Goal: Information Seeking & Learning: Learn about a topic

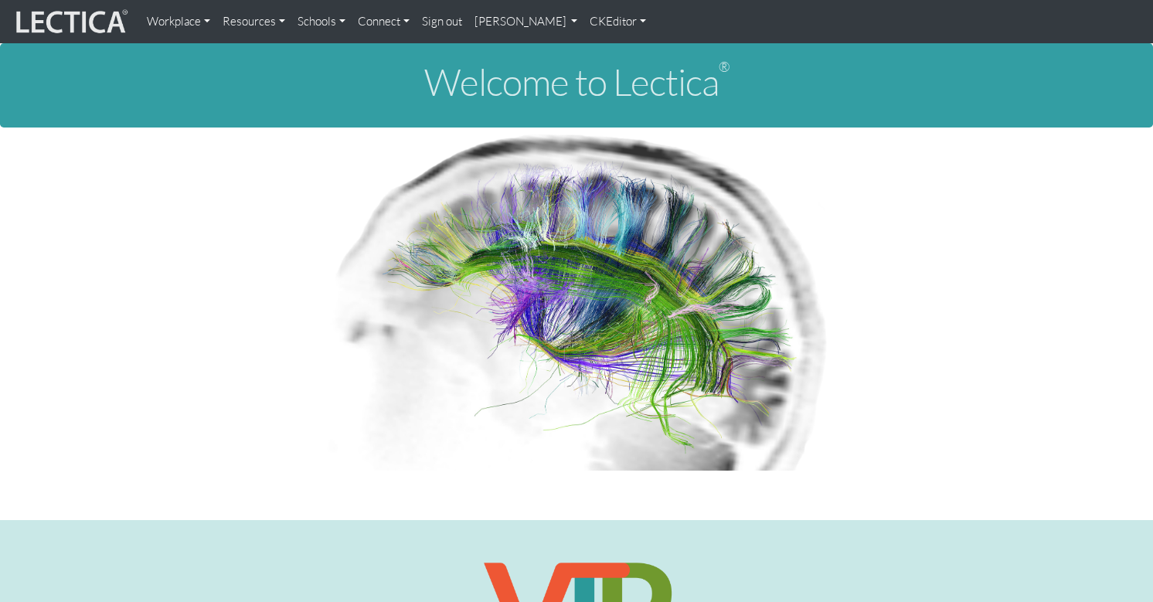
click at [168, 19] on link "Workplace" at bounding box center [179, 21] width 76 height 31
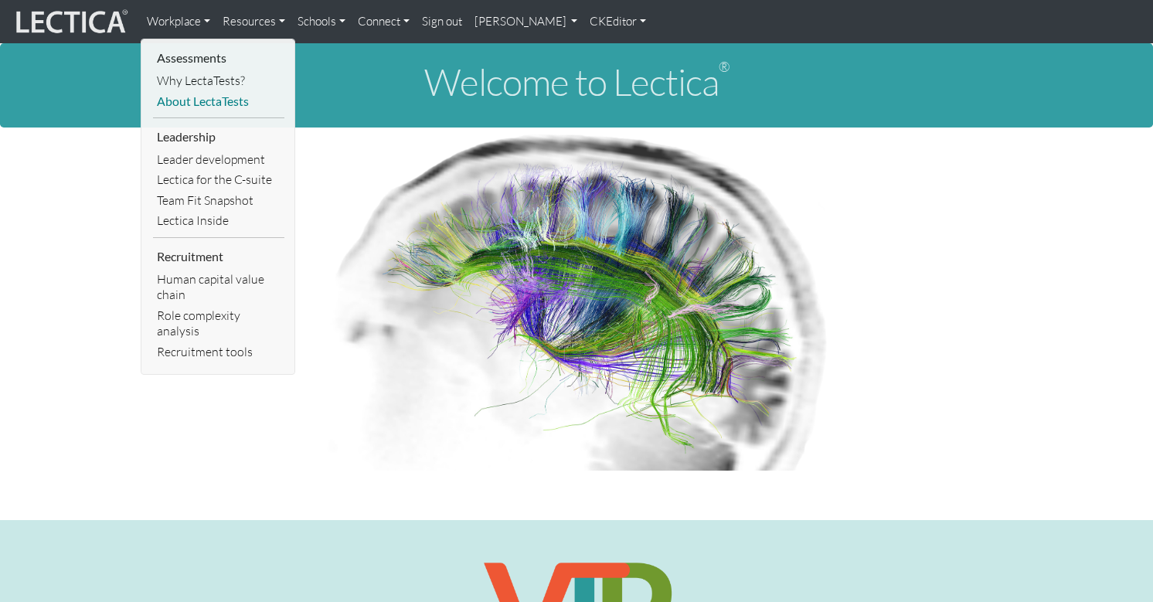
click at [196, 91] on link "About LectaTests" at bounding box center [218, 101] width 131 height 21
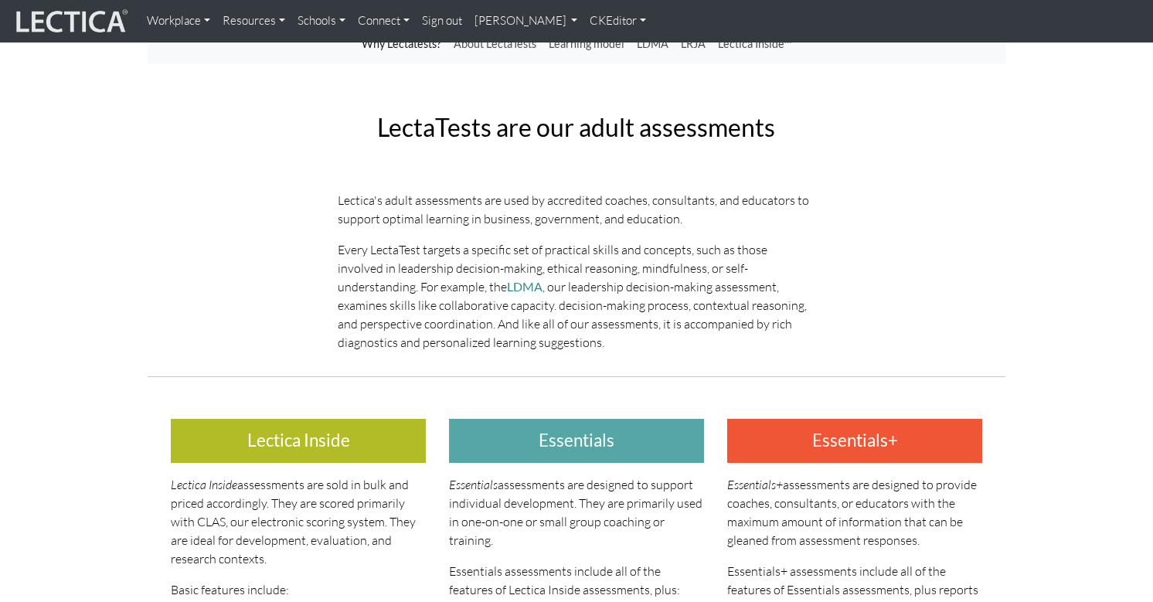
scroll to position [99, 0]
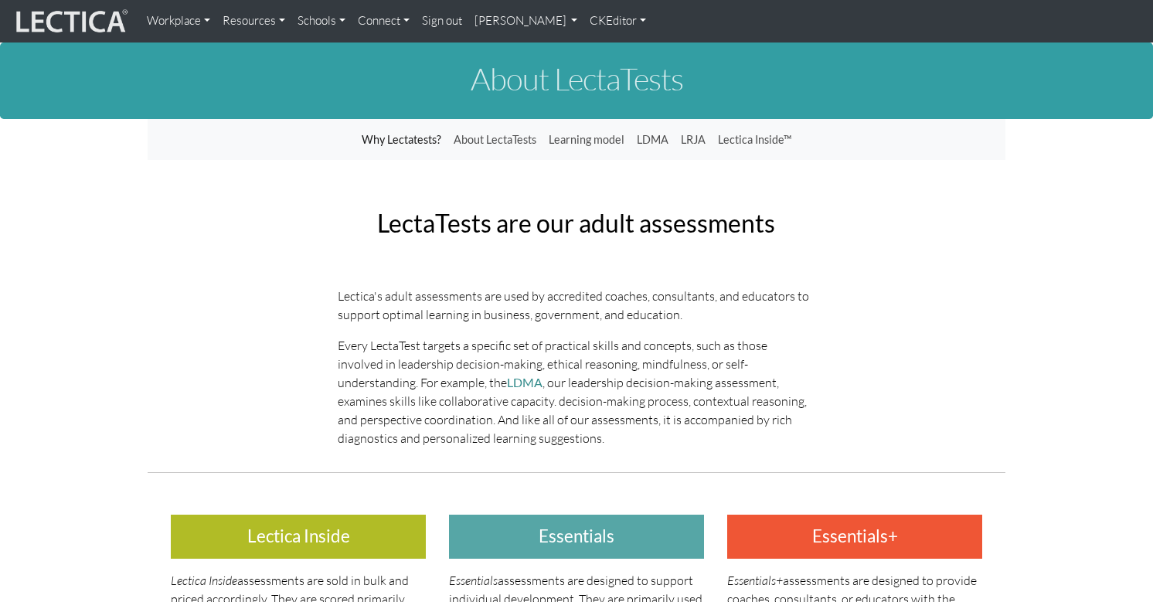
click at [260, 197] on div "LectaTests are our adult assessments" at bounding box center [577, 223] width 858 height 52
click at [485, 22] on link "[PERSON_NAME]" at bounding box center [526, 21] width 116 height 30
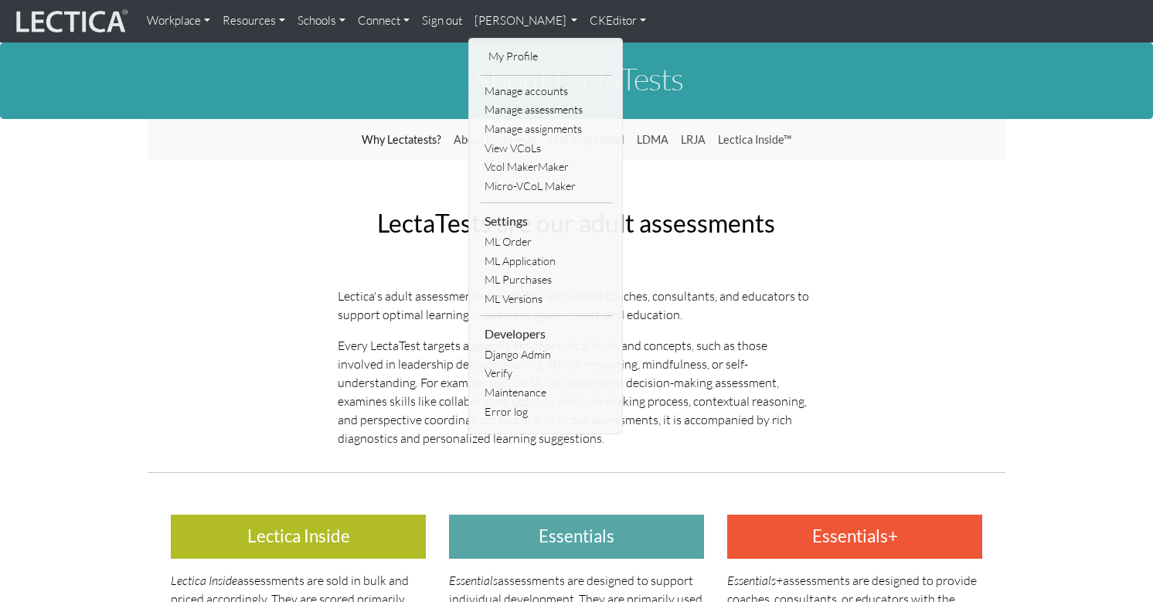
click at [584, 19] on link "CKEditor" at bounding box center [618, 21] width 69 height 30
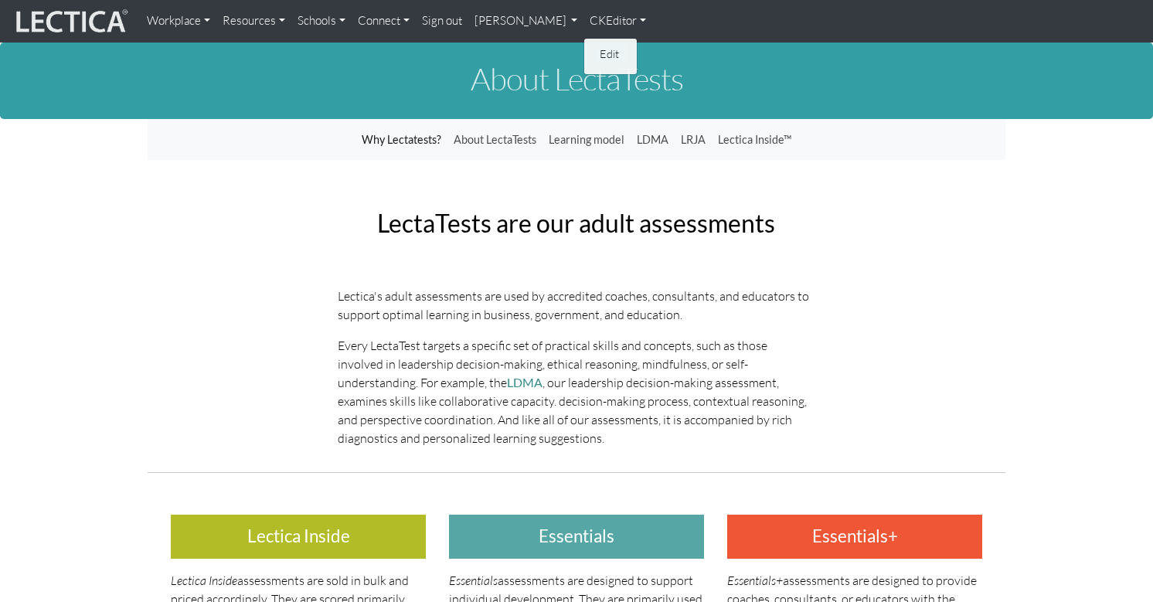
click at [596, 46] on link "Edit" at bounding box center [611, 54] width 31 height 18
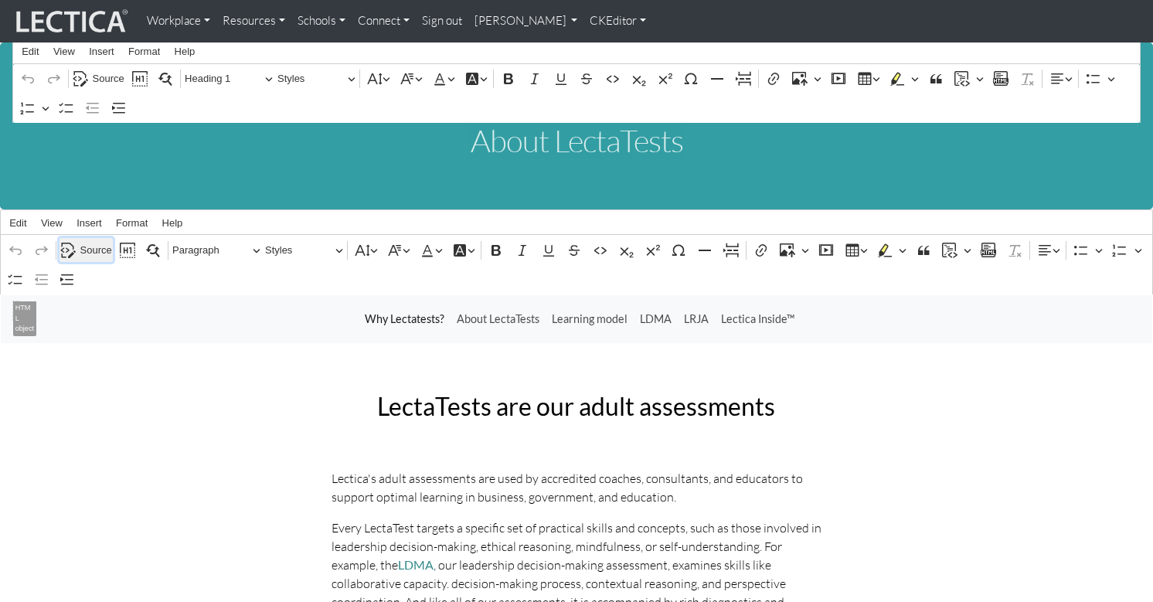
click at [95, 242] on span "Source" at bounding box center [96, 250] width 32 height 19
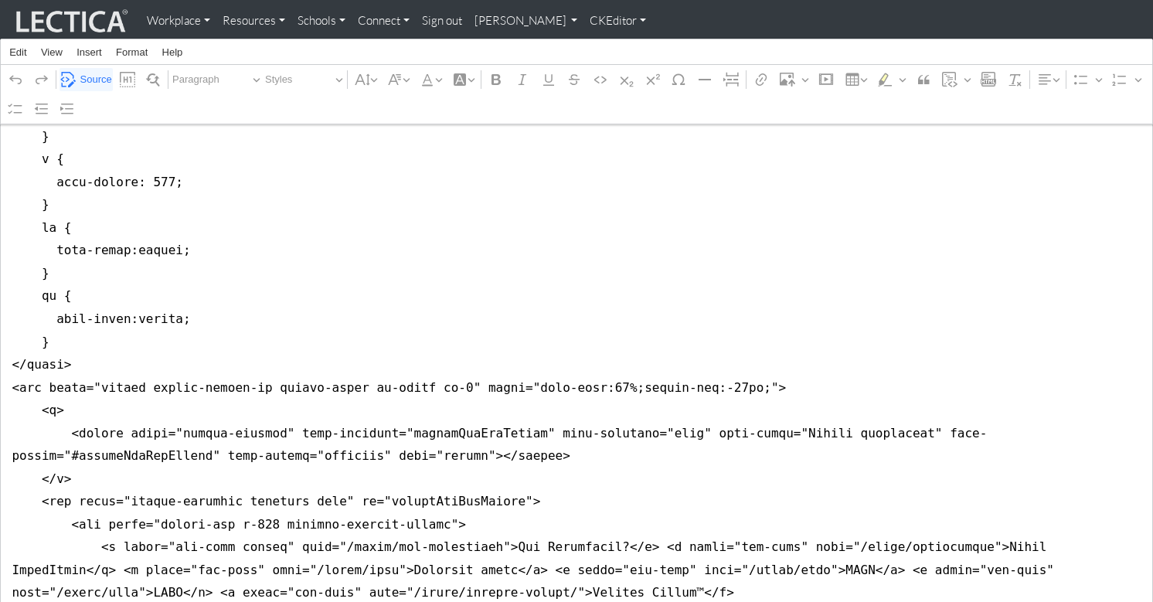
scroll to position [733, 0]
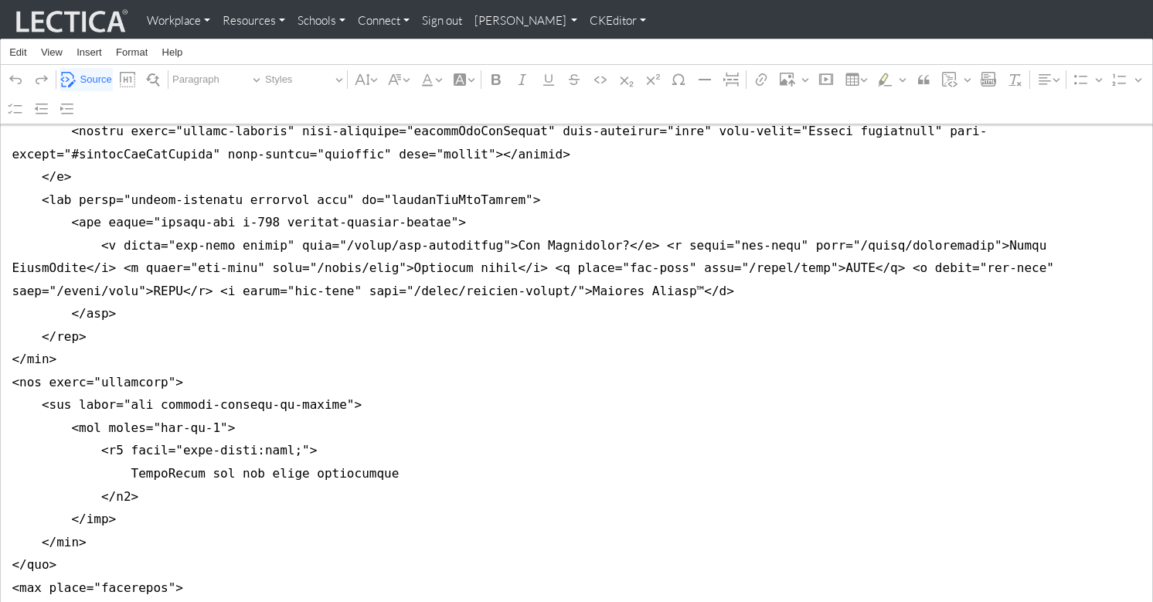
scroll to position [0, 0]
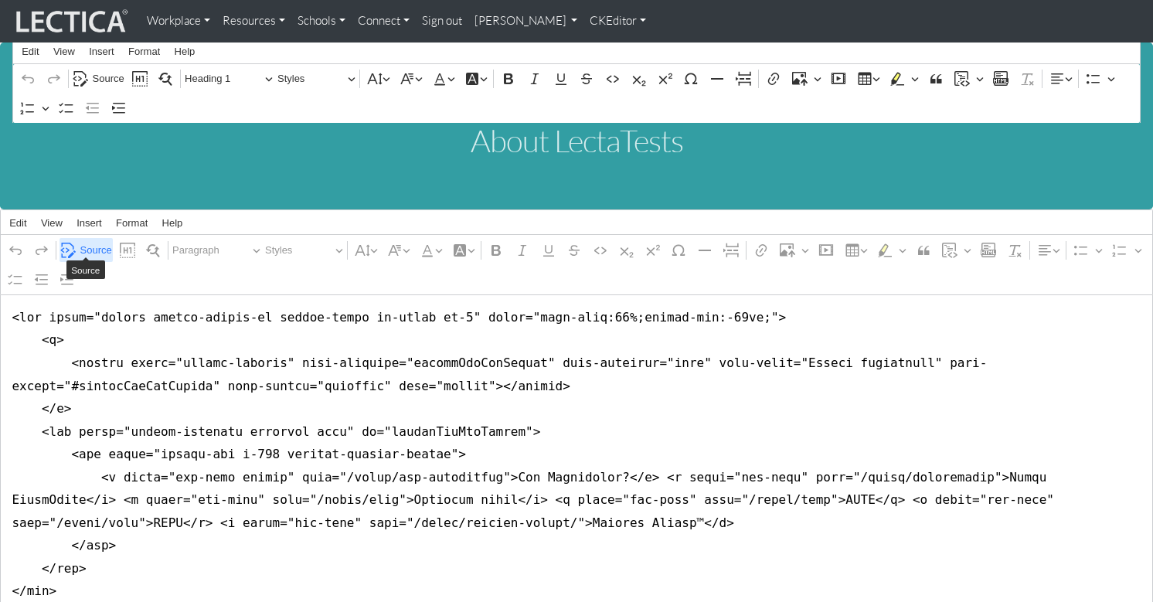
type textarea "<nav class="navbar navbar-expand-lg navbar-light bg-light mb-5" style="font-siz…"
click at [89, 243] on span "Source" at bounding box center [96, 250] width 32 height 19
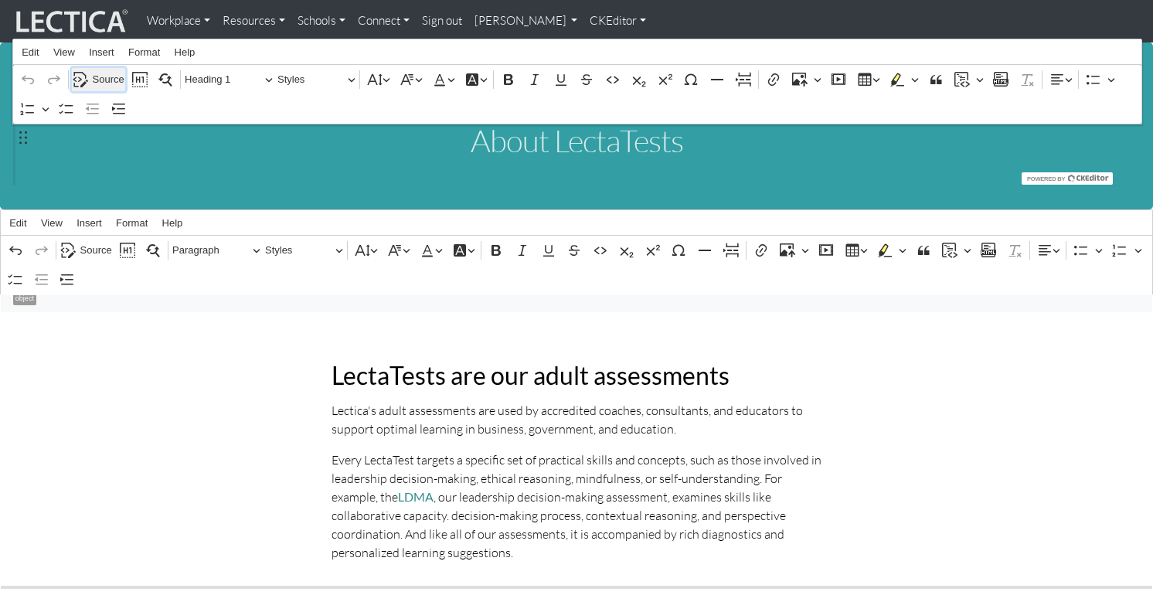
click at [104, 73] on span "Source" at bounding box center [109, 79] width 32 height 19
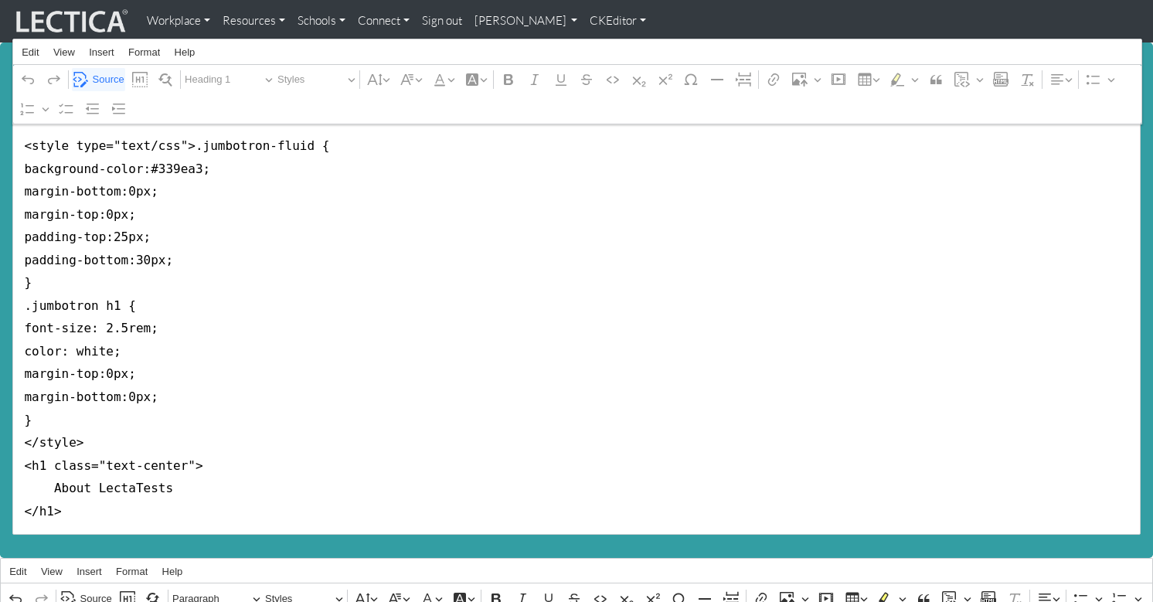
drag, startPoint x: 20, startPoint y: 279, endPoint x: 5, endPoint y: 144, distance: 136.1
click at [5, 145] on div "About LectaTests Rich Text Editor Edit View Insert Format Help Undo Redo Source…" at bounding box center [576, 301] width 1153 height 516
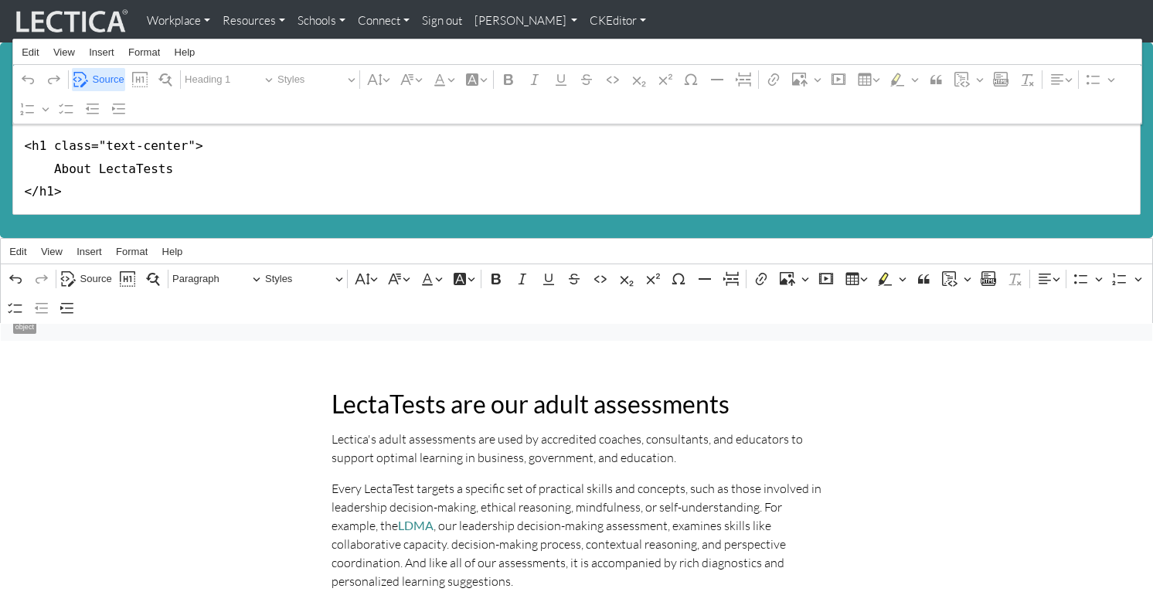
type textarea "<h1 class="text-center"> About LectaTests </h1>"
click at [109, 78] on span "Source" at bounding box center [109, 79] width 32 height 19
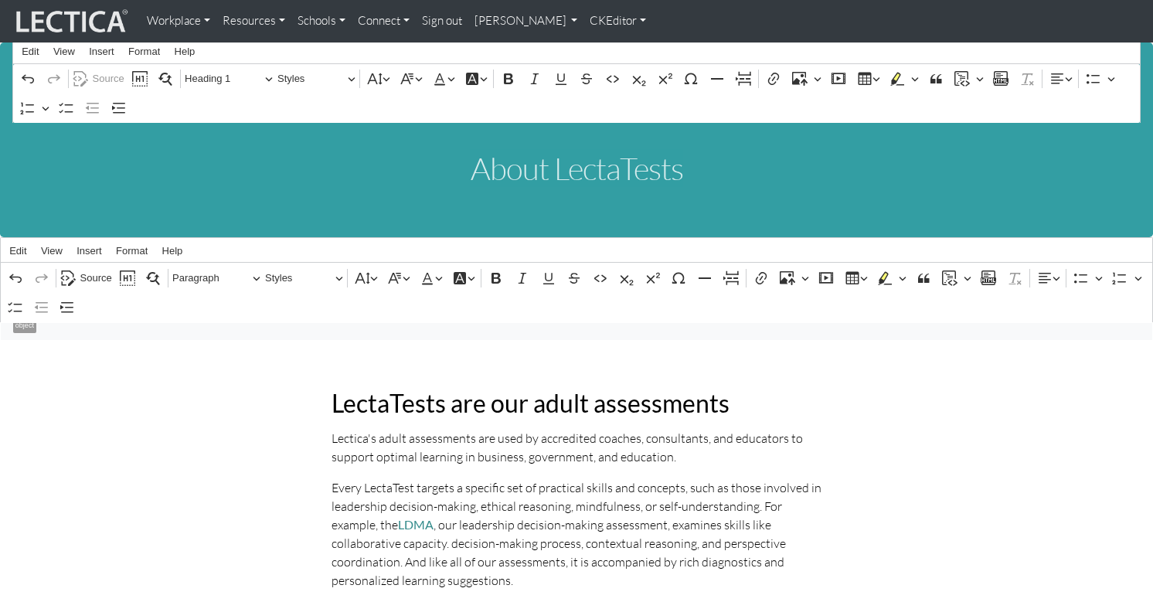
click at [483, 22] on link "[PERSON_NAME]" at bounding box center [526, 21] width 116 height 30
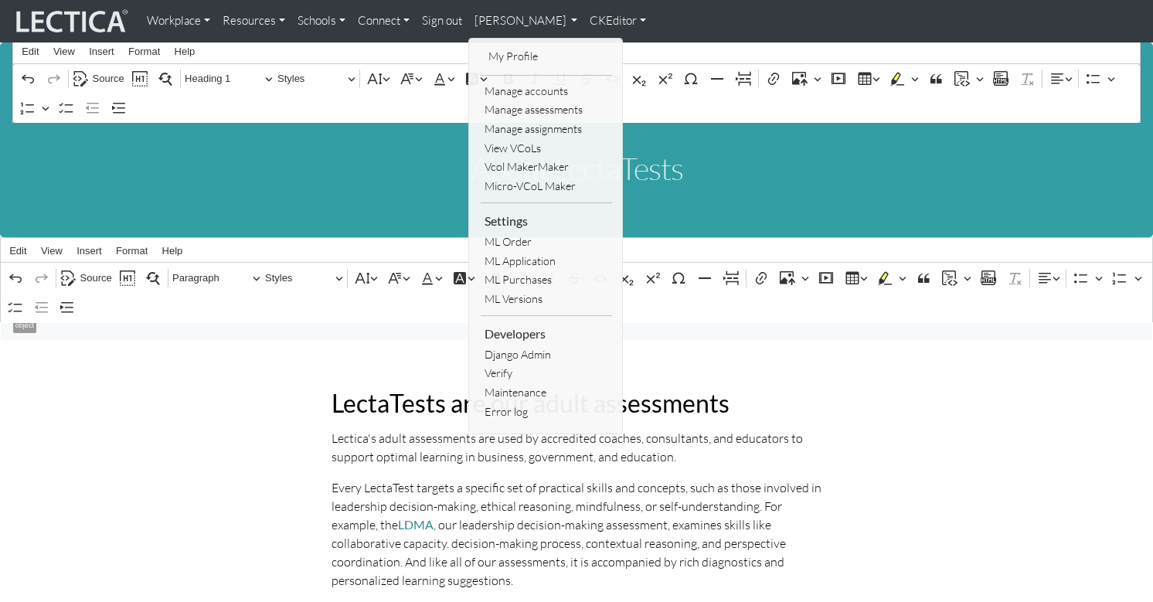
click at [584, 19] on link "CKEditor" at bounding box center [618, 21] width 69 height 30
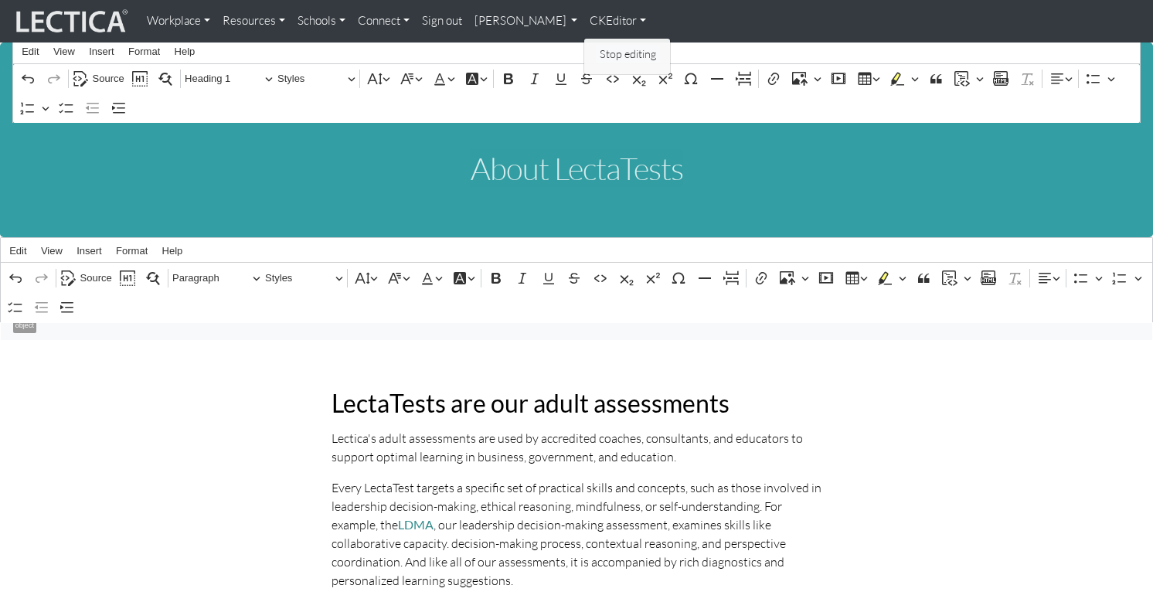
click at [596, 47] on link "Stop editing" at bounding box center [628, 54] width 64 height 18
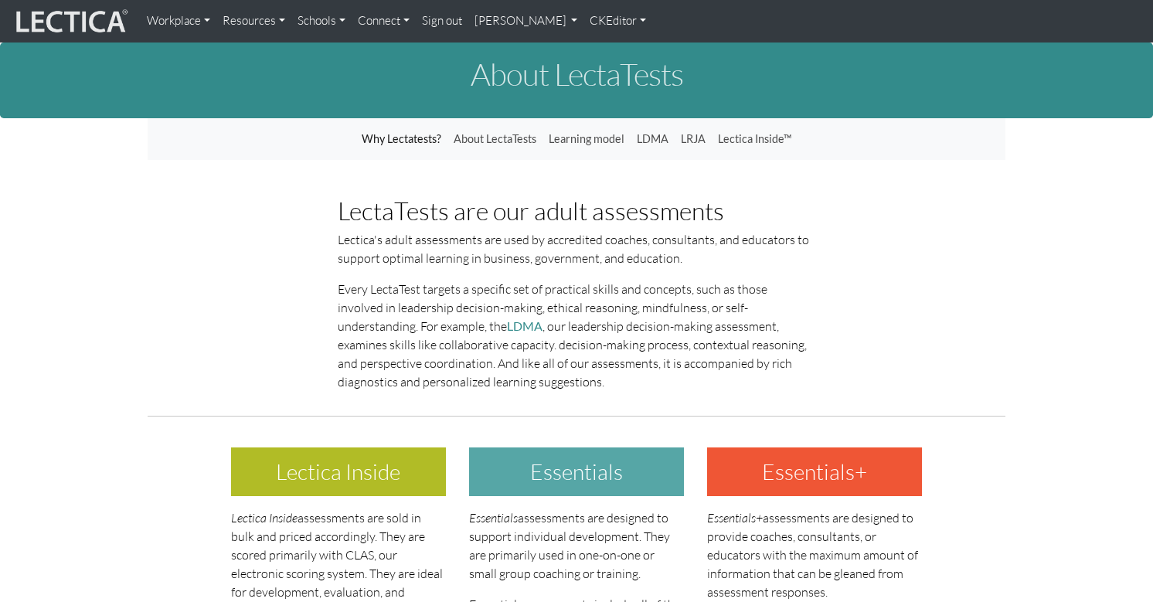
click at [233, 20] on link "Resources" at bounding box center [253, 21] width 75 height 30
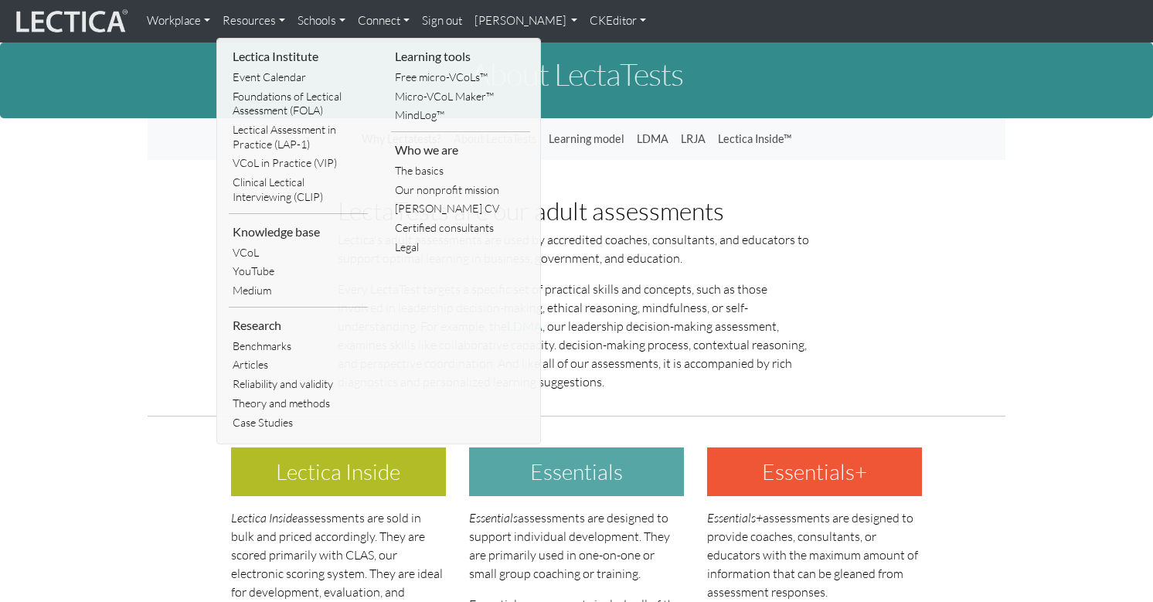
click at [168, 18] on link "Workplace" at bounding box center [179, 21] width 76 height 30
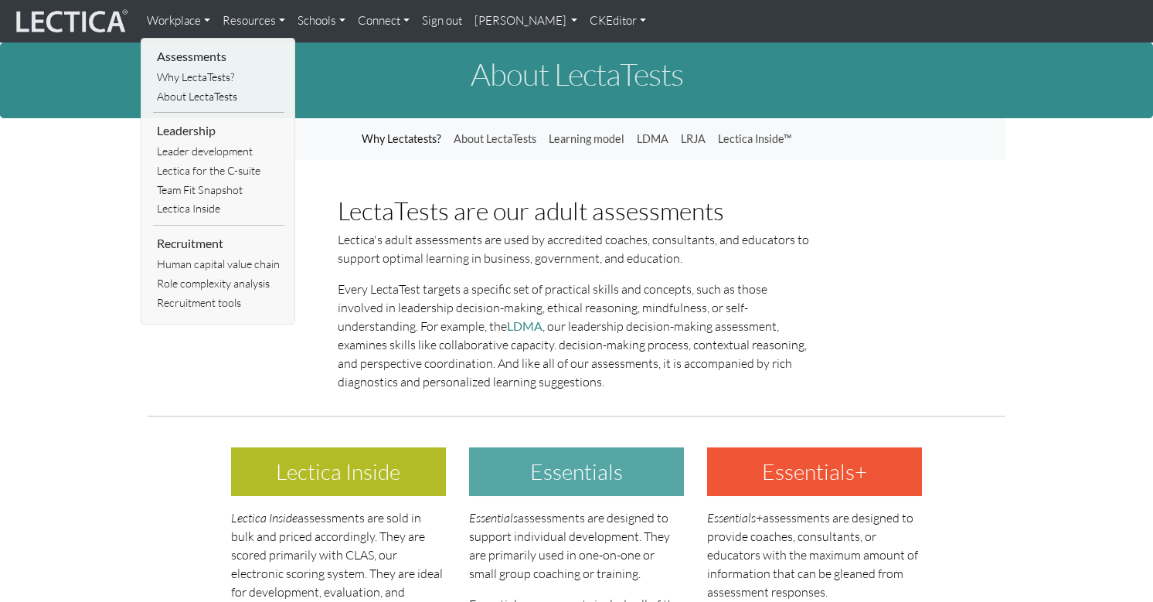
click at [195, 76] on link "Why LectaTests?" at bounding box center [218, 77] width 131 height 19
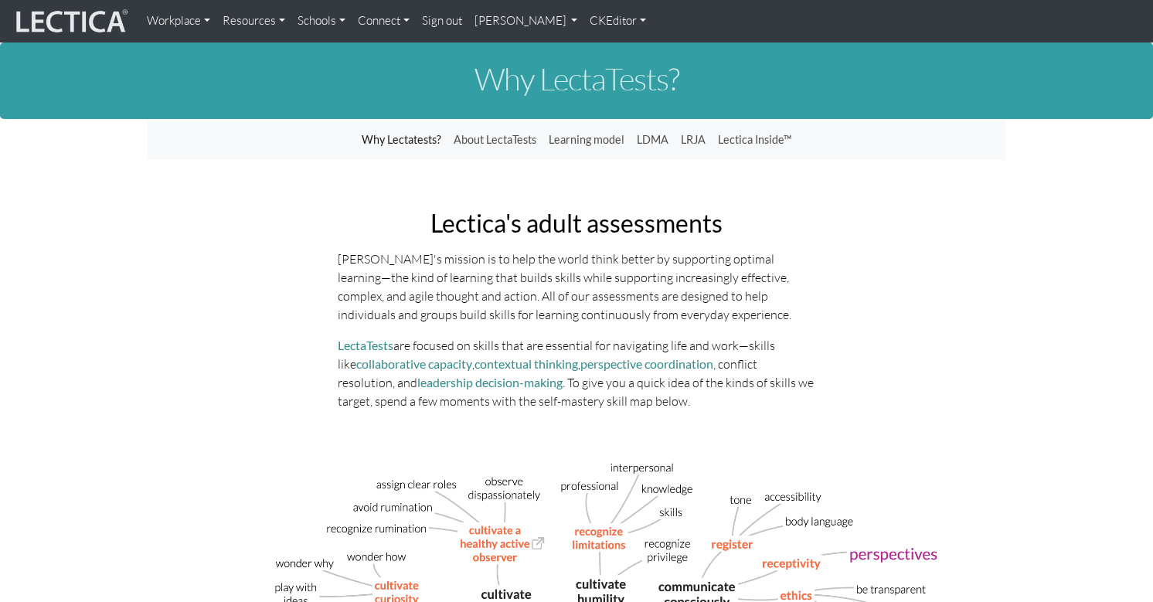
click at [177, 18] on link "Workplace" at bounding box center [179, 21] width 76 height 30
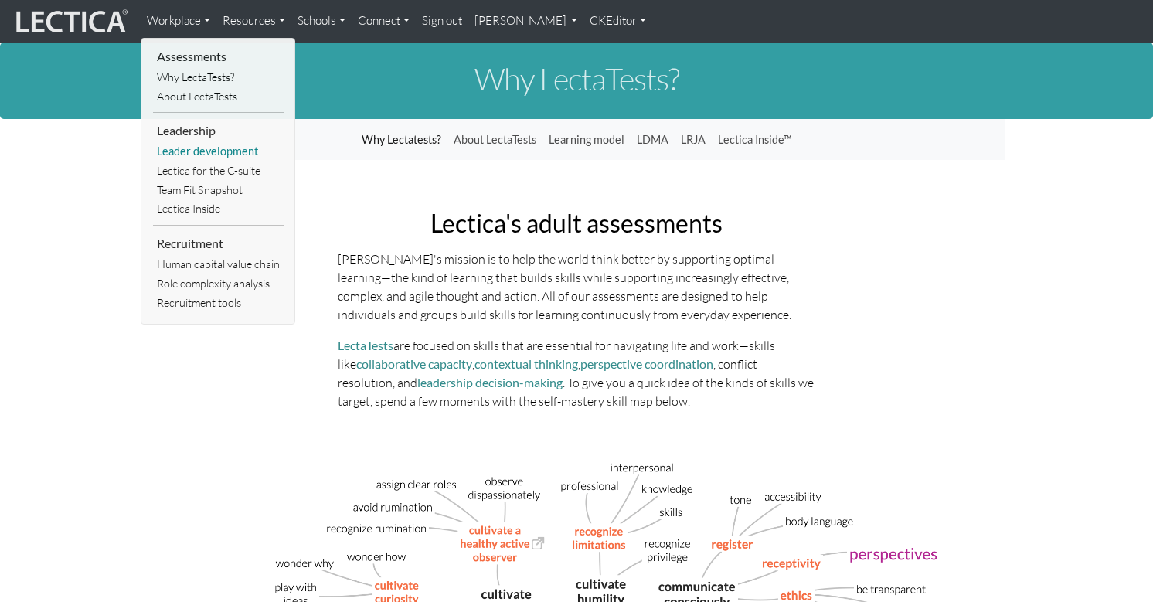
click at [198, 142] on link "Leader development" at bounding box center [218, 151] width 131 height 19
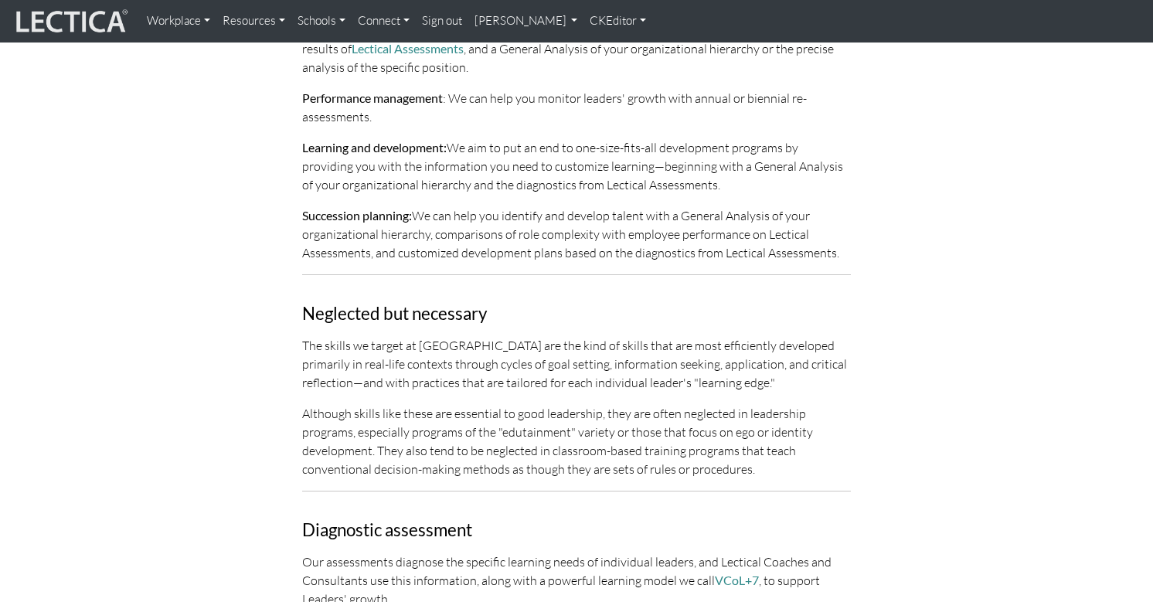
scroll to position [915, 0]
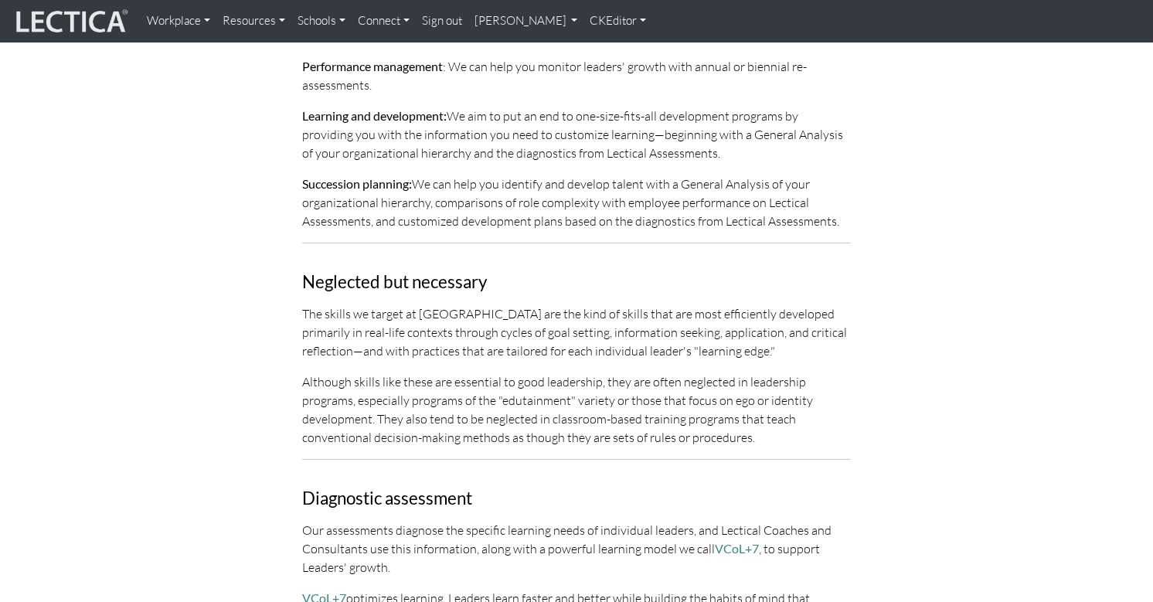
click at [486, 175] on p "Succession planning: We can help you identify and develop talent with a General…" at bounding box center [576, 203] width 549 height 56
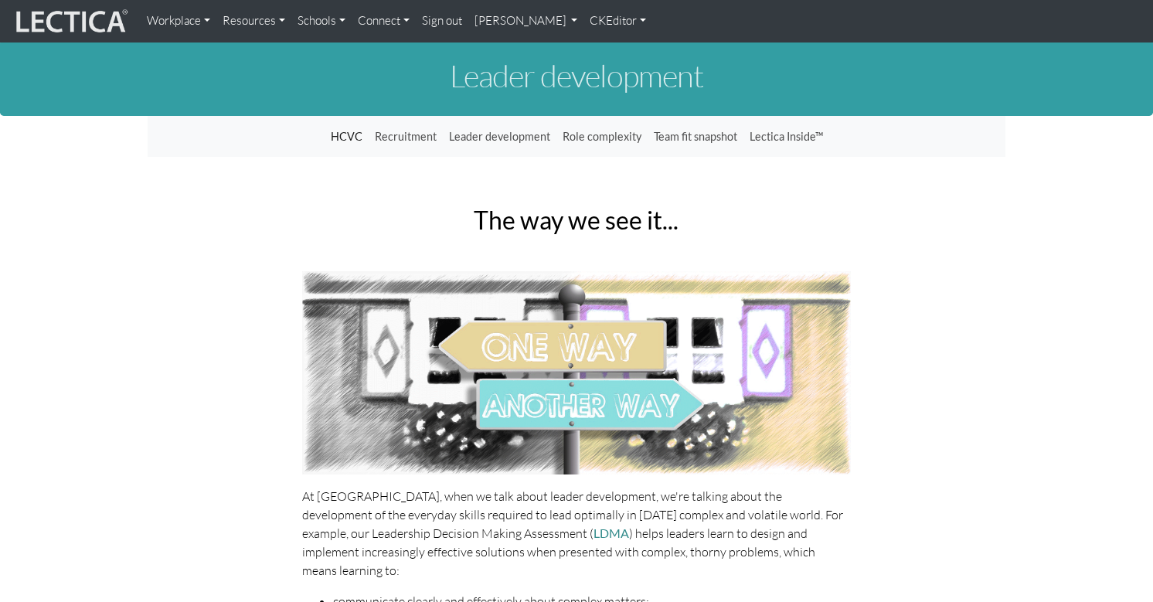
scroll to position [0, 0]
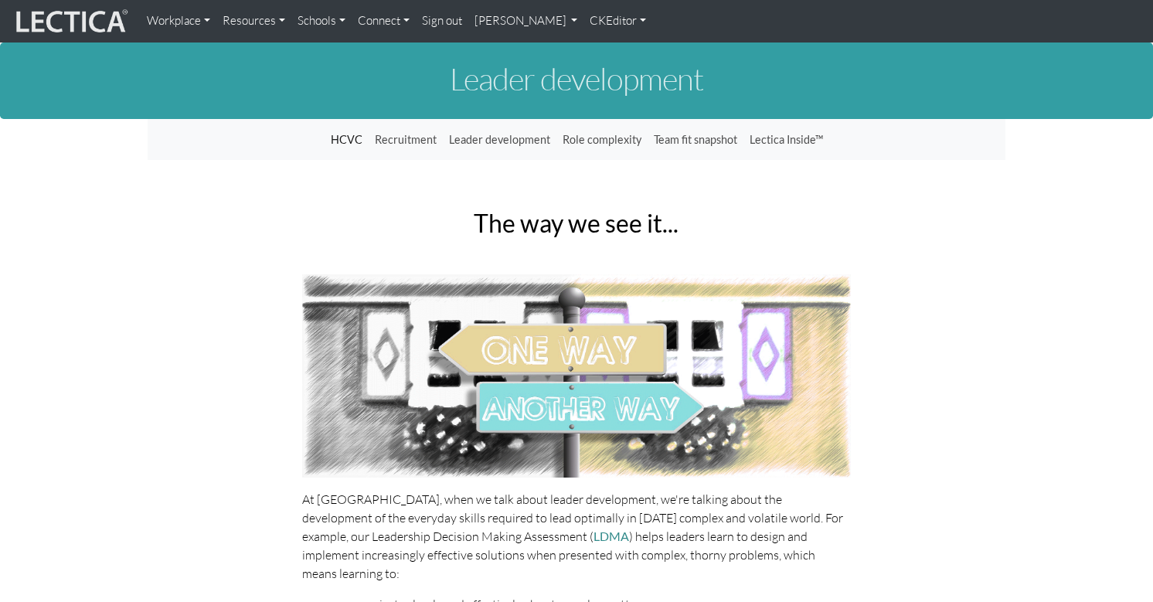
click at [584, 20] on link "CKEditor" at bounding box center [618, 21] width 69 height 30
click at [596, 45] on link "Edit" at bounding box center [611, 54] width 31 height 18
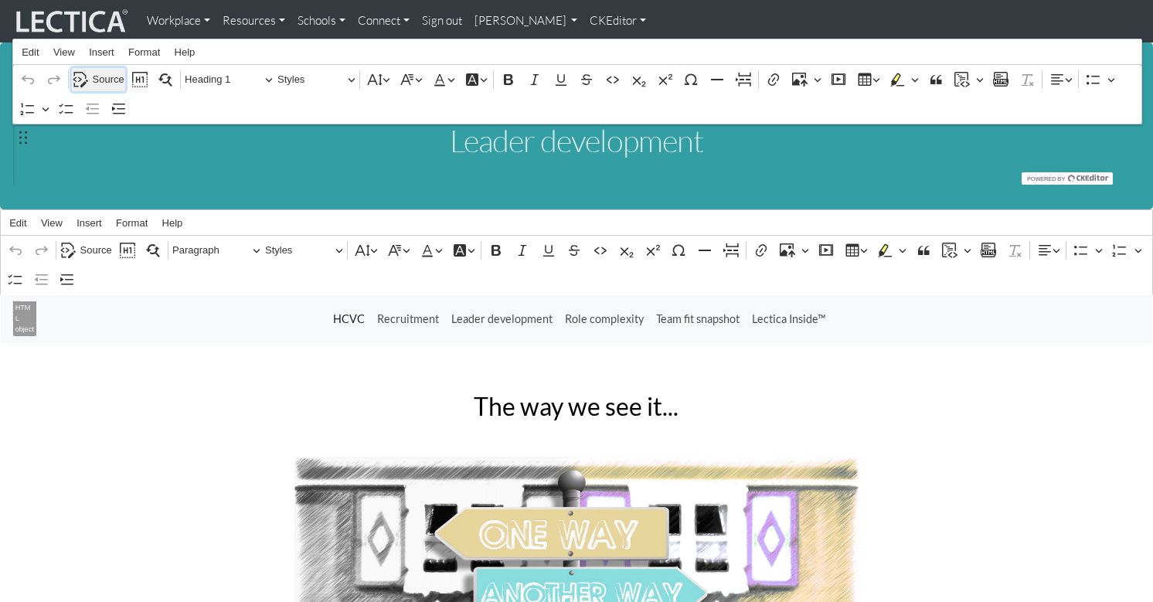
click at [98, 73] on span "Source" at bounding box center [109, 79] width 32 height 19
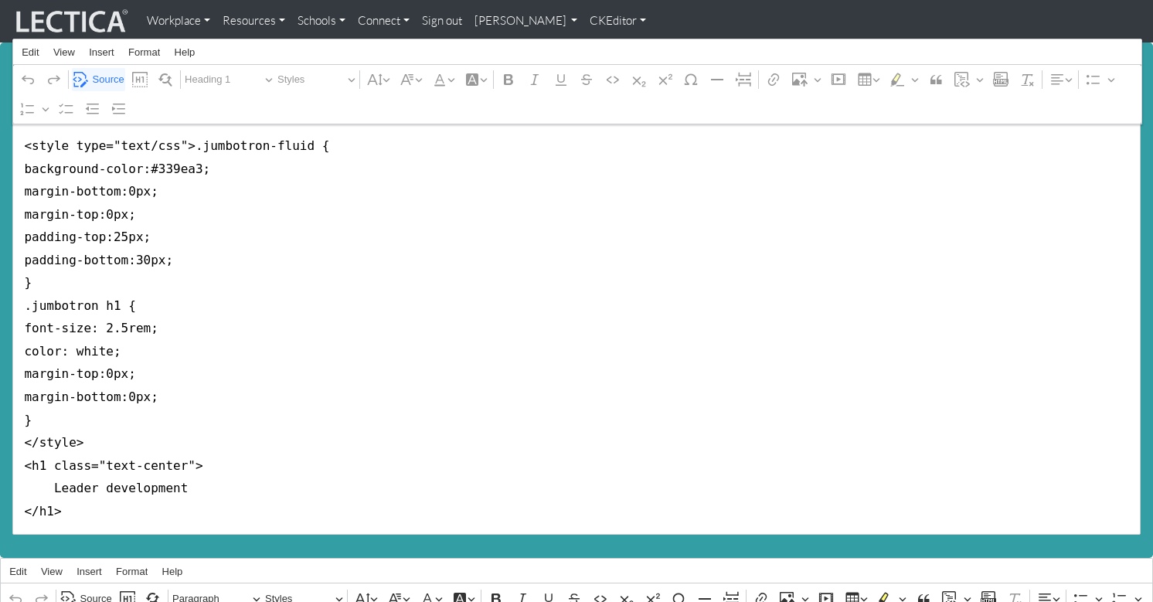
drag, startPoint x: 22, startPoint y: 233, endPoint x: 27, endPoint y: 131, distance: 102.1
click at [27, 132] on textarea "<style type="text/css">.jumbotron-fluid { background-color:#339ea3; margin-bott…" at bounding box center [576, 329] width 1128 height 412
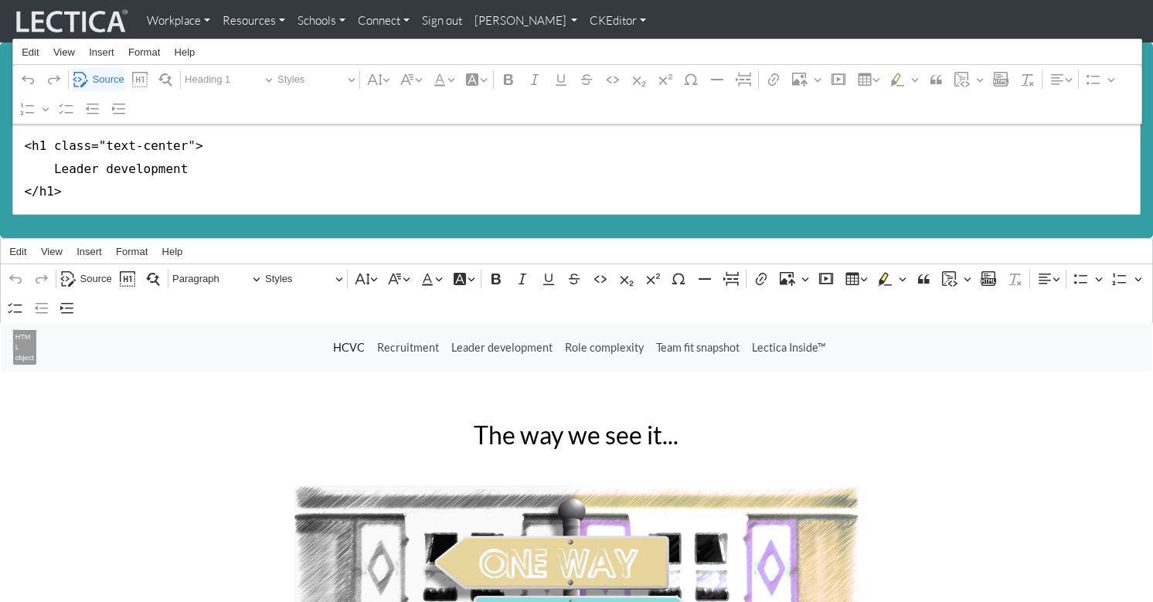
type textarea "<h1 class="text-center"> Leader development </h1>"
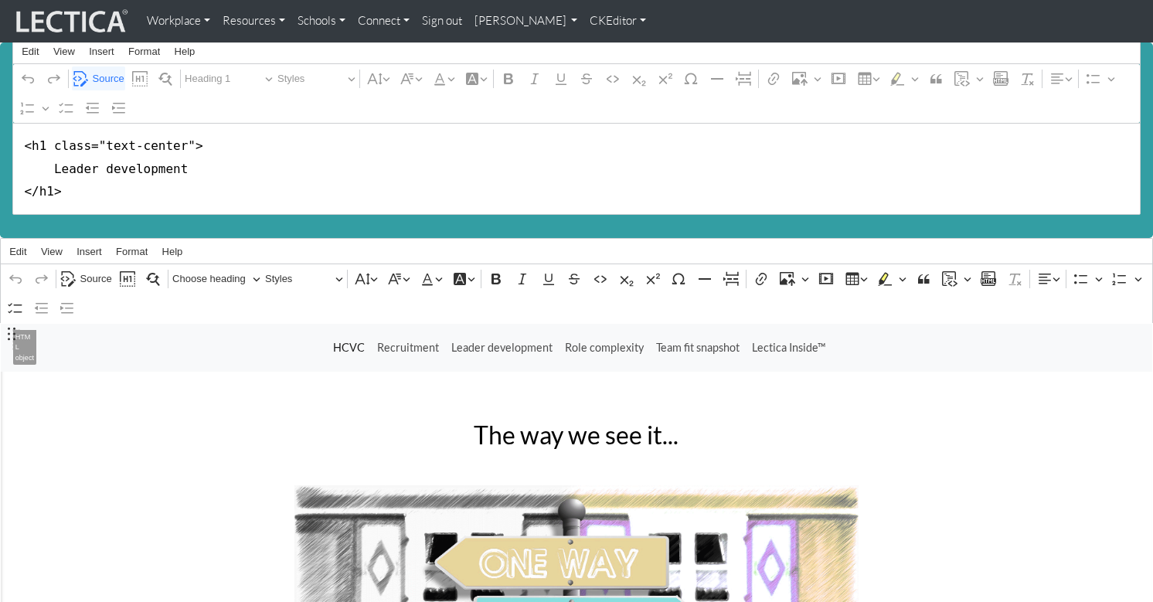
click at [223, 333] on div "HCVC Recruitment Leader development Role complexity Team fit snapshot Lectica I…" at bounding box center [579, 347] width 1121 height 29
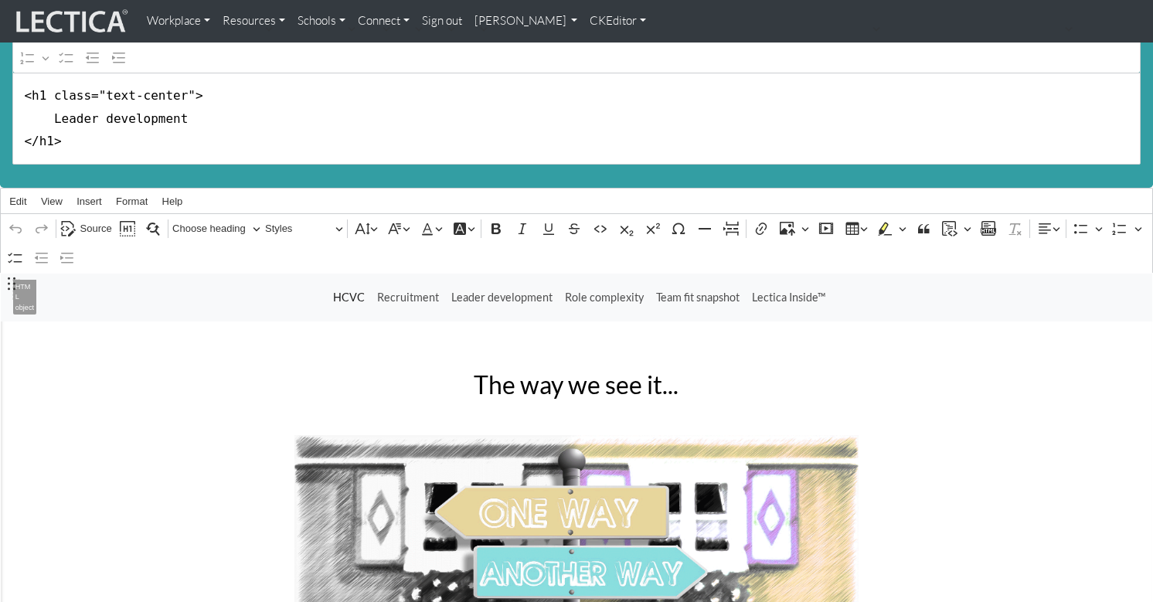
scroll to position [49, 0]
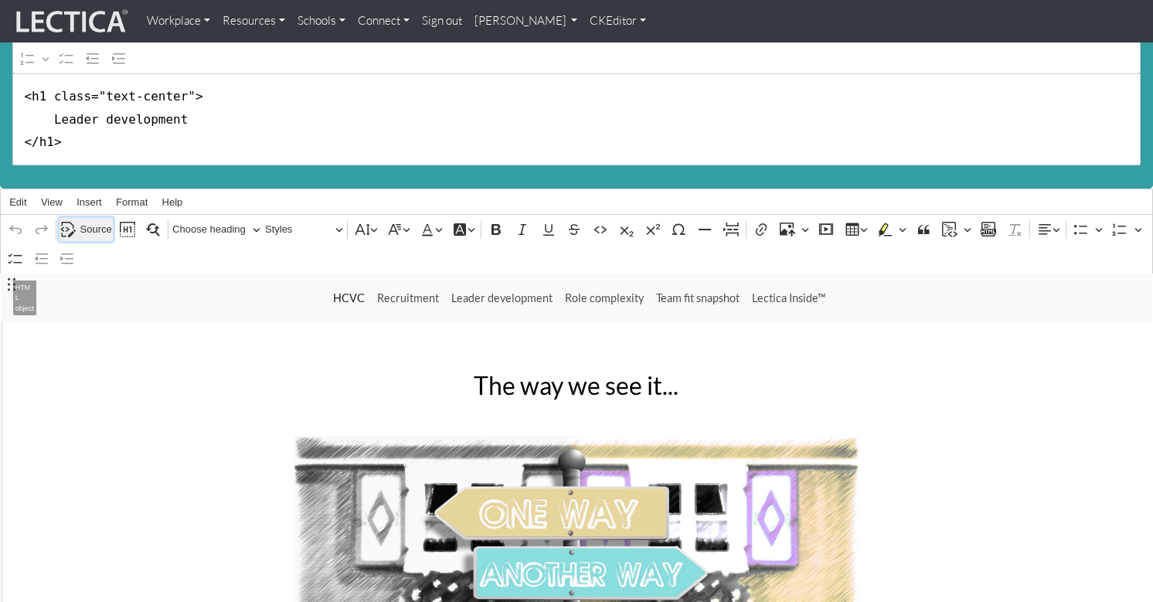
click at [93, 221] on span "Source" at bounding box center [96, 229] width 32 height 19
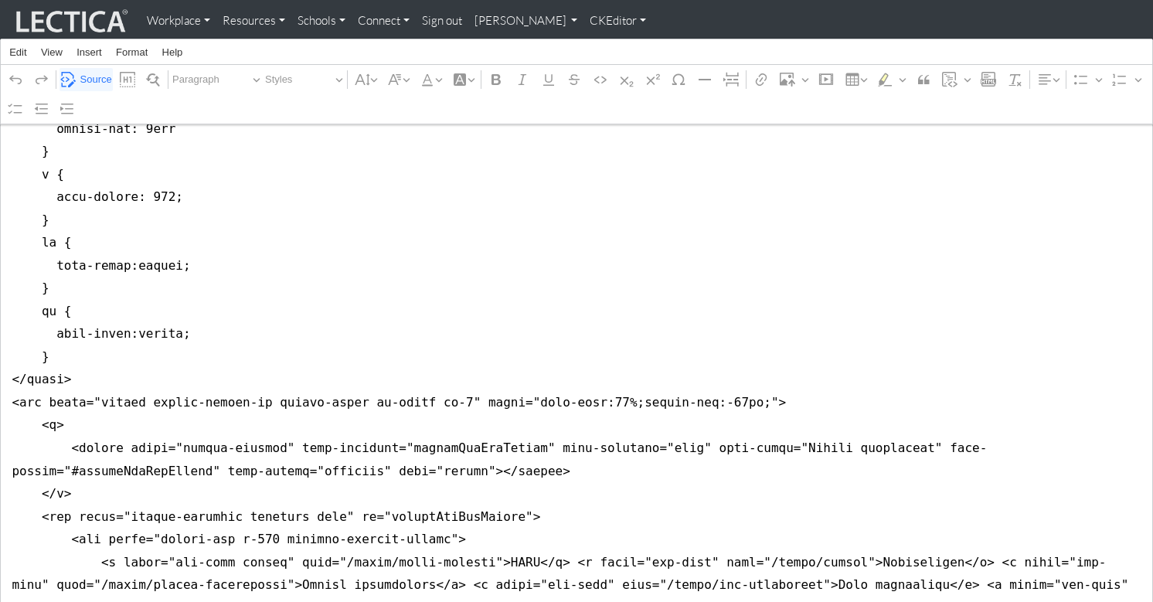
scroll to position [745, 0]
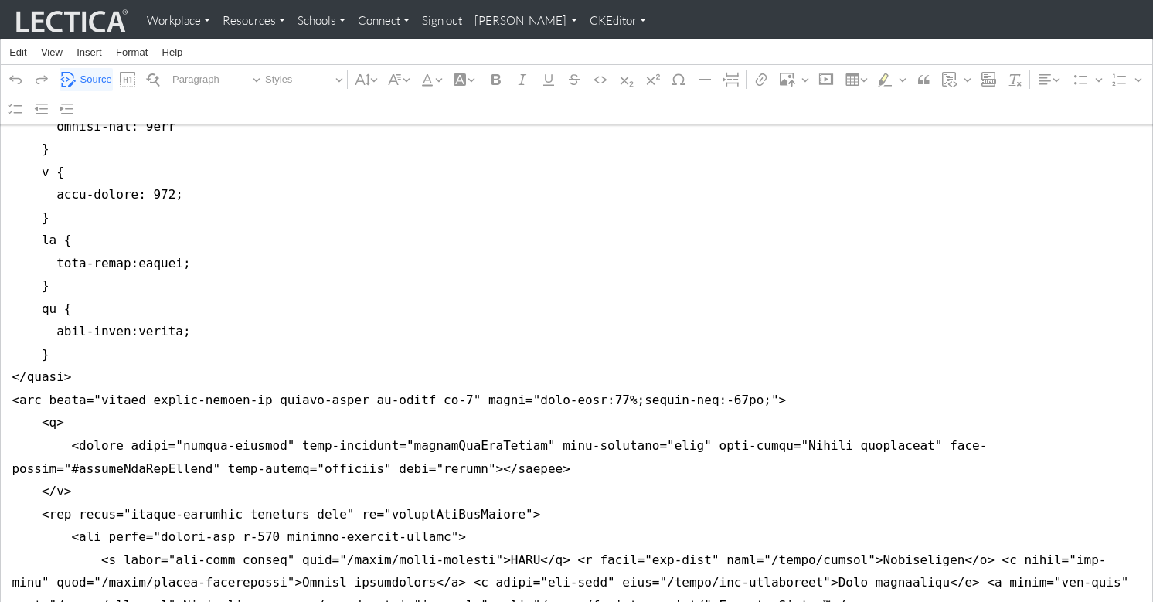
drag, startPoint x: 11, startPoint y: 200, endPoint x: 4, endPoint y: 333, distance: 133.1
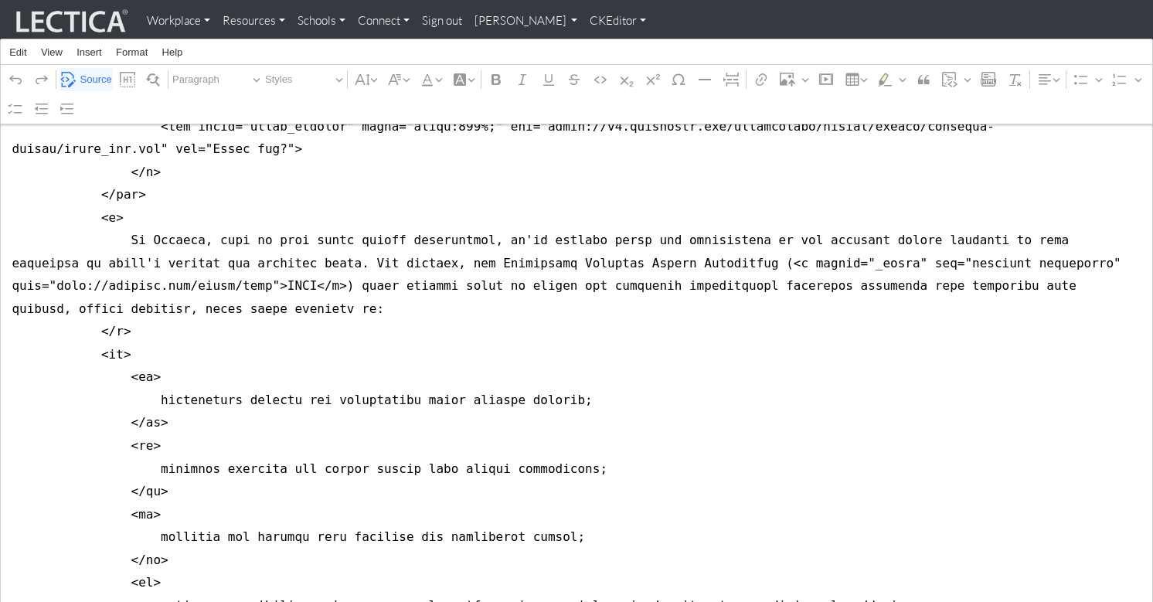
scroll to position [0, 0]
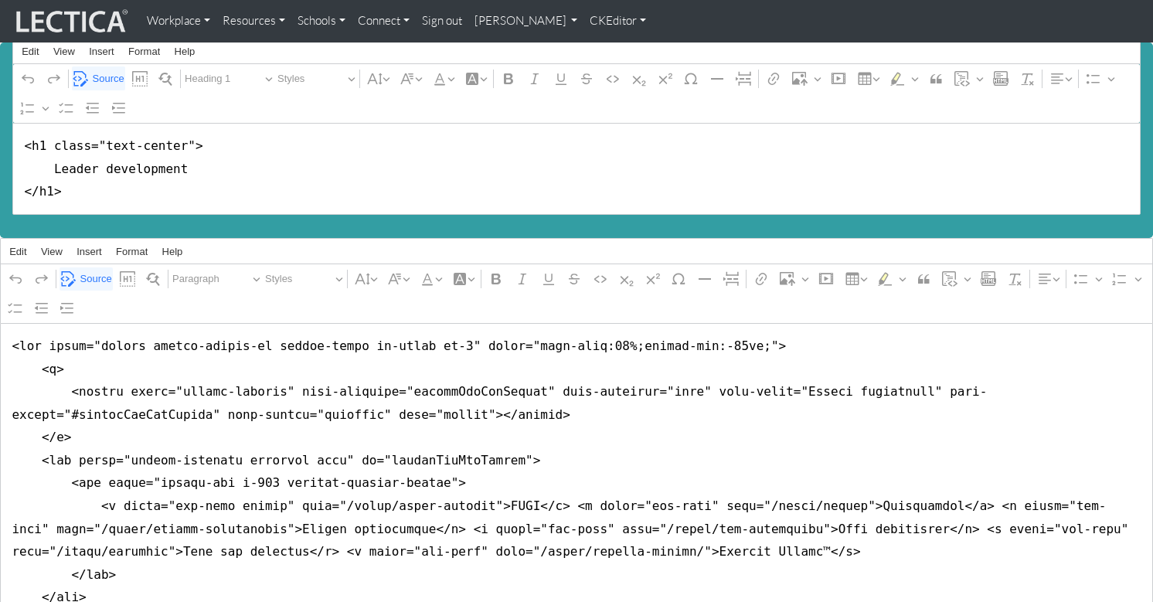
type textarea "<nav class="navbar navbar-expand-lg navbar-light bg-light mb-5" style="font-siz…"
click at [236, 250] on div "Edit View Insert Format Help" at bounding box center [577, 252] width 1152 height 26
click at [584, 21] on link "CKEditor" at bounding box center [618, 21] width 69 height 30
click at [596, 49] on link "Stop editing" at bounding box center [628, 54] width 64 height 18
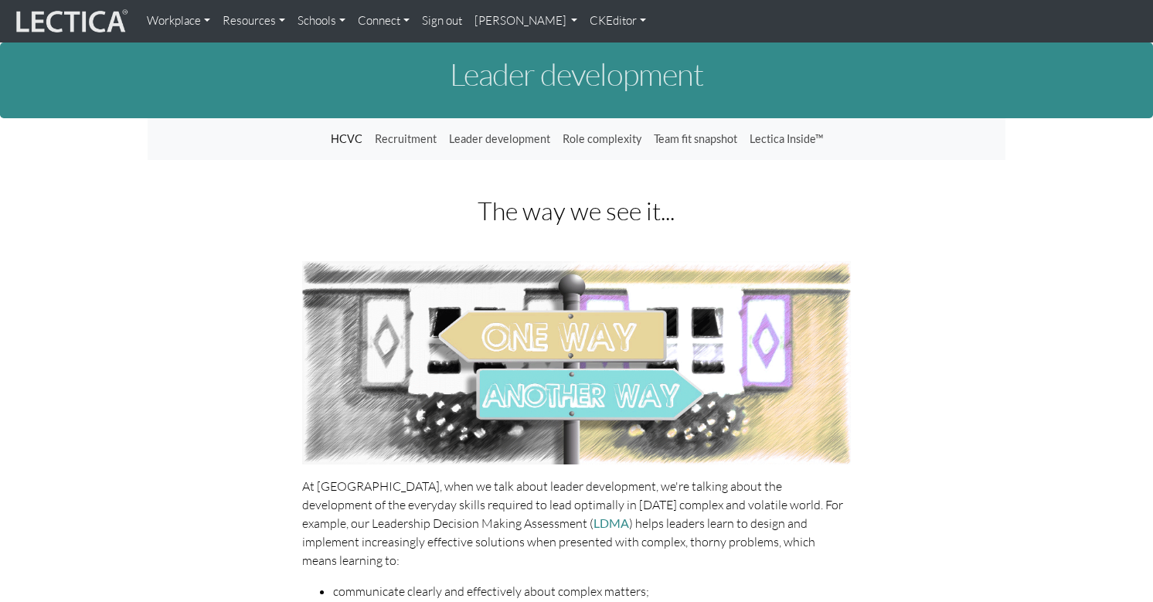
click at [584, 22] on link "CKEditor" at bounding box center [618, 21] width 69 height 30
click at [596, 49] on link "Edit" at bounding box center [611, 54] width 31 height 18
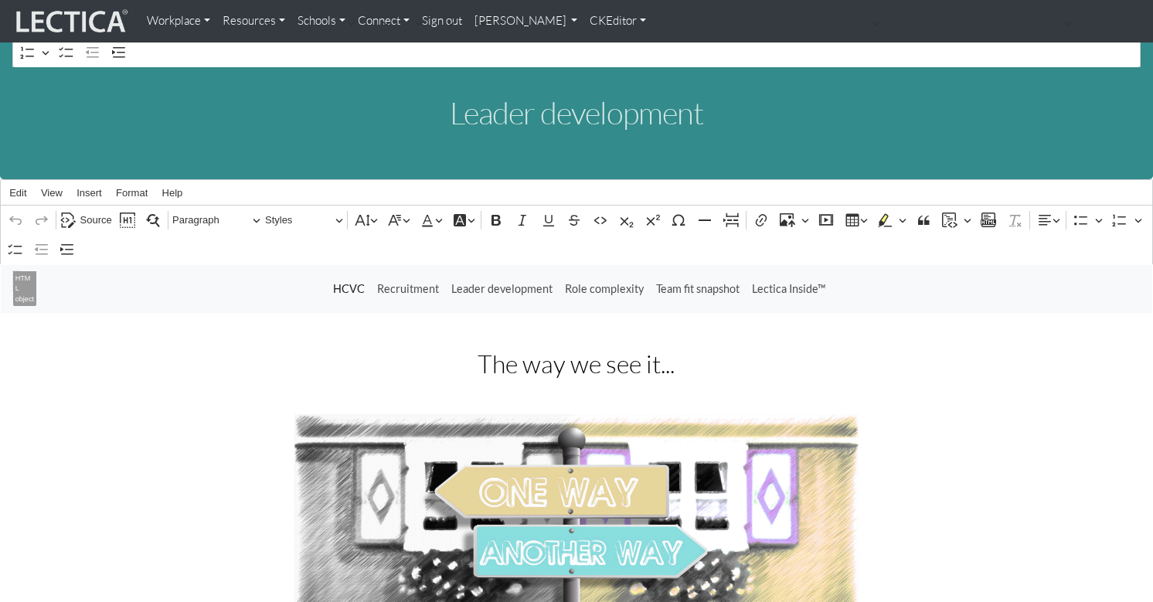
scroll to position [49, 0]
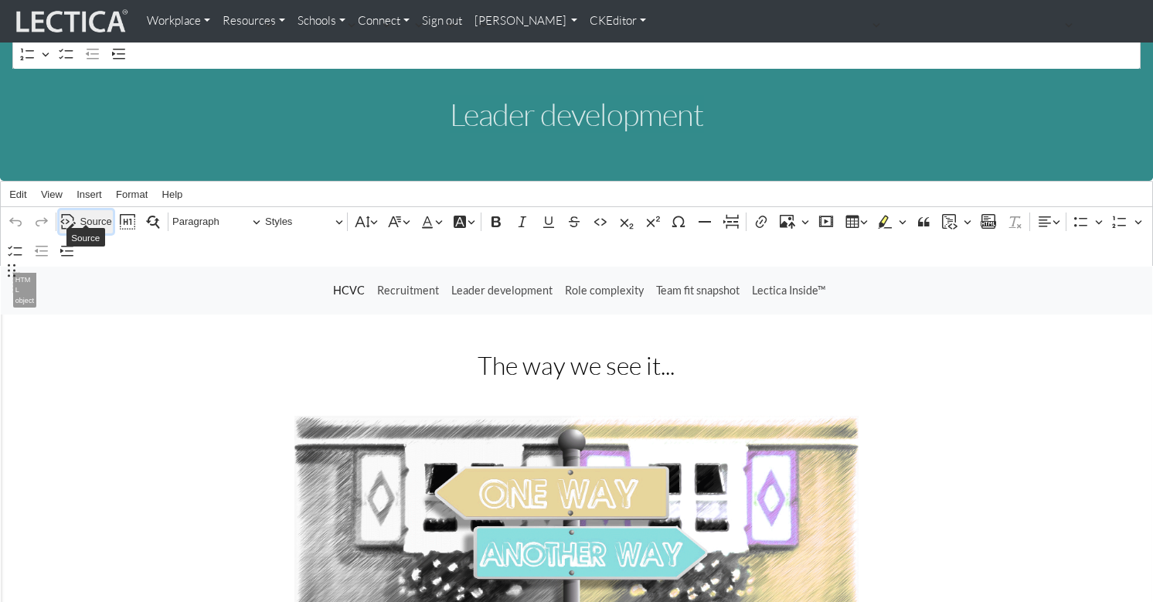
click at [103, 213] on span "Source" at bounding box center [96, 222] width 32 height 19
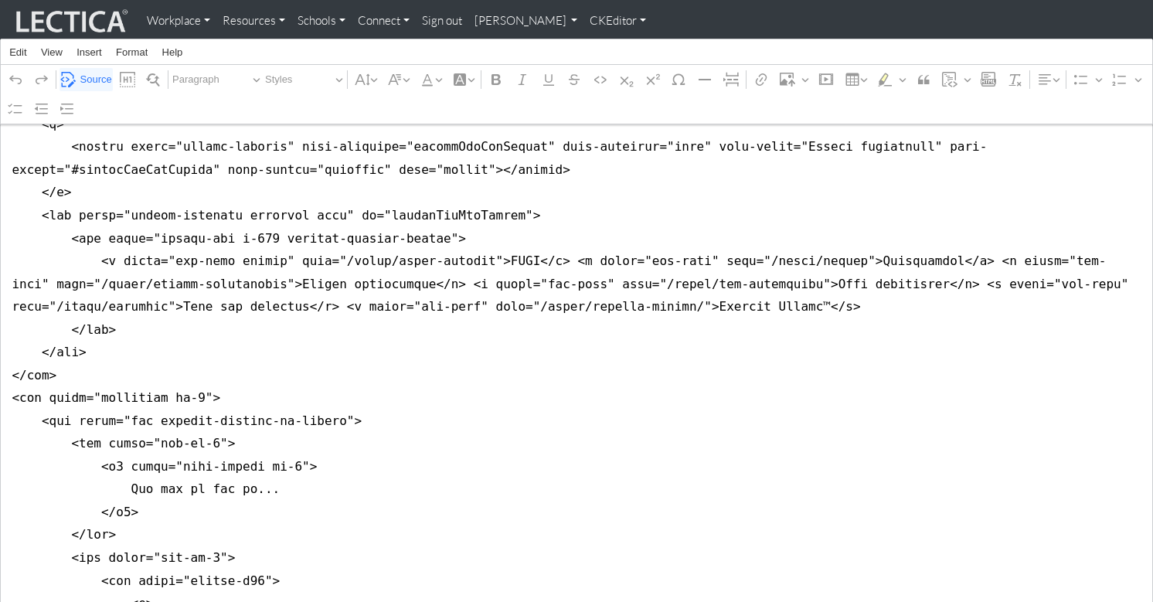
scroll to position [0, 0]
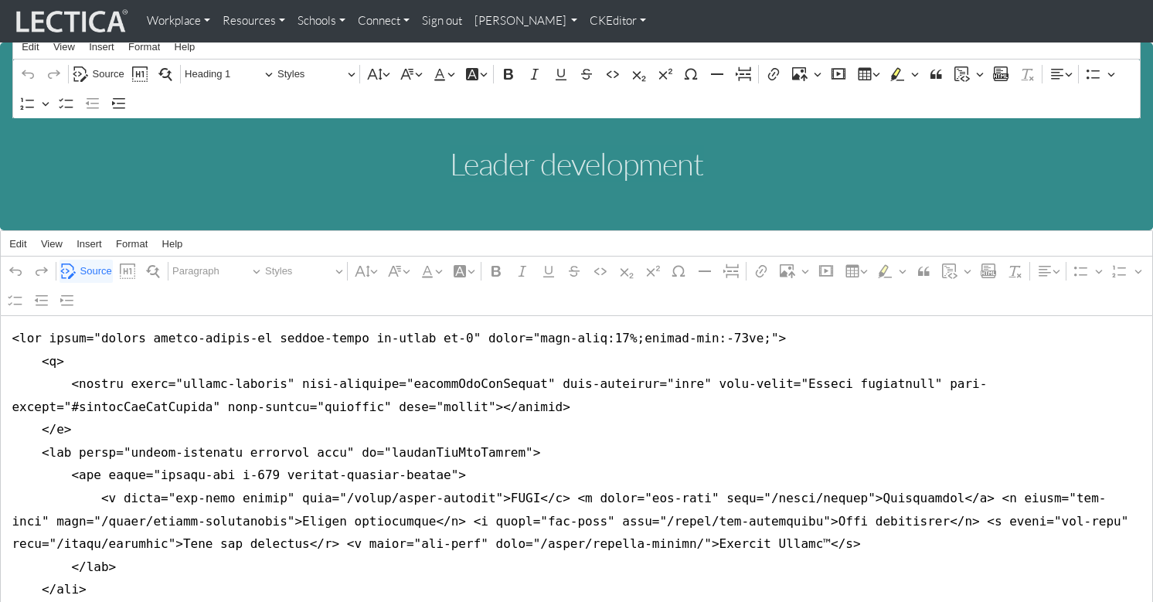
click at [584, 19] on link "CKEditor" at bounding box center [618, 21] width 69 height 30
click at [596, 49] on link "Stop editing" at bounding box center [628, 54] width 64 height 18
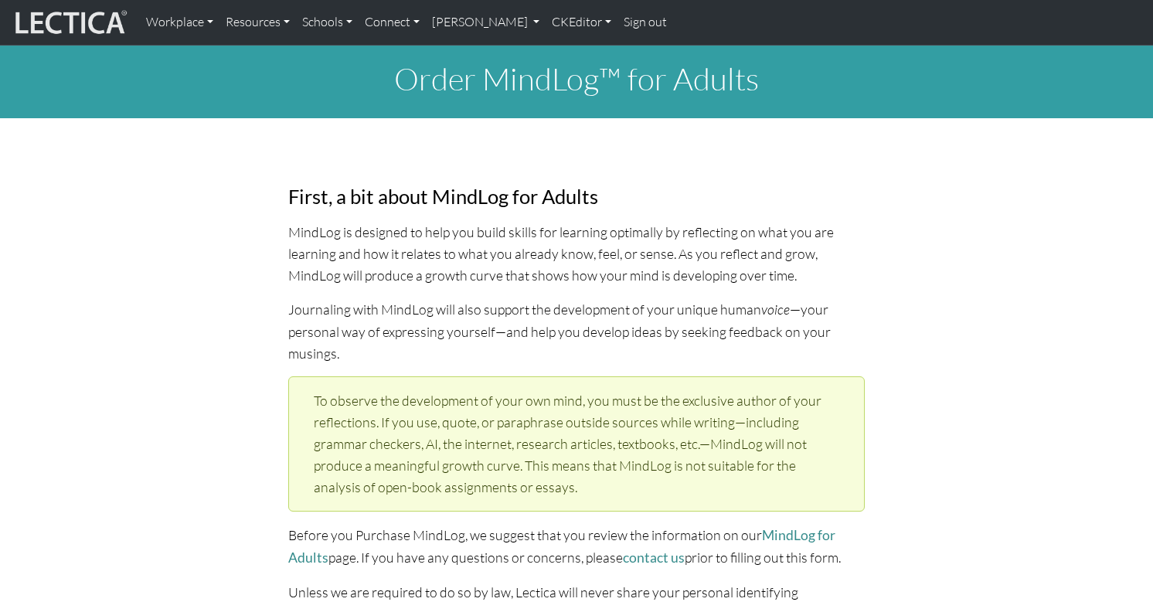
select select "1952"
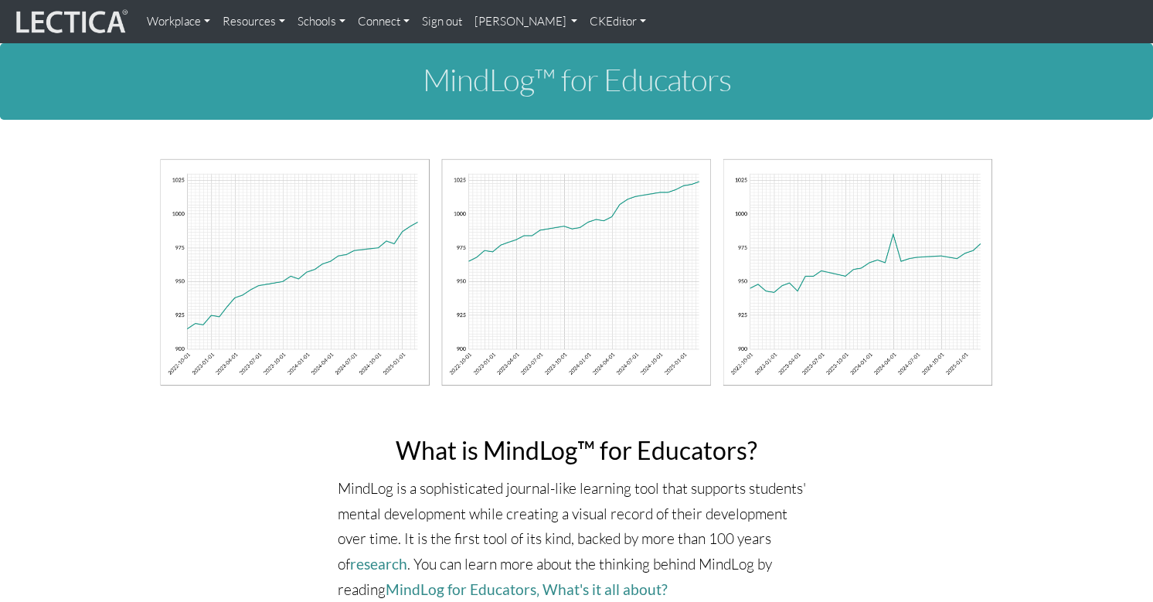
click at [477, 23] on link "[PERSON_NAME]" at bounding box center [526, 21] width 116 height 31
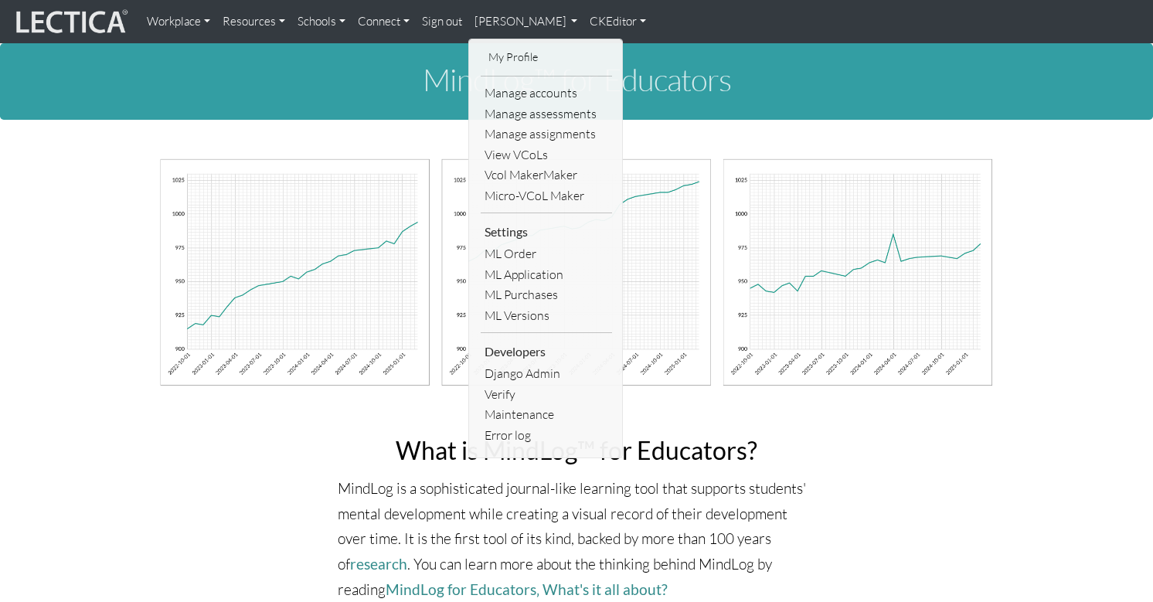
click at [584, 21] on link "CKEditor" at bounding box center [618, 21] width 69 height 31
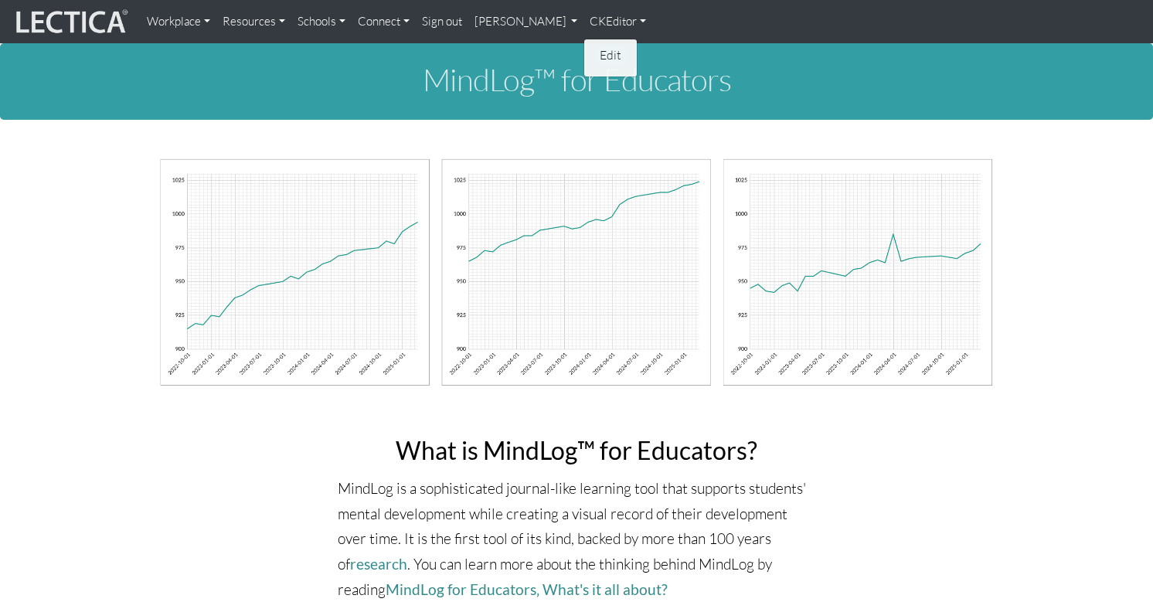
click at [596, 48] on link "Edit" at bounding box center [611, 55] width 31 height 19
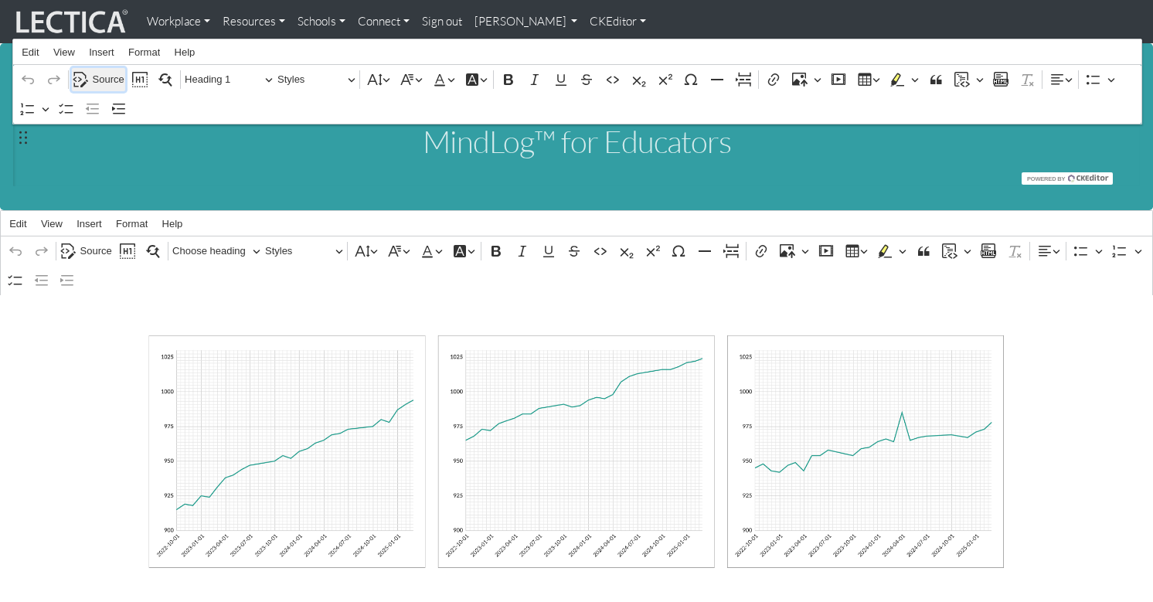
click at [103, 71] on span "Source" at bounding box center [109, 79] width 32 height 19
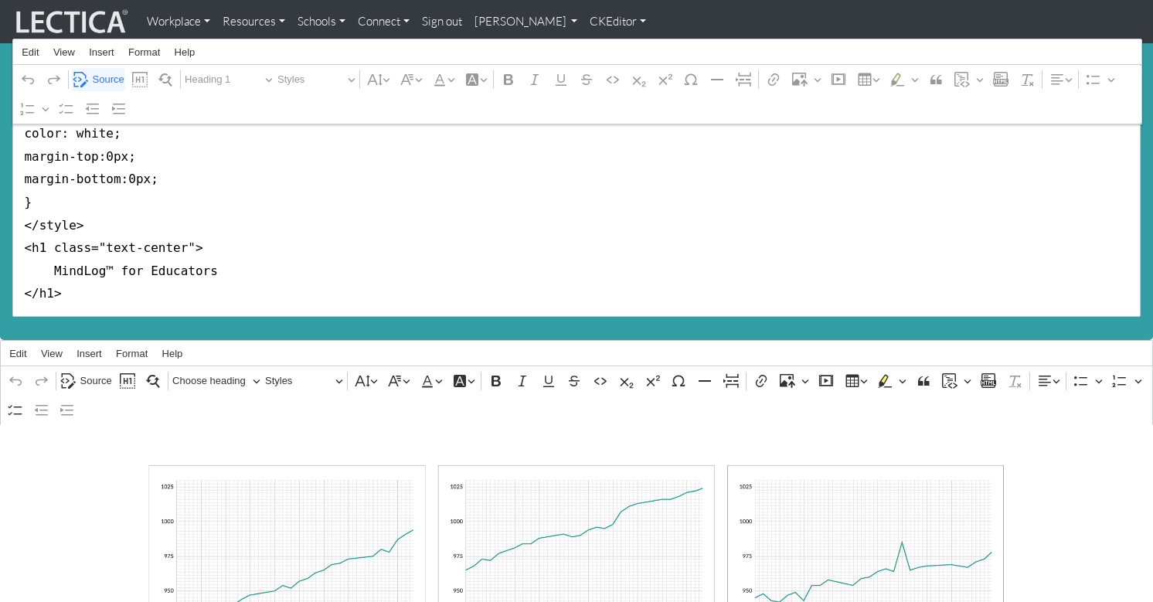
scroll to position [230, 0]
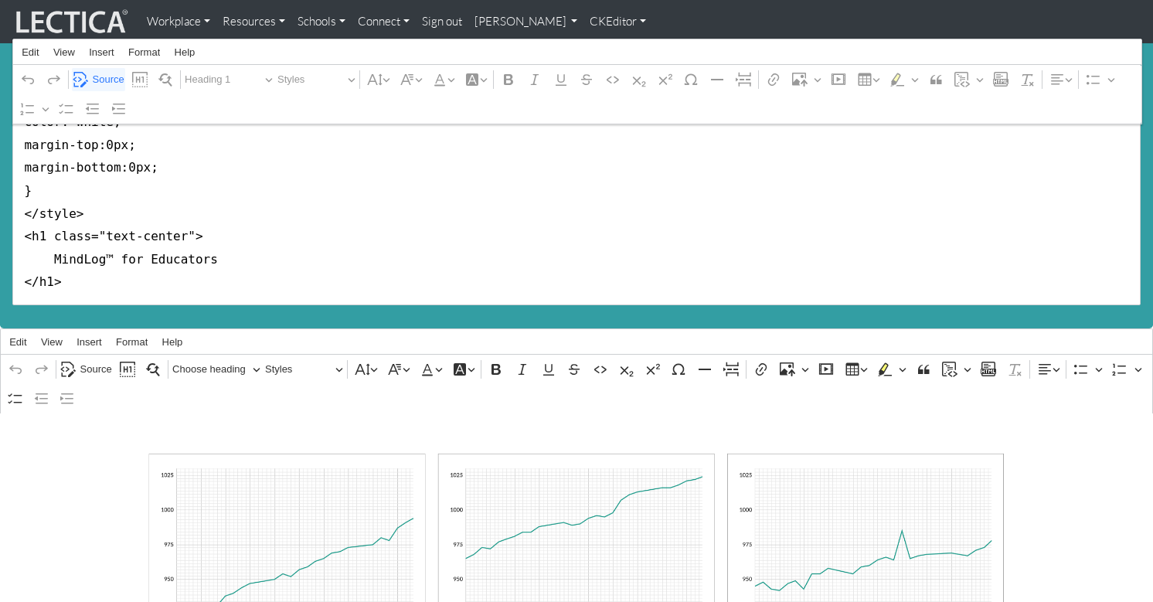
drag, startPoint x: 17, startPoint y: 147, endPoint x: 10, endPoint y: 208, distance: 61.5
click at [10, 208] on div "MindLog™ for Educators Rich Text Editor Edit View Insert Format Help Undo Redo …" at bounding box center [576, 71] width 1153 height 516
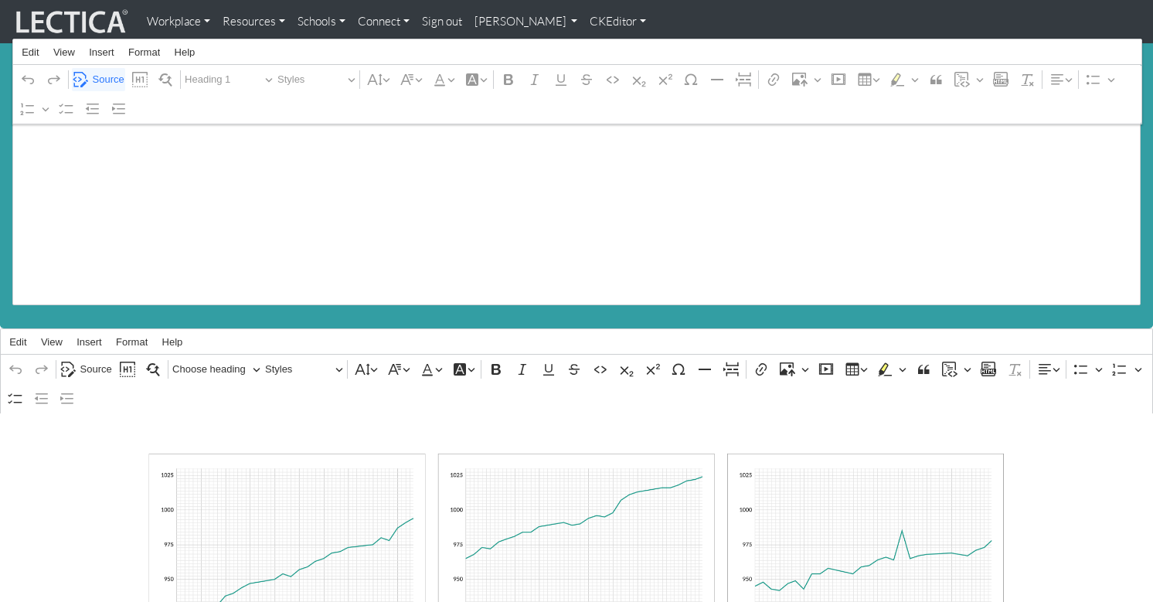
scroll to position [136, 0]
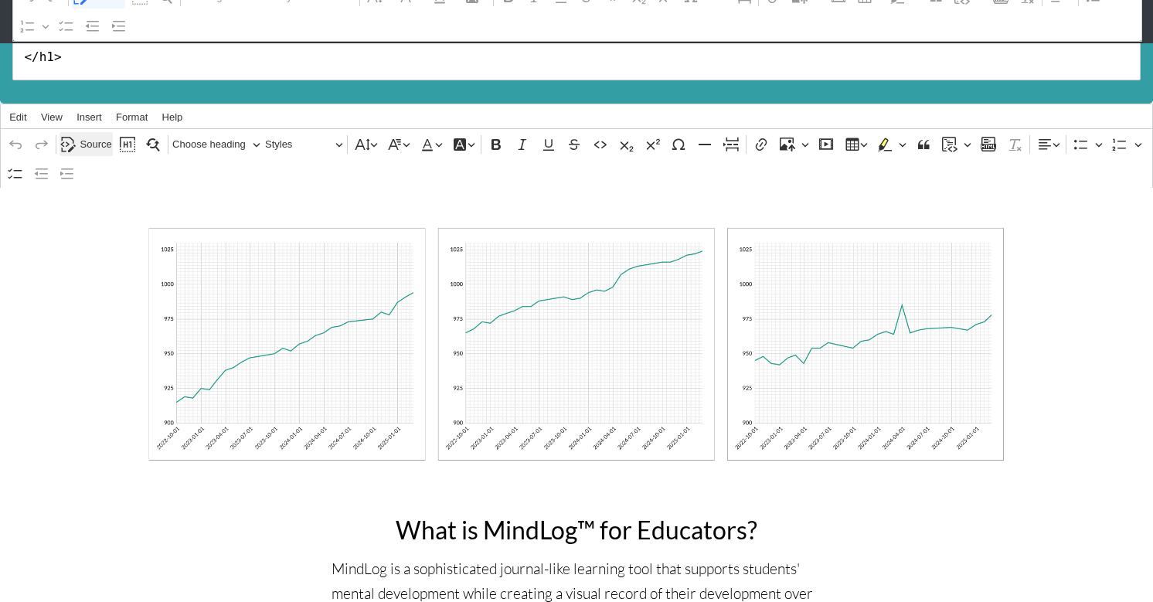
type textarea "<h1 class="text-center"> MindLog™ for Educators </h1>"
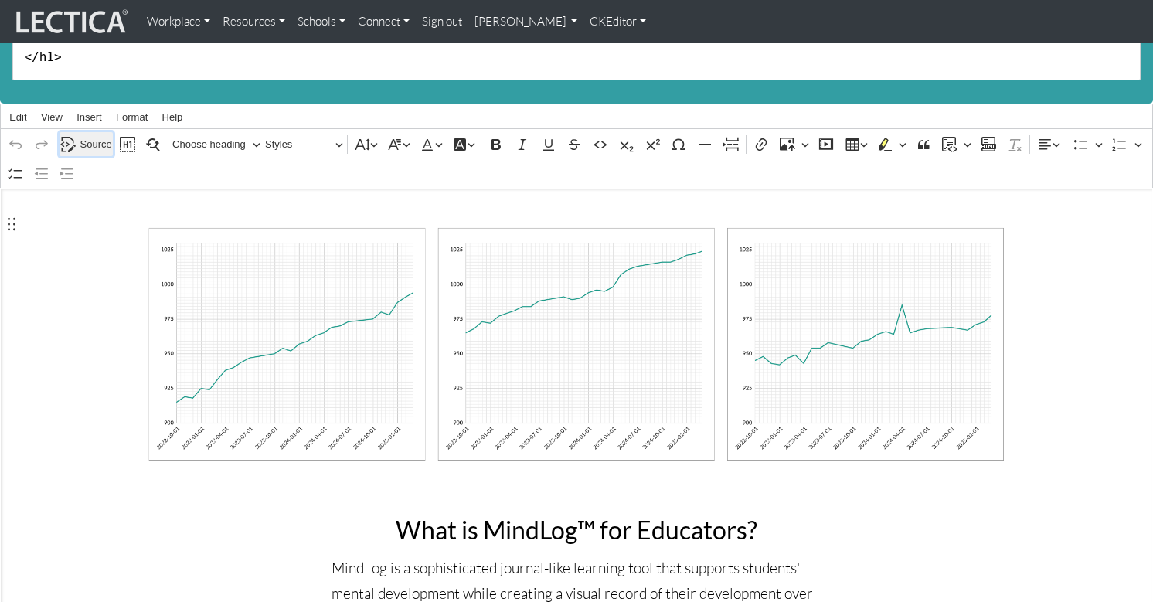
click at [95, 135] on span "Source" at bounding box center [96, 144] width 32 height 19
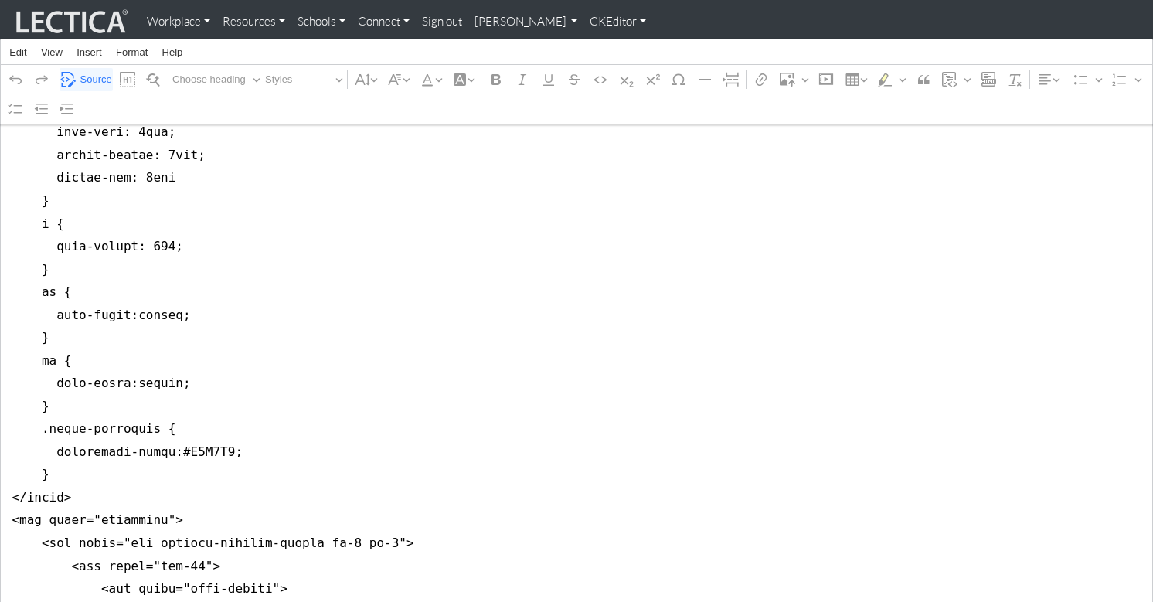
scroll to position [970, 0]
drag, startPoint x: 12, startPoint y: 202, endPoint x: 2, endPoint y: 434, distance: 232.9
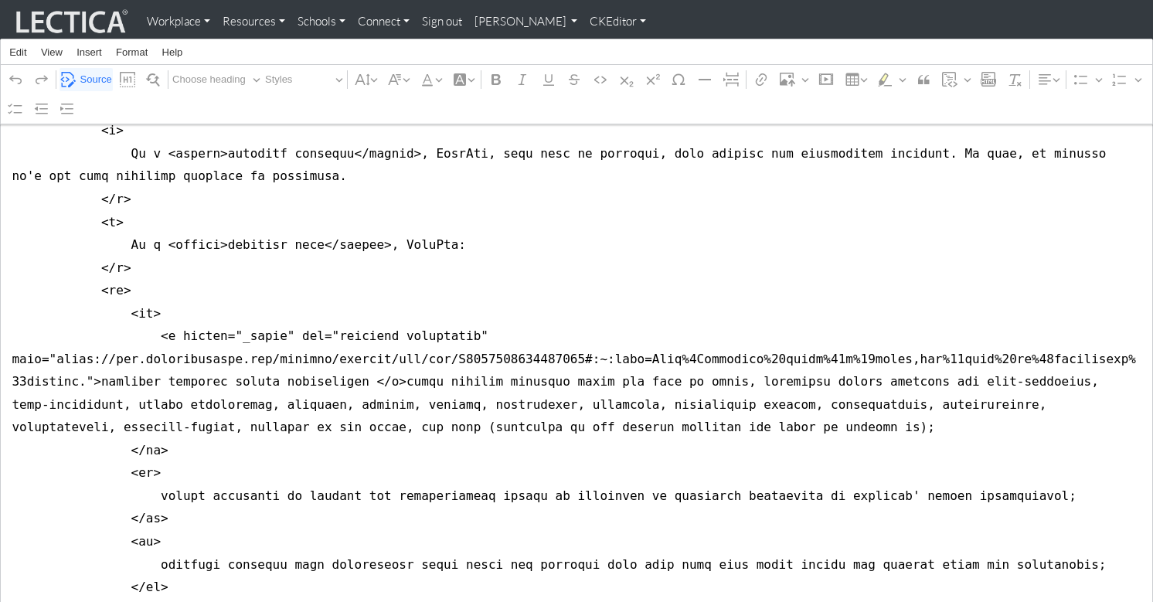
scroll to position [0, 0]
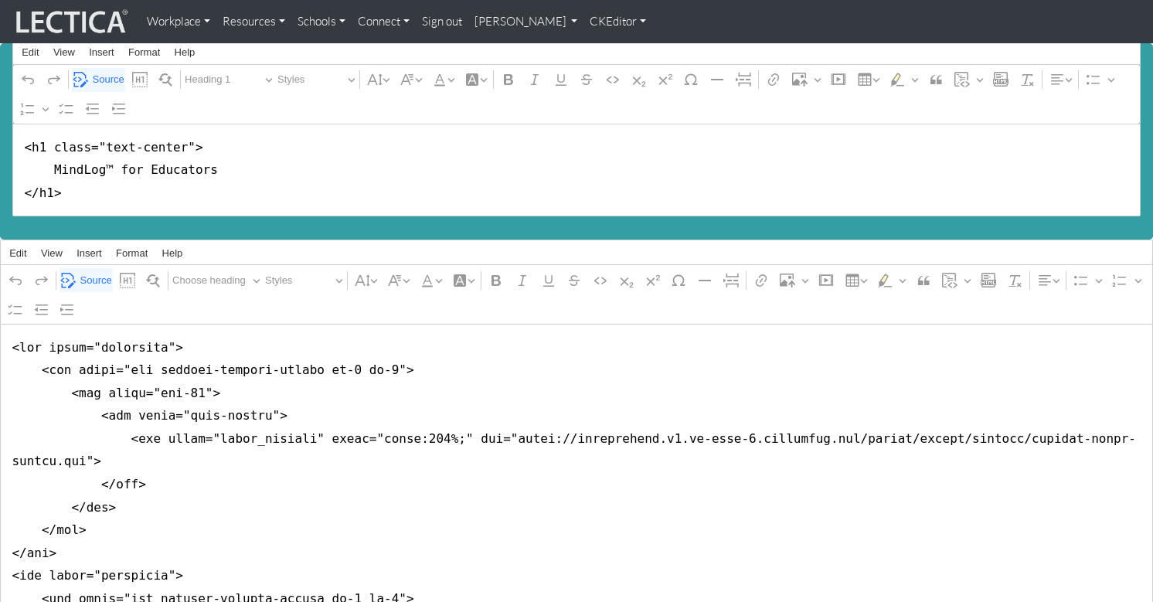
type textarea "<div class="container"> <div class="row justify-content-center mt-5 mb-5"> <div…"
click at [584, 20] on link "CKEditor" at bounding box center [618, 21] width 69 height 31
click at [596, 53] on link "Stop editing" at bounding box center [631, 55] width 71 height 19
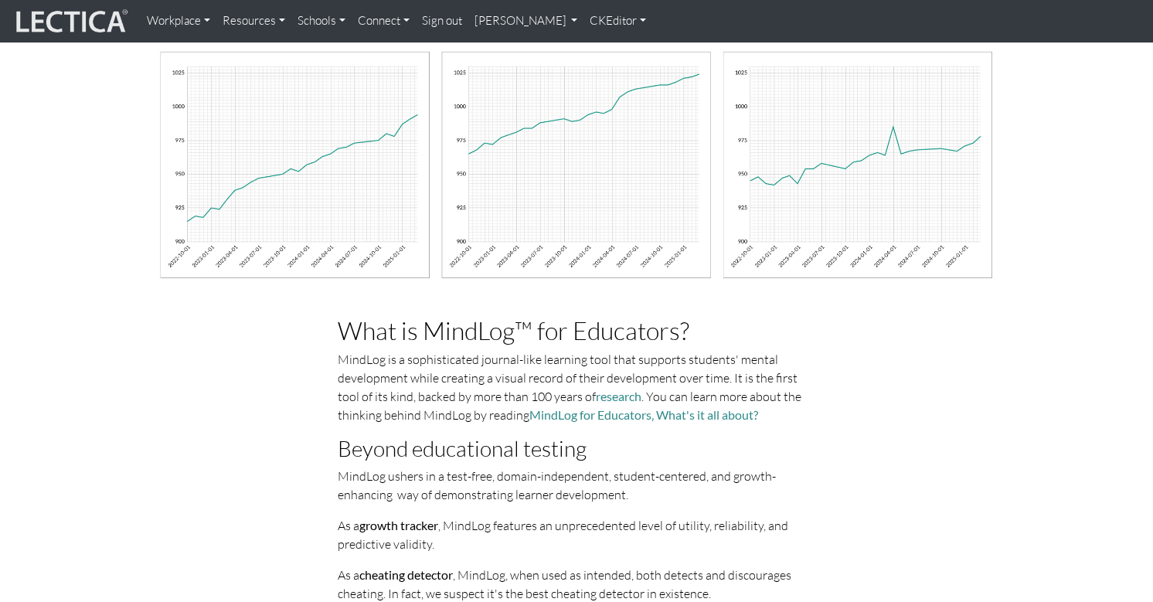
scroll to position [66, 0]
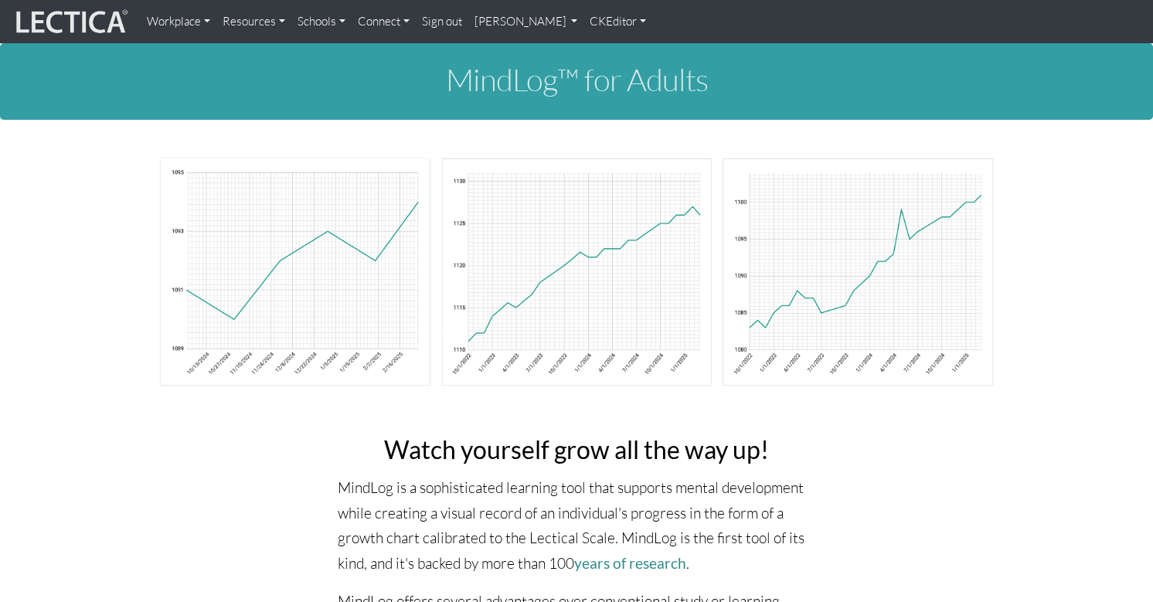
click at [584, 19] on link "CKEditor" at bounding box center [618, 21] width 69 height 31
click at [596, 51] on link "Edit" at bounding box center [611, 55] width 31 height 19
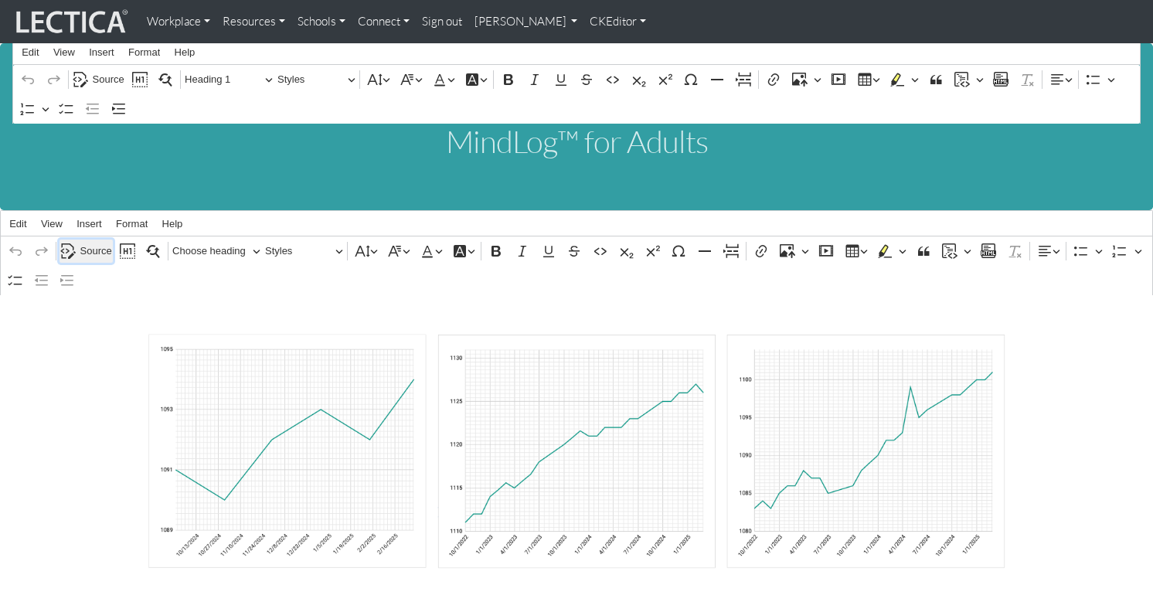
click at [83, 242] on span "Source" at bounding box center [96, 251] width 32 height 19
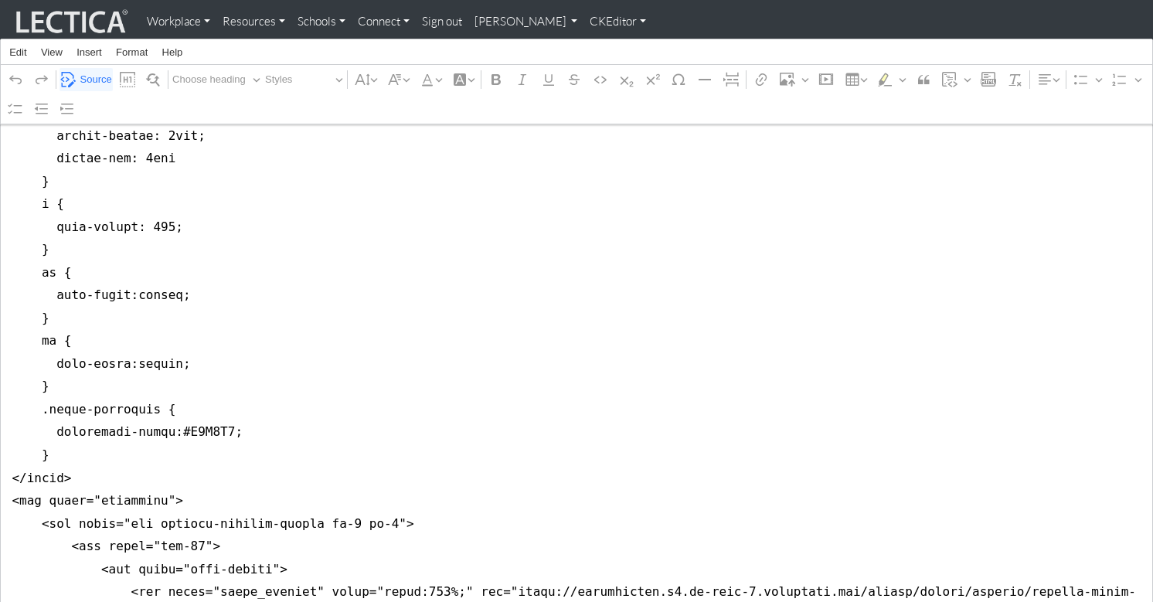
scroll to position [968, 0]
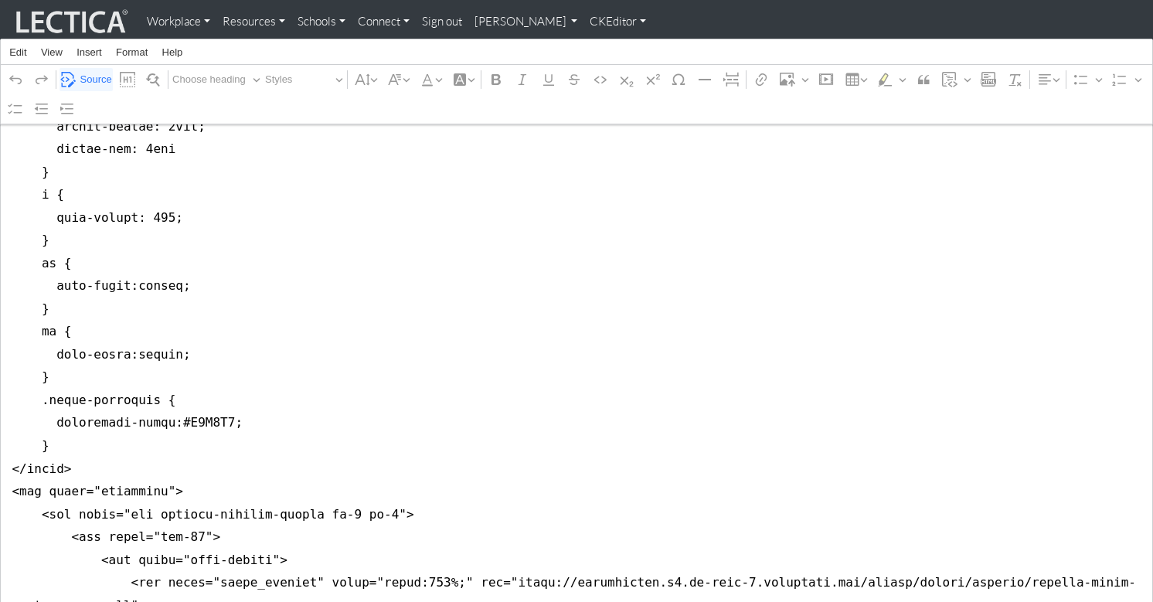
drag, startPoint x: 8, startPoint y: 199, endPoint x: 10, endPoint y: 405, distance: 206.4
click at [91, 80] on span "Source" at bounding box center [96, 79] width 32 height 19
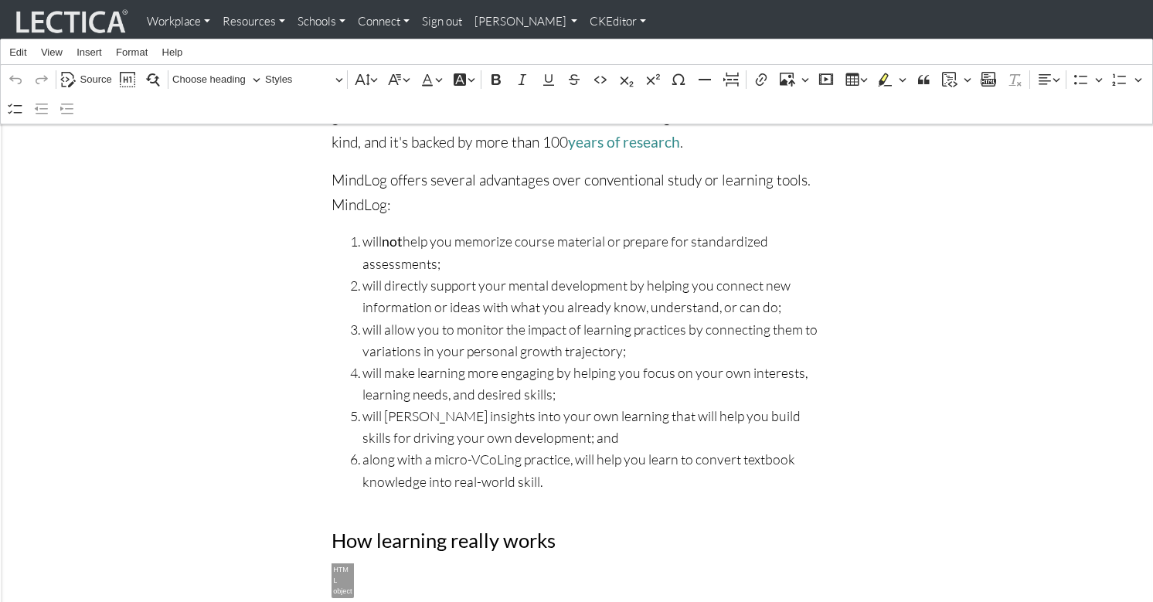
scroll to position [0, 0]
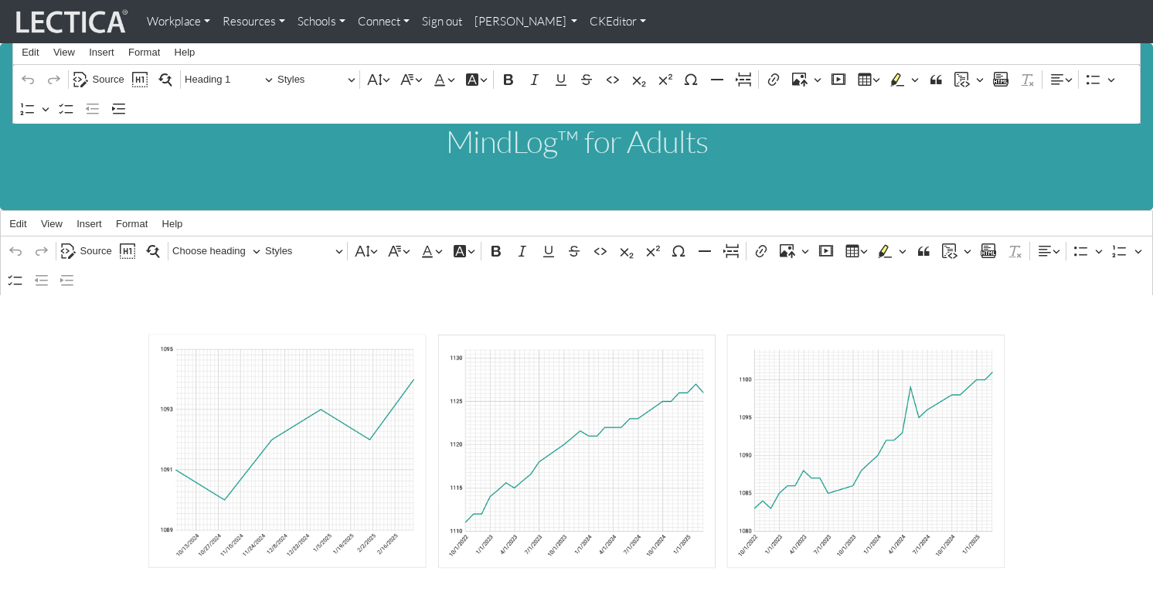
click at [584, 19] on link "CKEditor" at bounding box center [618, 21] width 69 height 31
click at [596, 53] on link "Stop editing" at bounding box center [631, 55] width 71 height 19
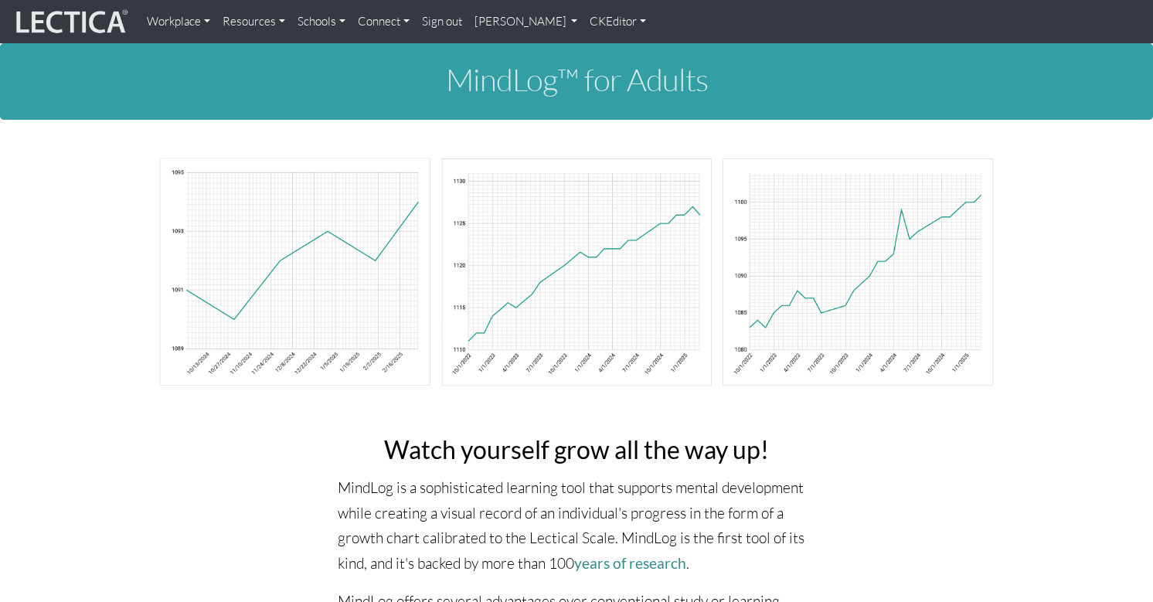
click at [584, 22] on link "CKEditor" at bounding box center [618, 21] width 69 height 31
click at [596, 48] on link "Edit" at bounding box center [611, 55] width 31 height 19
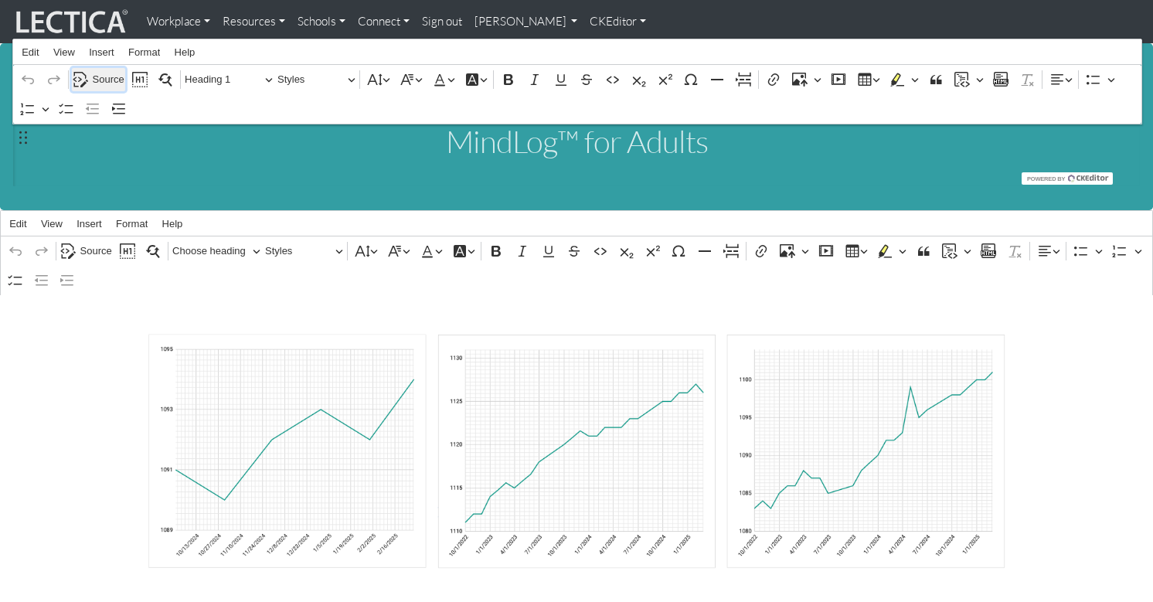
click at [104, 77] on span "Source" at bounding box center [109, 79] width 32 height 19
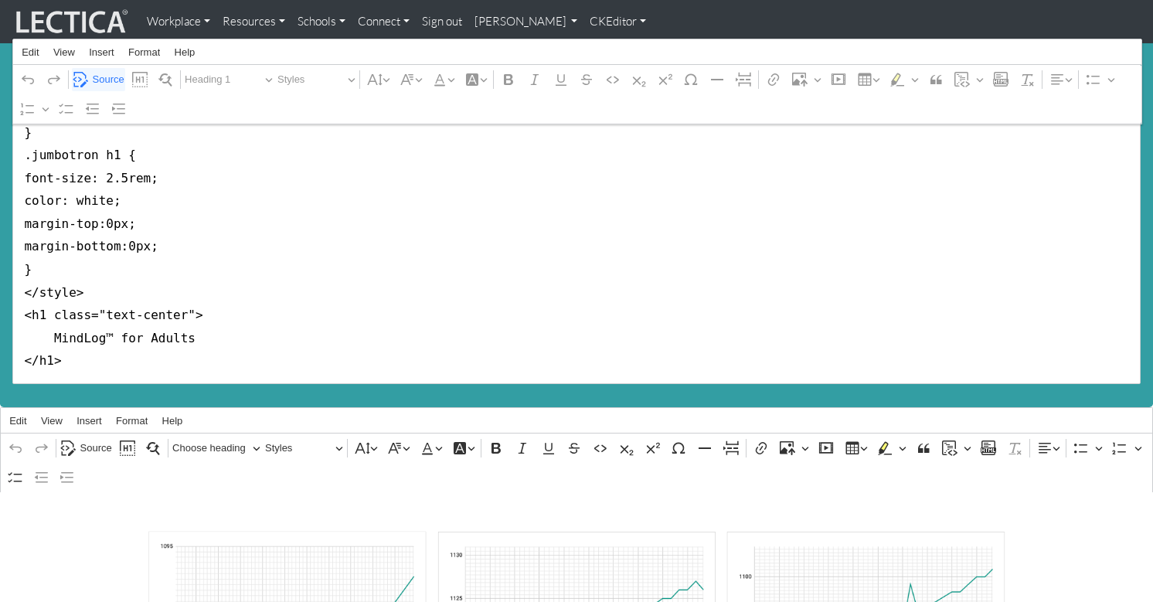
scroll to position [153, 0]
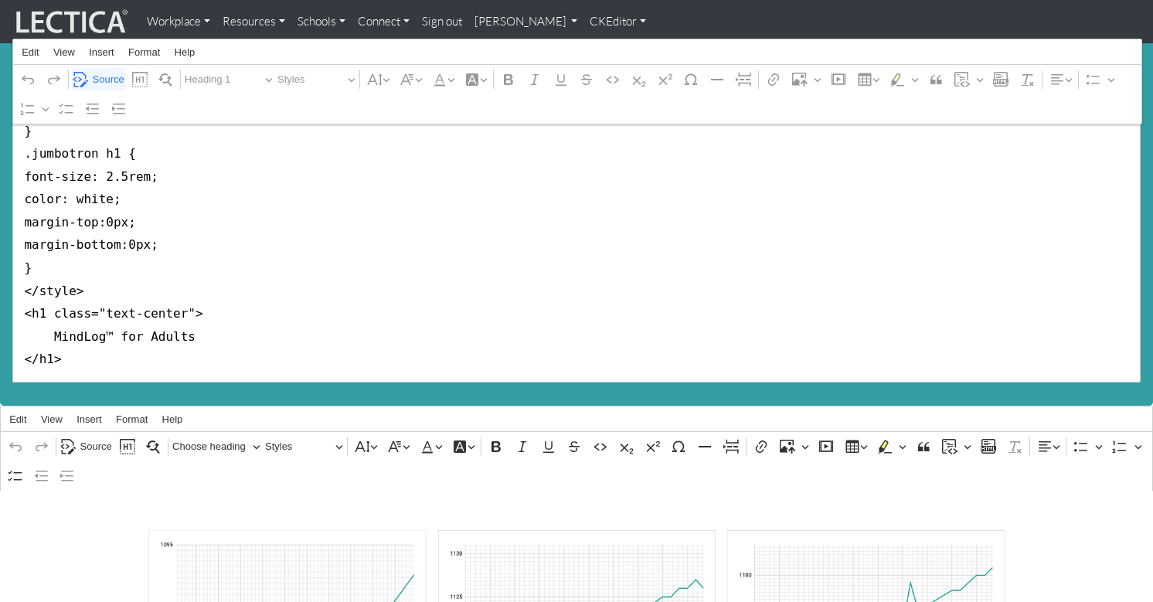
drag, startPoint x: 22, startPoint y: 140, endPoint x: 17, endPoint y: 279, distance: 139.2
click at [17, 279] on textarea "<style type="text/css">.jumbotron-fluid { background-color:#339ea3; margin-bott…" at bounding box center [576, 177] width 1128 height 412
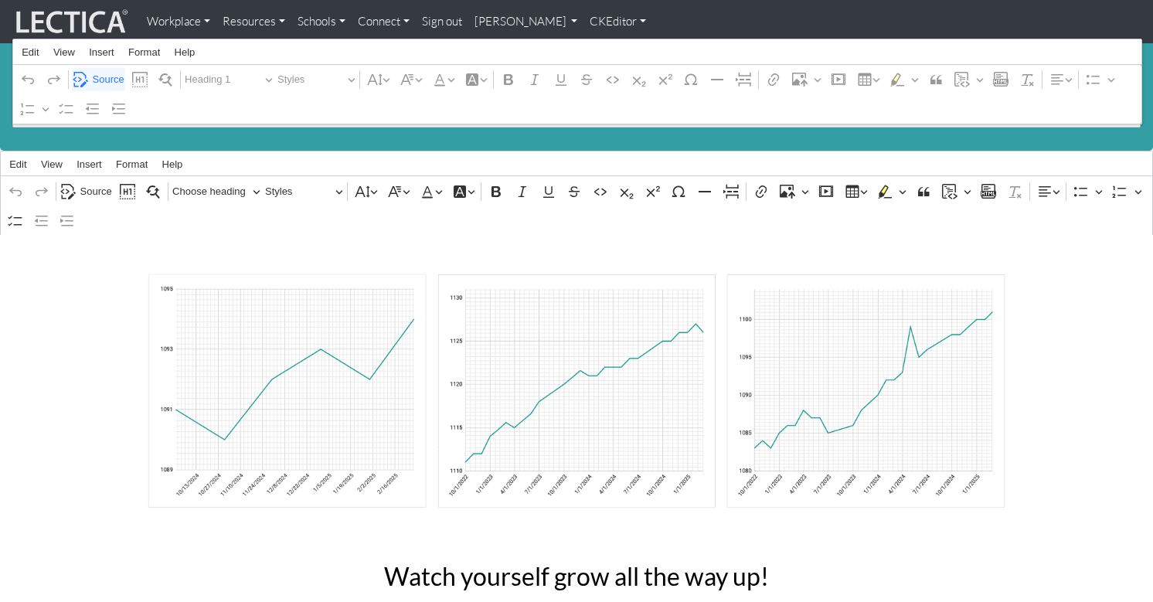
scroll to position [0, 0]
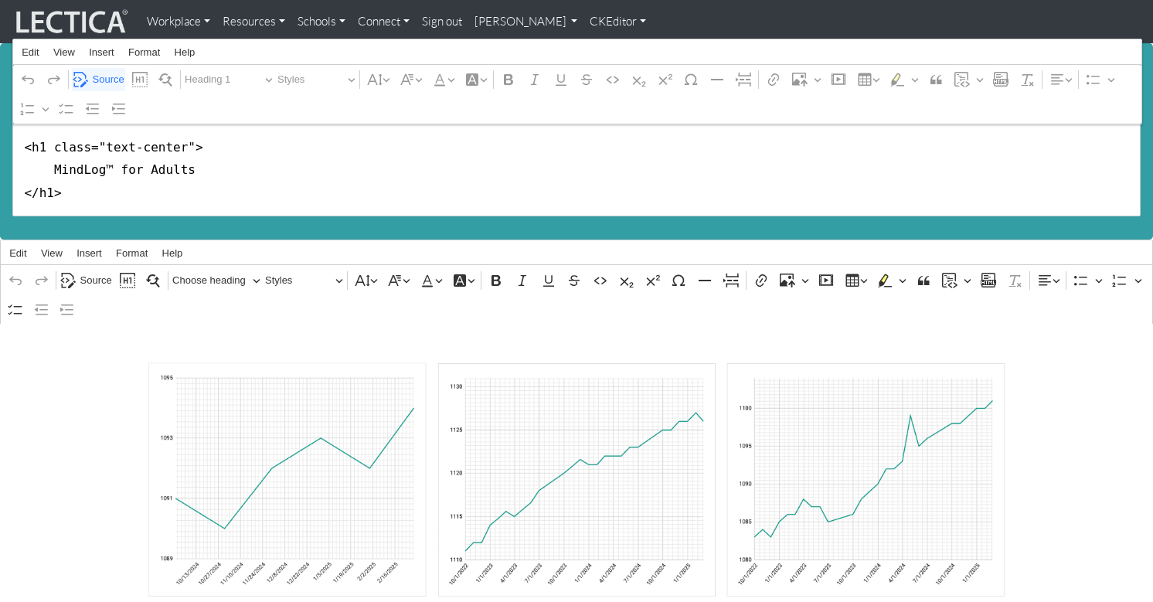
type textarea "<h1 class="text-center"> MindLog™ for Adults </h1>"
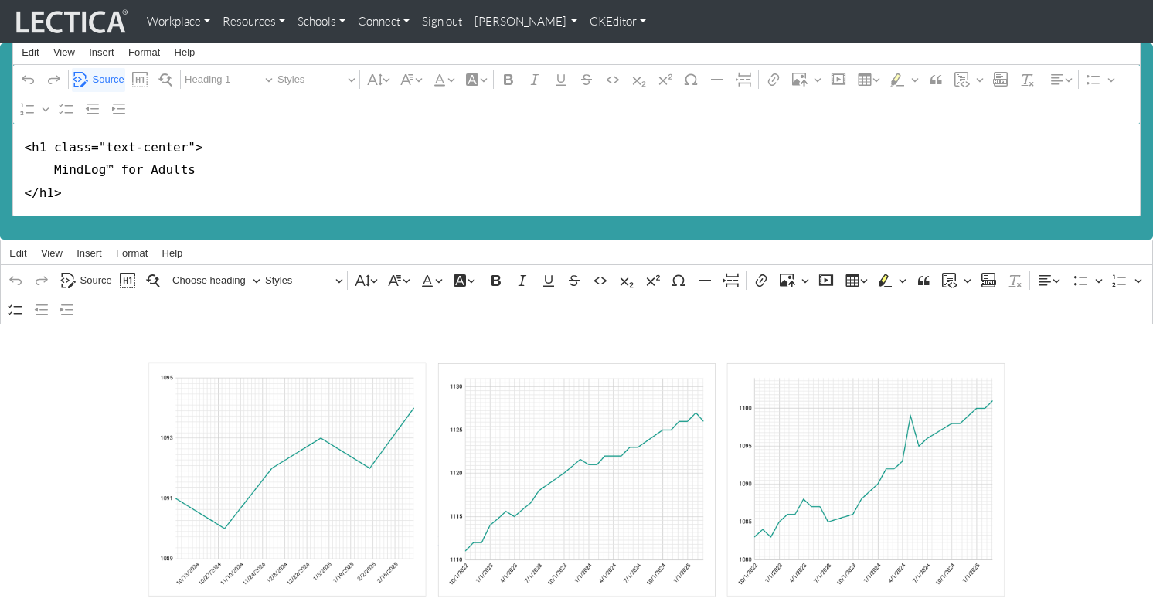
click at [584, 26] on link "CKEditor" at bounding box center [618, 21] width 69 height 31
click at [596, 52] on link "Stop editing" at bounding box center [631, 55] width 71 height 19
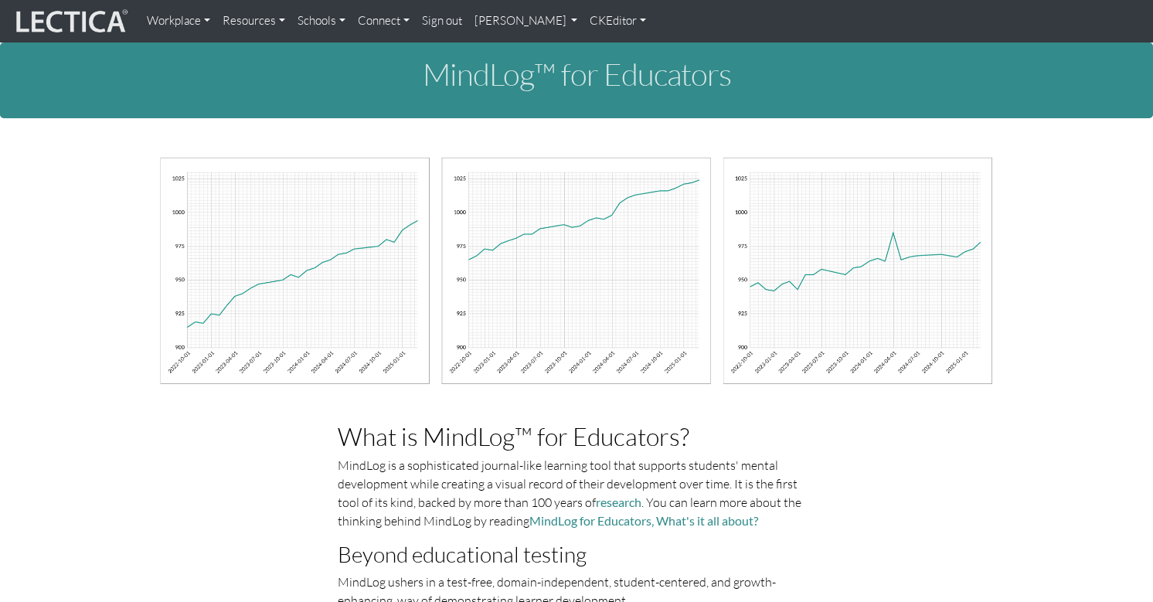
click at [584, 20] on link "CKEditor" at bounding box center [618, 21] width 69 height 30
click at [596, 46] on link "Edit" at bounding box center [611, 54] width 31 height 18
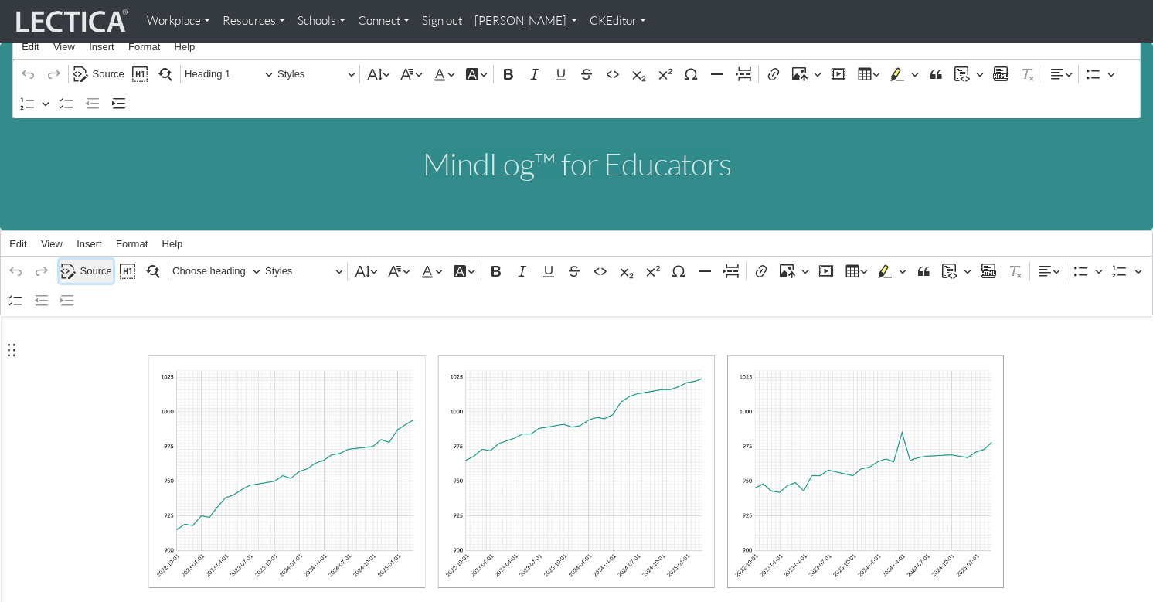
click at [90, 262] on span "Source" at bounding box center [96, 271] width 32 height 19
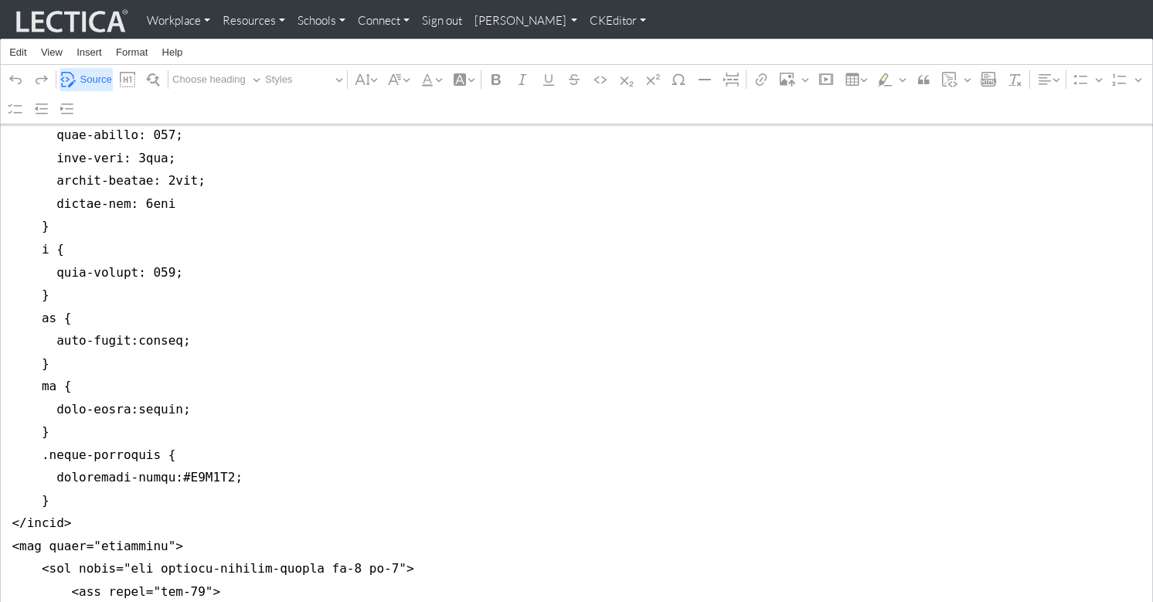
scroll to position [921, 0]
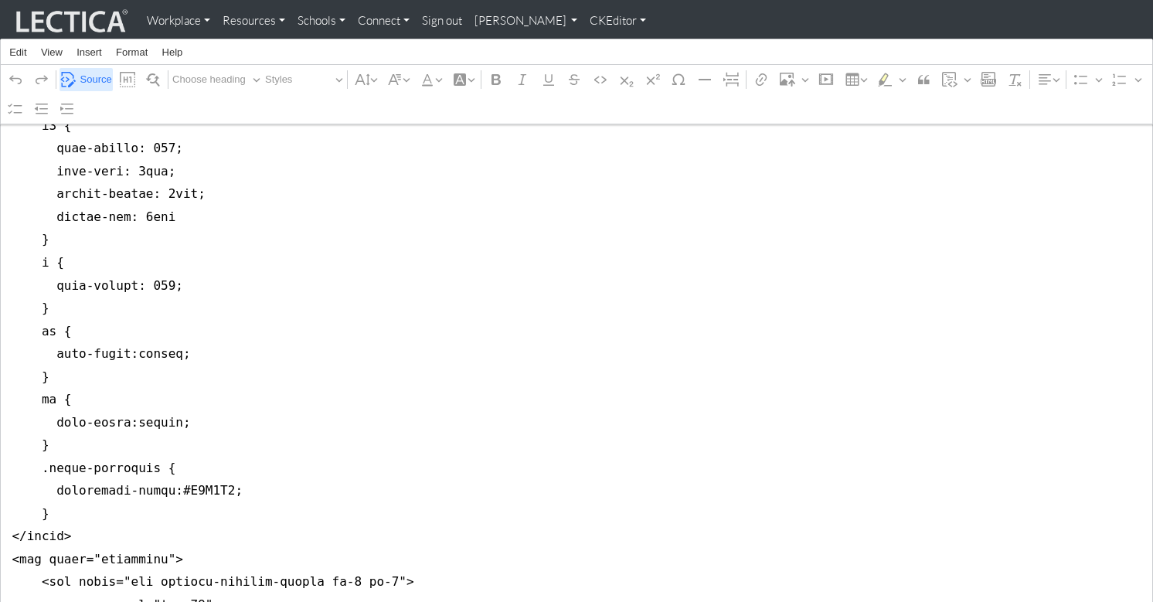
type textarea "<style type="text/css">p { font-size: 1.2rem; line-height: 1.7 } ul li { font-s…"
click at [83, 77] on span "Source" at bounding box center [96, 79] width 32 height 19
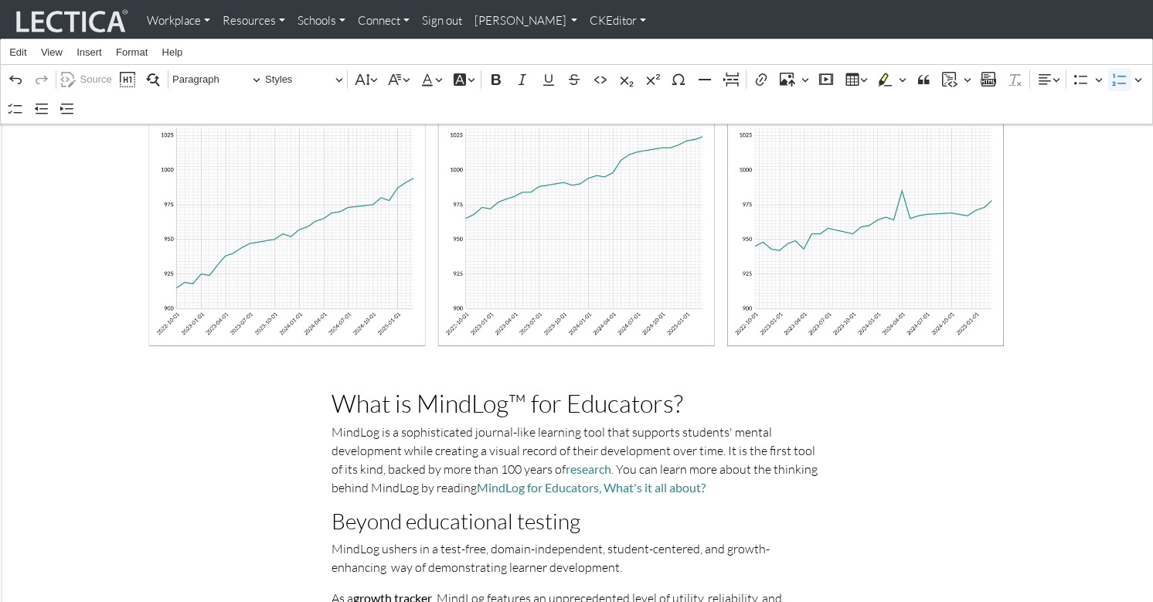
scroll to position [269, 0]
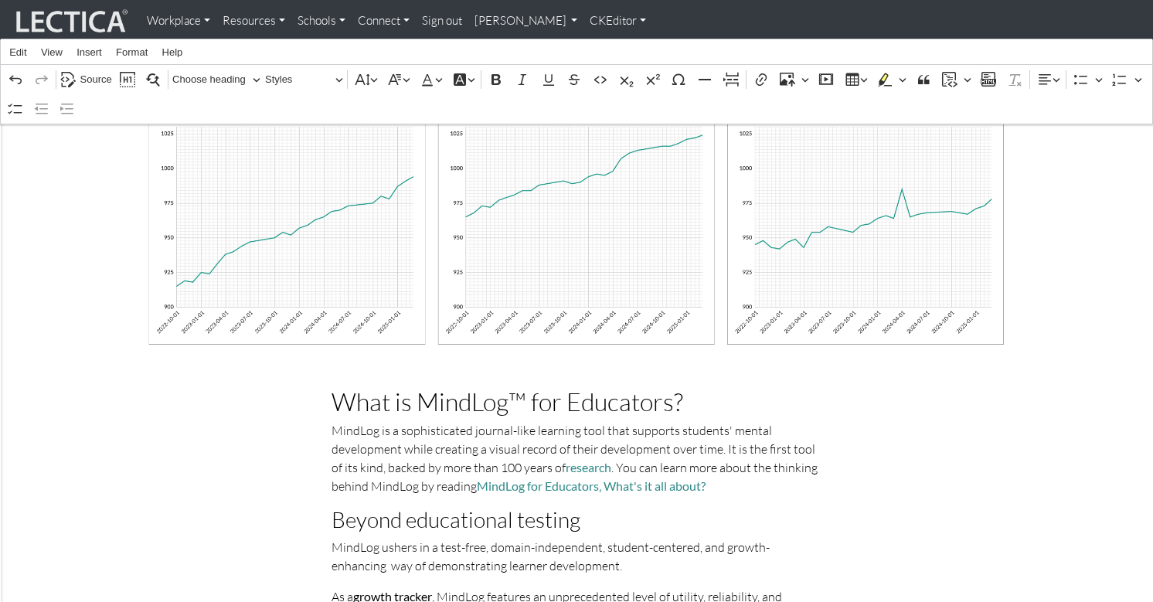
scroll to position [0, 0]
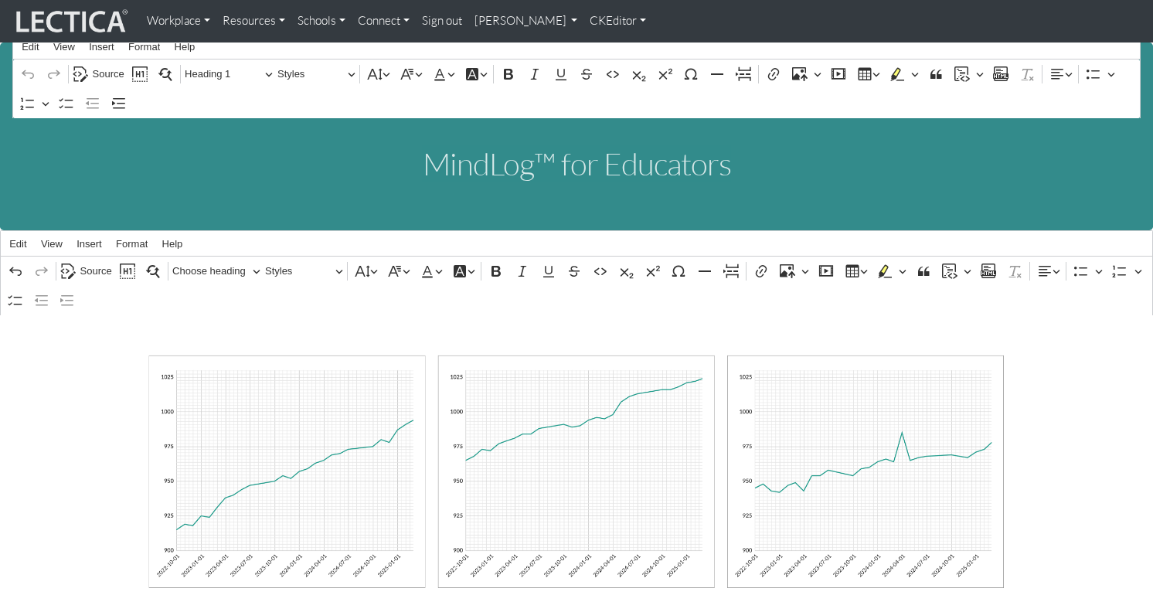
click at [584, 22] on link "CKEditor" at bounding box center [618, 21] width 69 height 30
click at [596, 45] on link "Stop editing" at bounding box center [628, 54] width 64 height 18
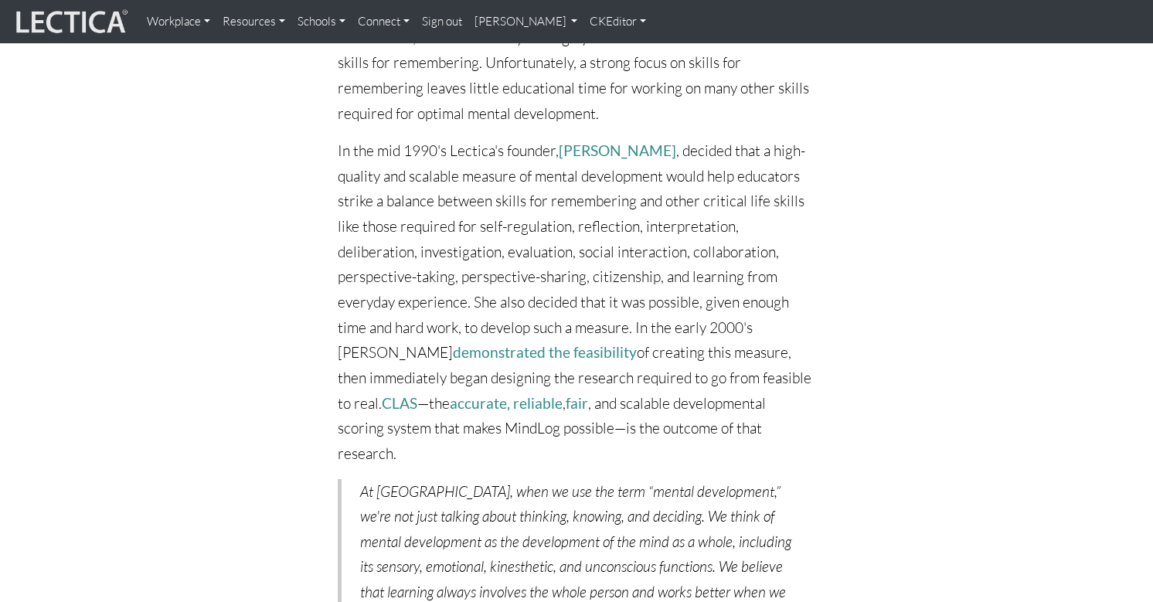
scroll to position [7357, 0]
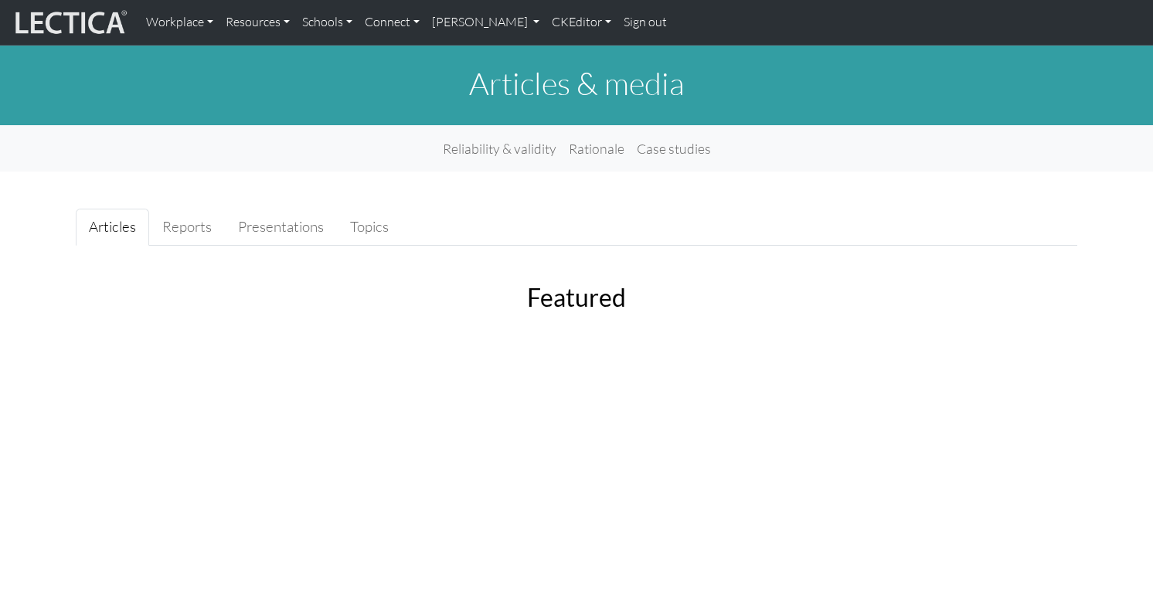
scroll to position [2299, 0]
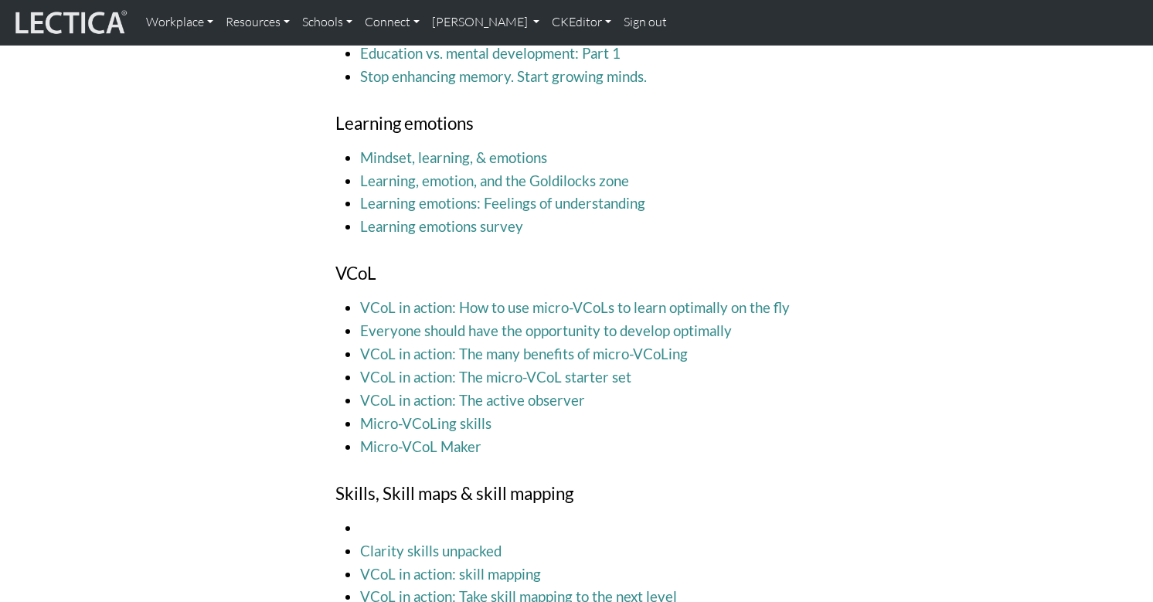
click at [385, 517] on li at bounding box center [589, 528] width 458 height 23
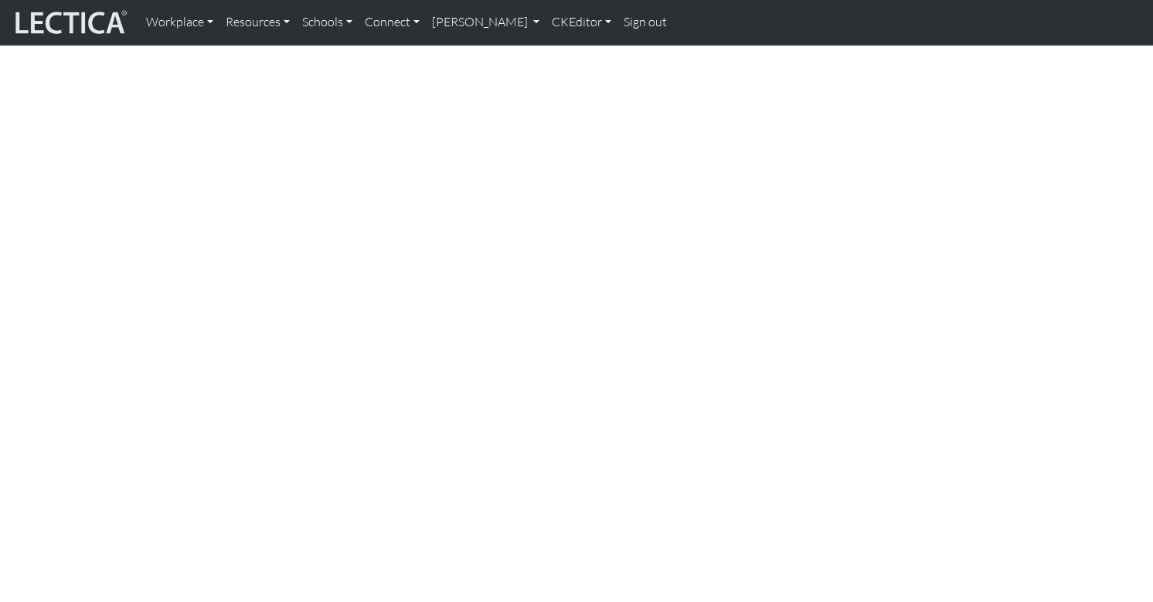
scroll to position [0, 0]
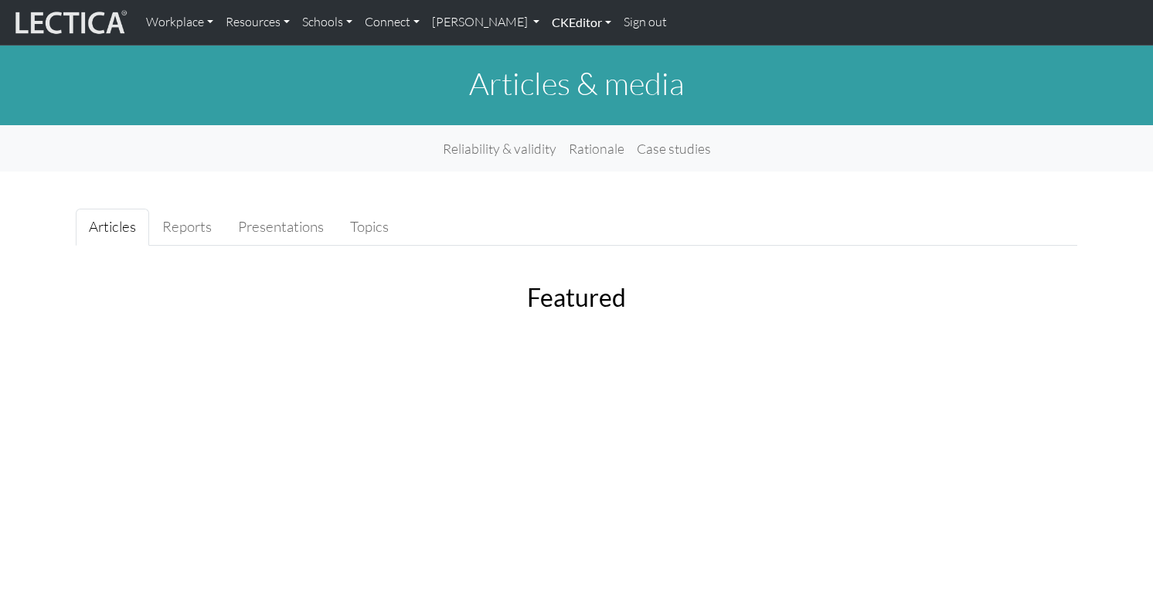
click at [546, 25] on link "CKEditor" at bounding box center [582, 22] width 72 height 32
click at [558, 53] on link "Edit" at bounding box center [573, 57] width 31 height 21
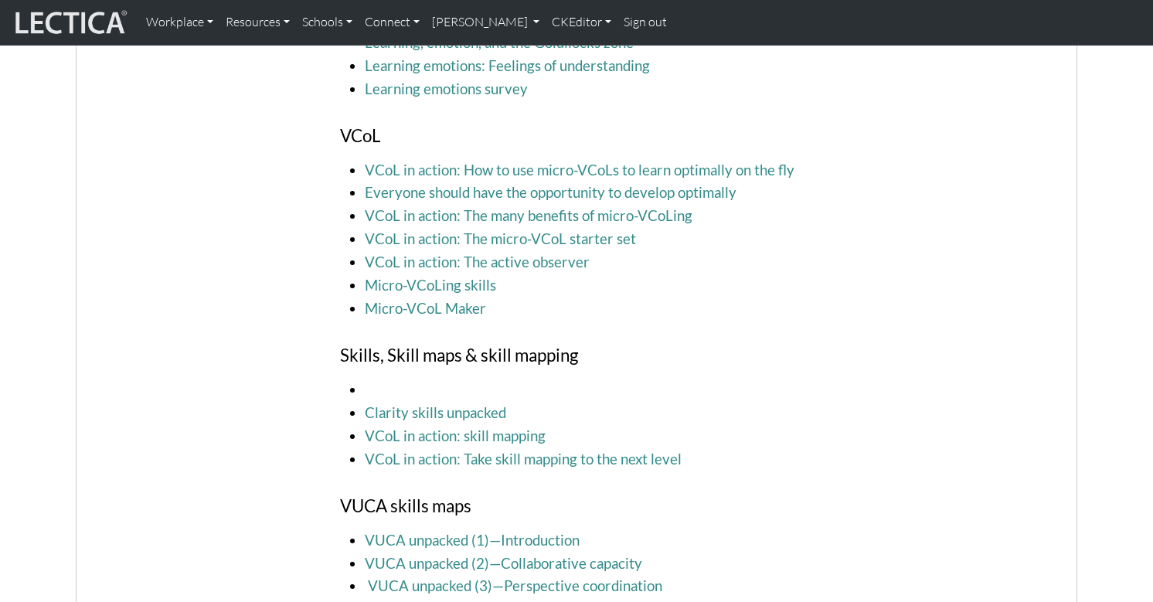
scroll to position [2572, 0]
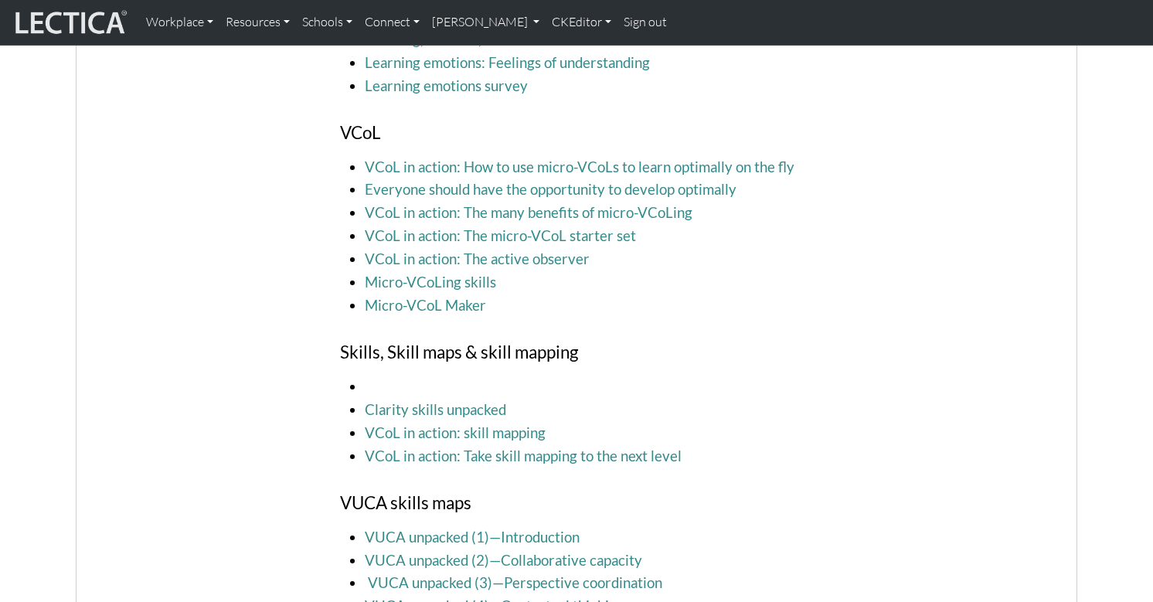
click at [382, 376] on span "Rich Text Editor. Editing area: main. Press ⌥0 for help." at bounding box center [589, 387] width 448 height 23
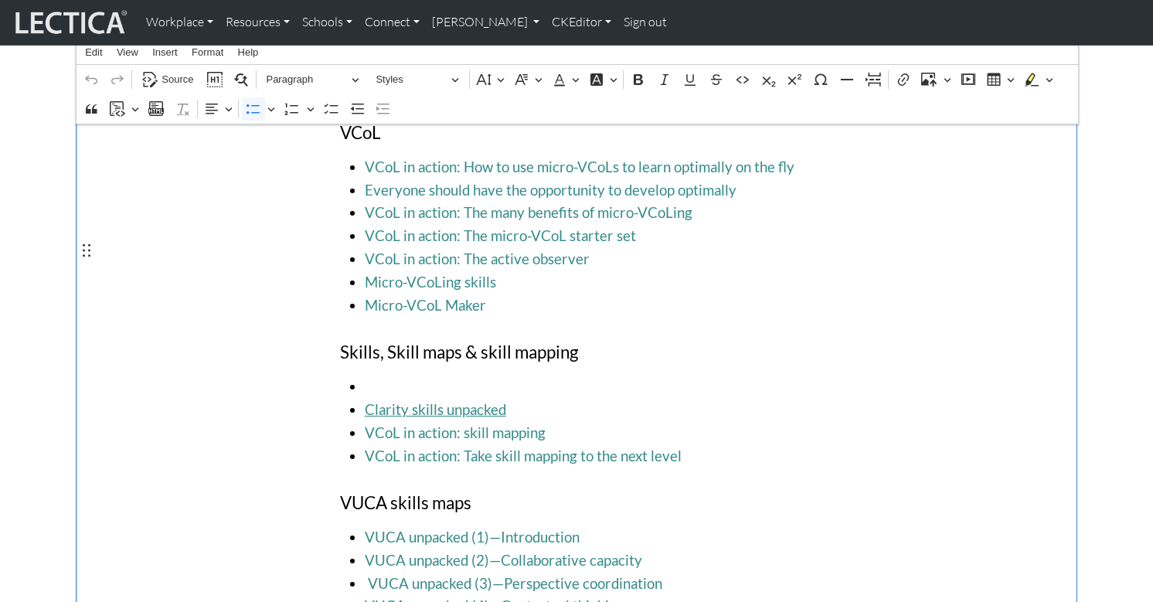
click at [365, 399] on span "Clarity skills unpacked" at bounding box center [589, 410] width 448 height 23
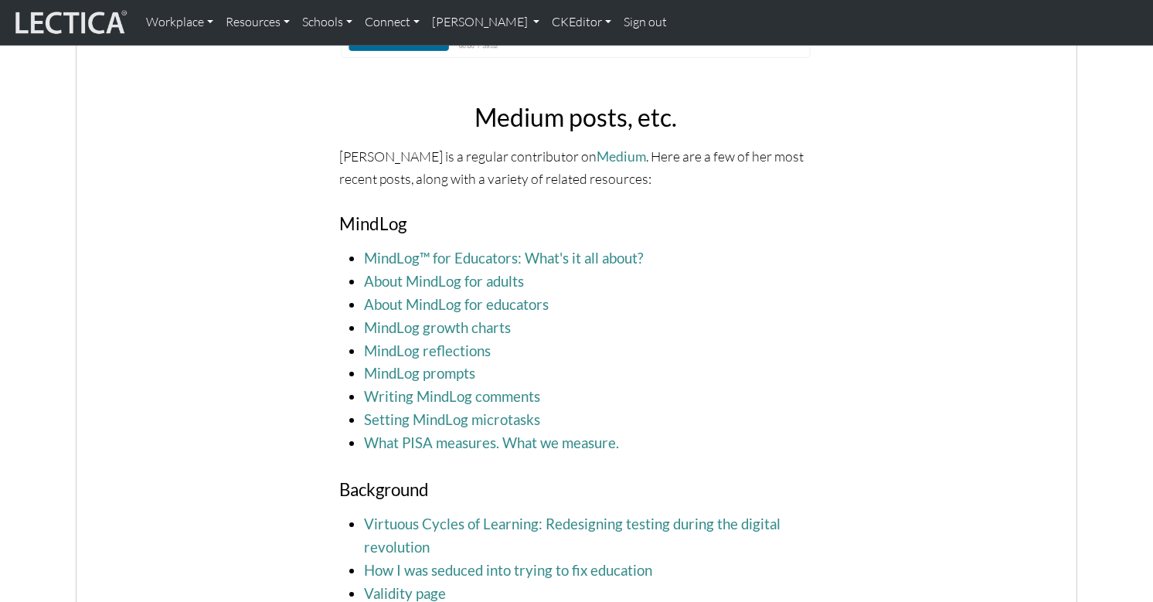
scroll to position [1610, 0]
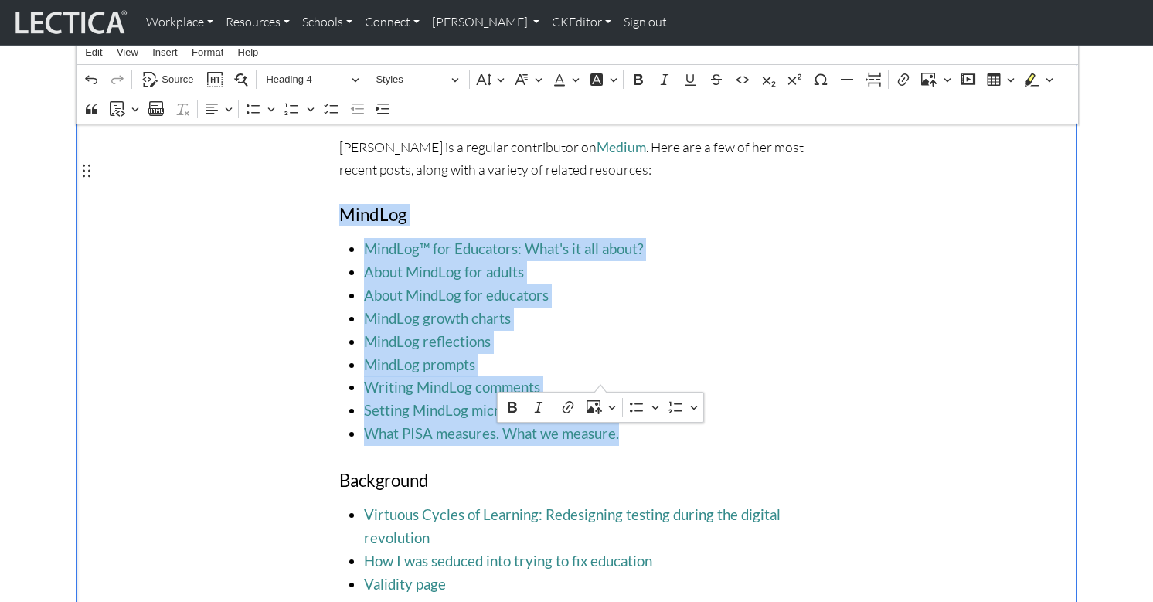
drag, startPoint x: 339, startPoint y: 171, endPoint x: 602, endPoint y: 376, distance: 333.8
copy div "MindLog MindLog™ for Educators: What's it all about? About MindLog for adults A…"
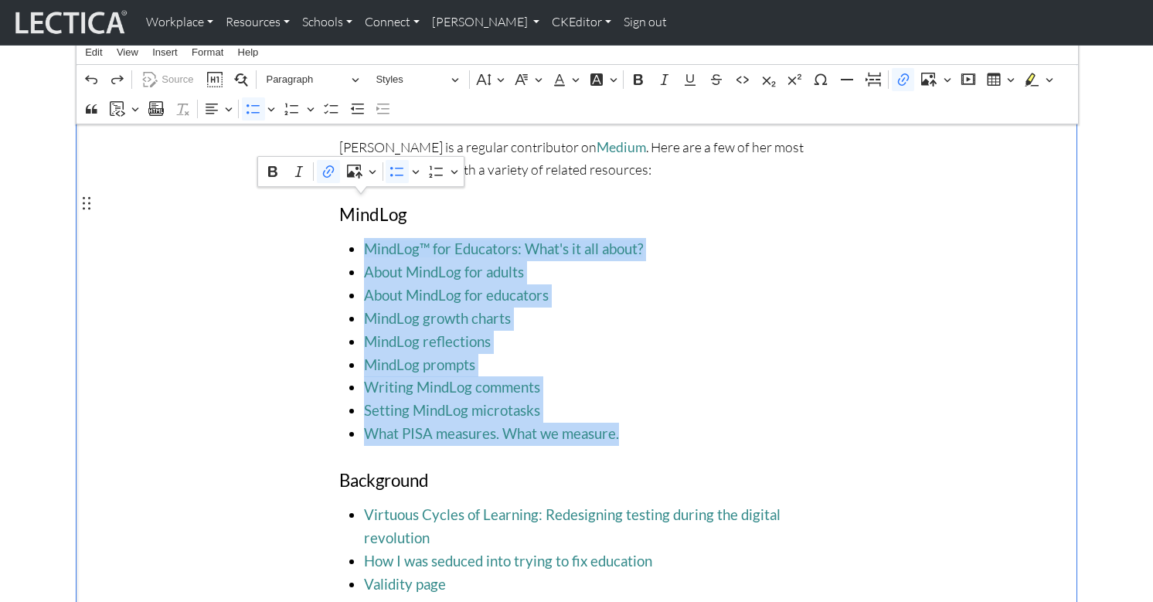
drag, startPoint x: 612, startPoint y: 380, endPoint x: 360, endPoint y: 210, distance: 304.0
click at [360, 238] on ul "MindLog™ for Educators: What's it all about? About MindLog for adults About Min…" at bounding box center [575, 342] width 473 height 208
copy ul "MindLog™ for Educators: What's it all about? About MindLog for adults About Min…"
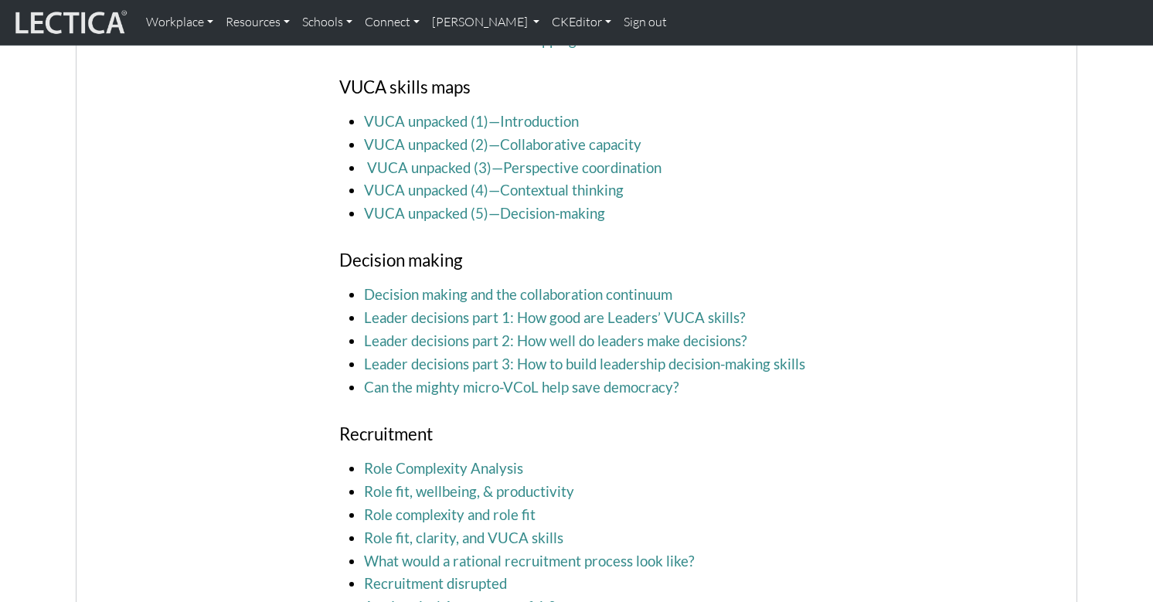
scroll to position [2970, 0]
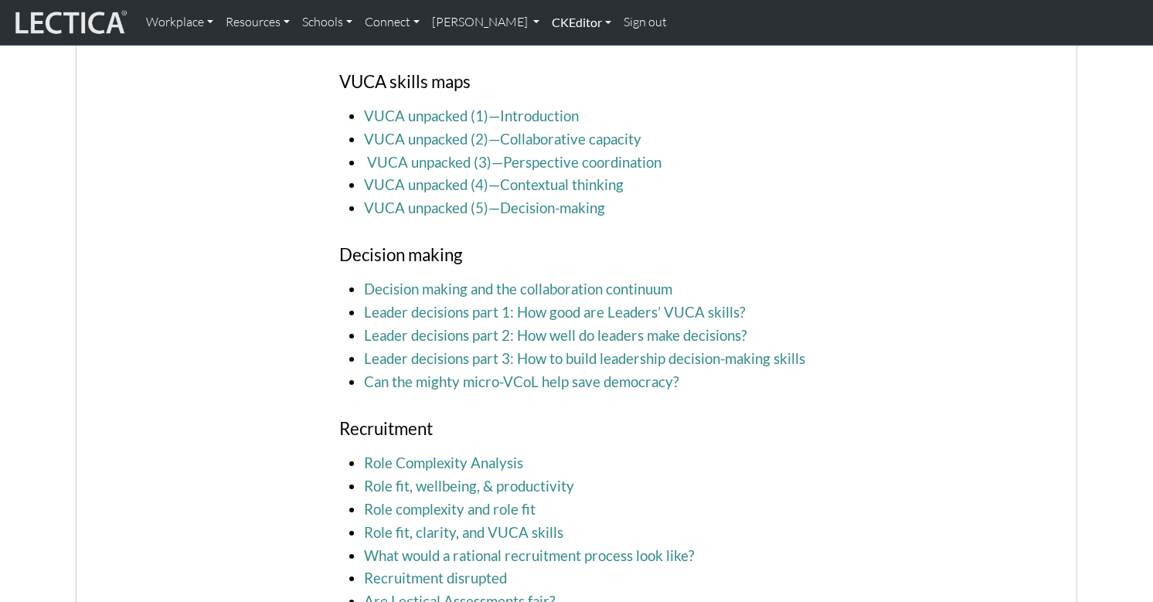
click at [546, 20] on link "CKEditor" at bounding box center [582, 22] width 72 height 32
click at [558, 52] on link "Edit" at bounding box center [573, 57] width 31 height 21
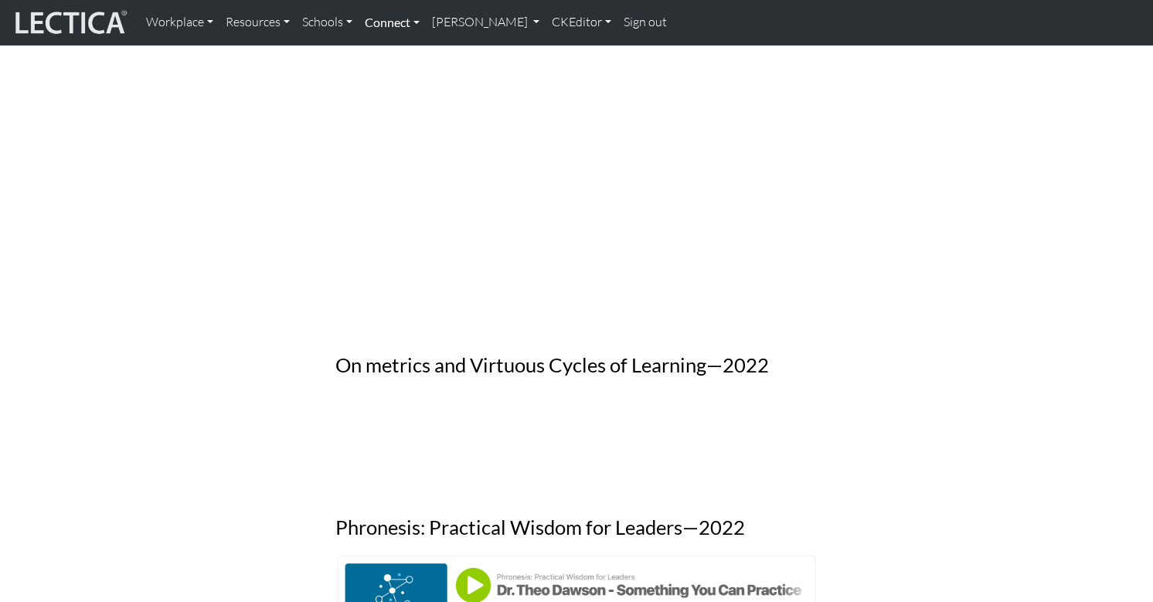
scroll to position [778, 0]
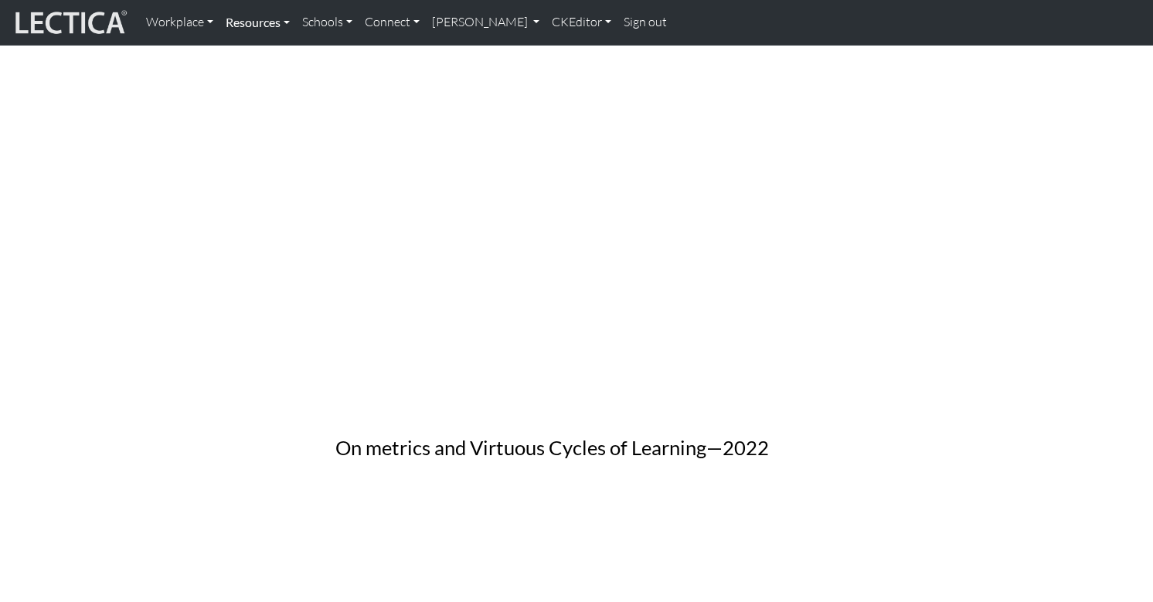
click at [237, 24] on link "Resources" at bounding box center [258, 22] width 77 height 32
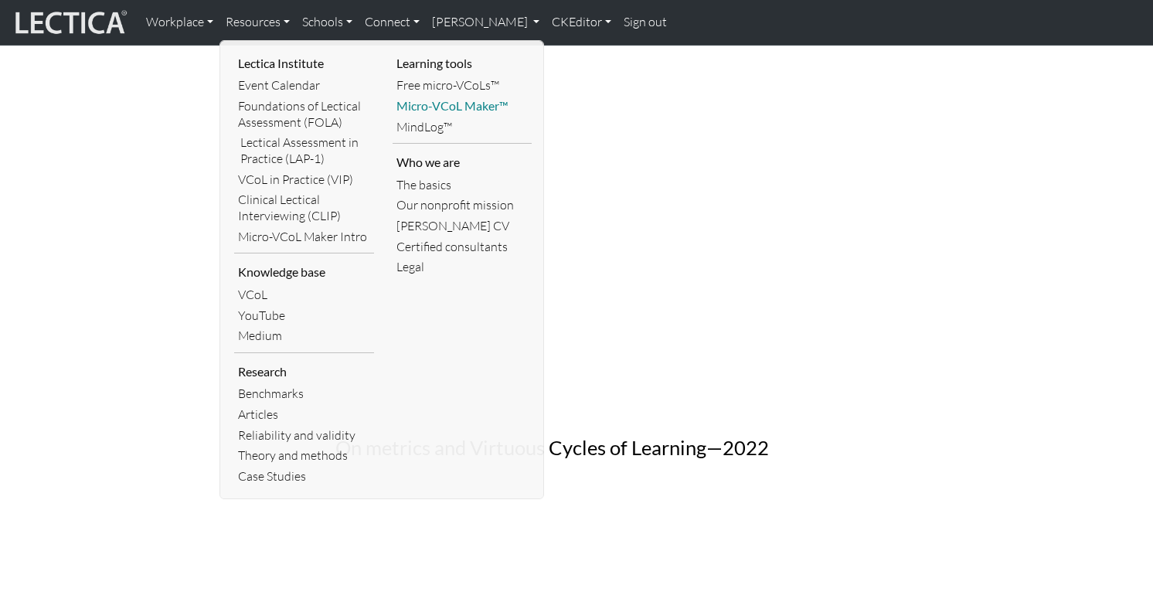
click at [455, 96] on link "Micro-VCoL Maker™" at bounding box center [463, 106] width 140 height 21
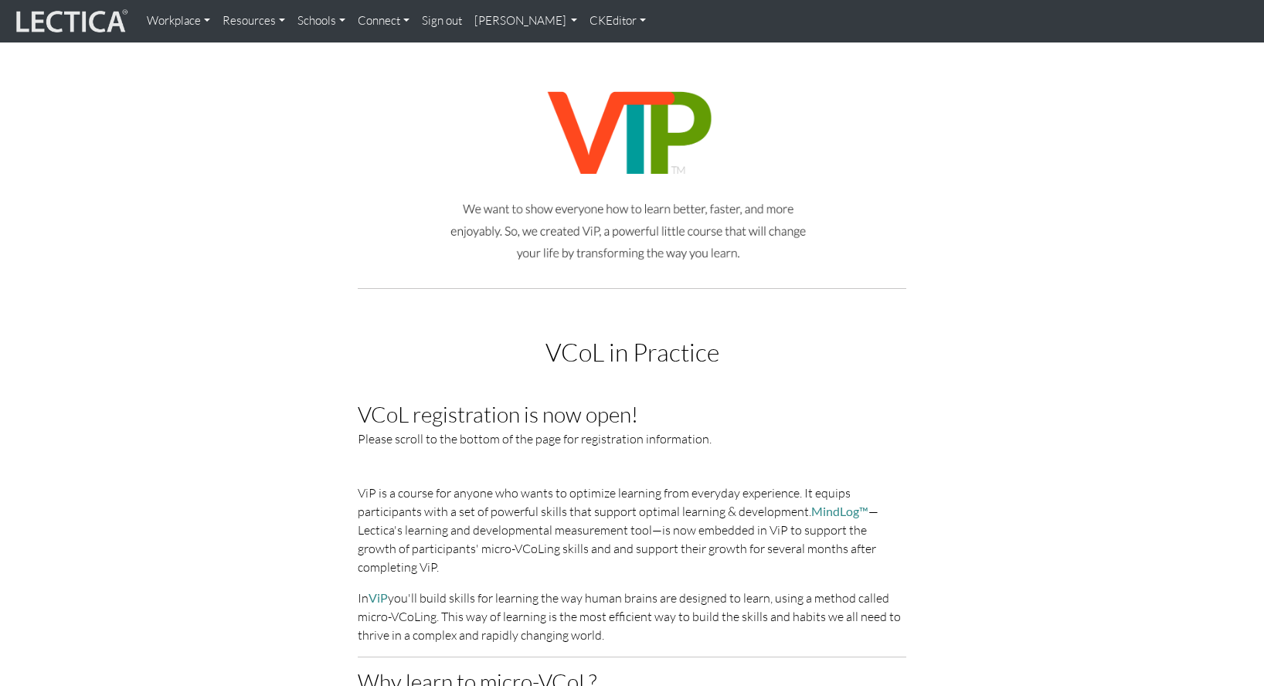
scroll to position [124, 0]
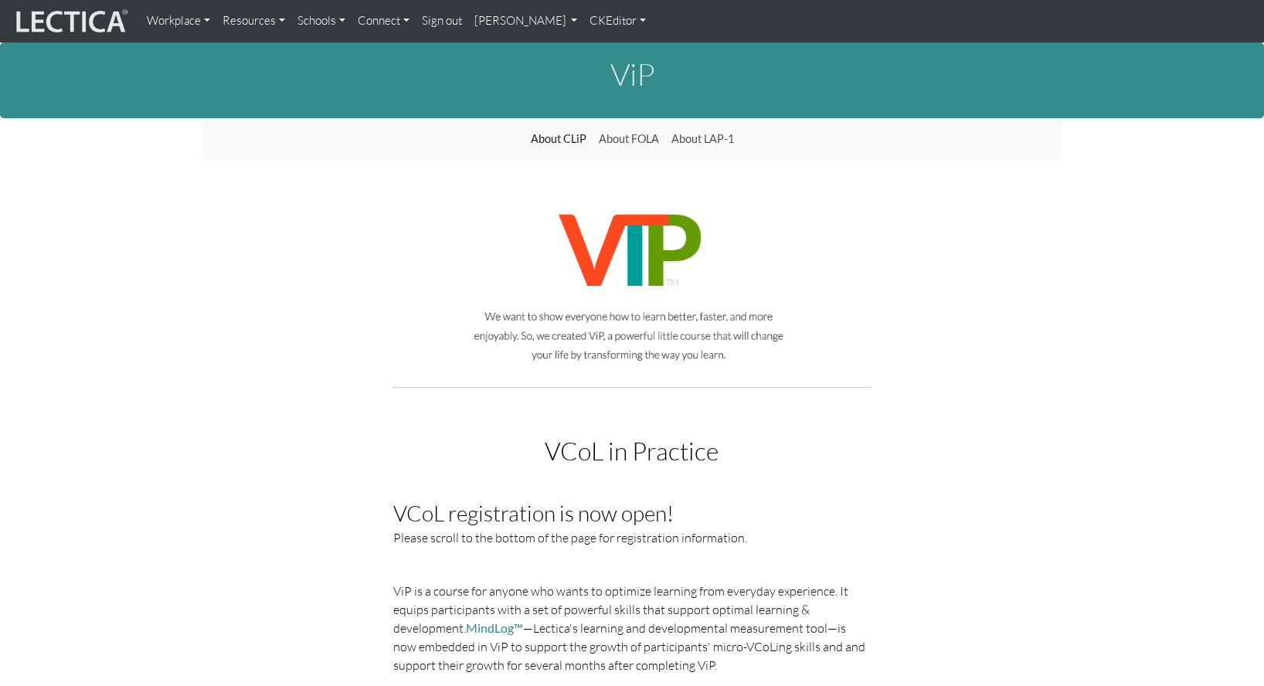
click at [584, 19] on link "CKEditor" at bounding box center [618, 21] width 69 height 30
click at [596, 47] on link "Edit" at bounding box center [611, 54] width 31 height 18
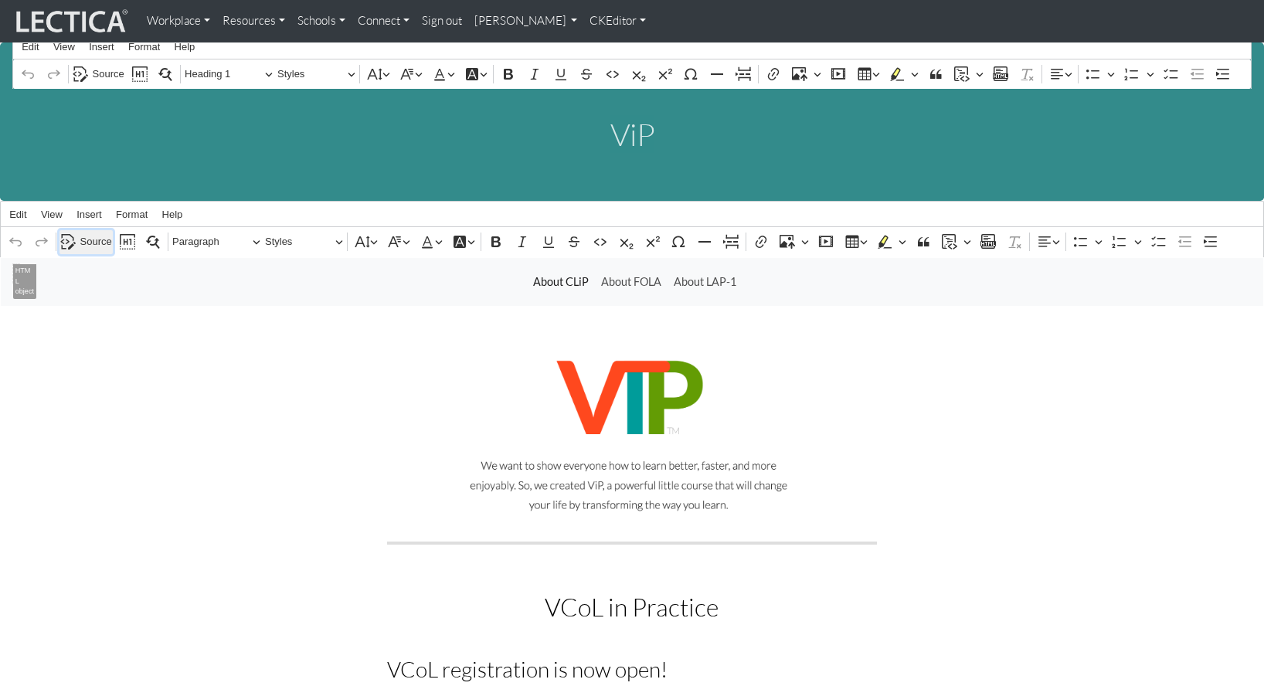
click at [85, 233] on span "Source" at bounding box center [96, 242] width 32 height 19
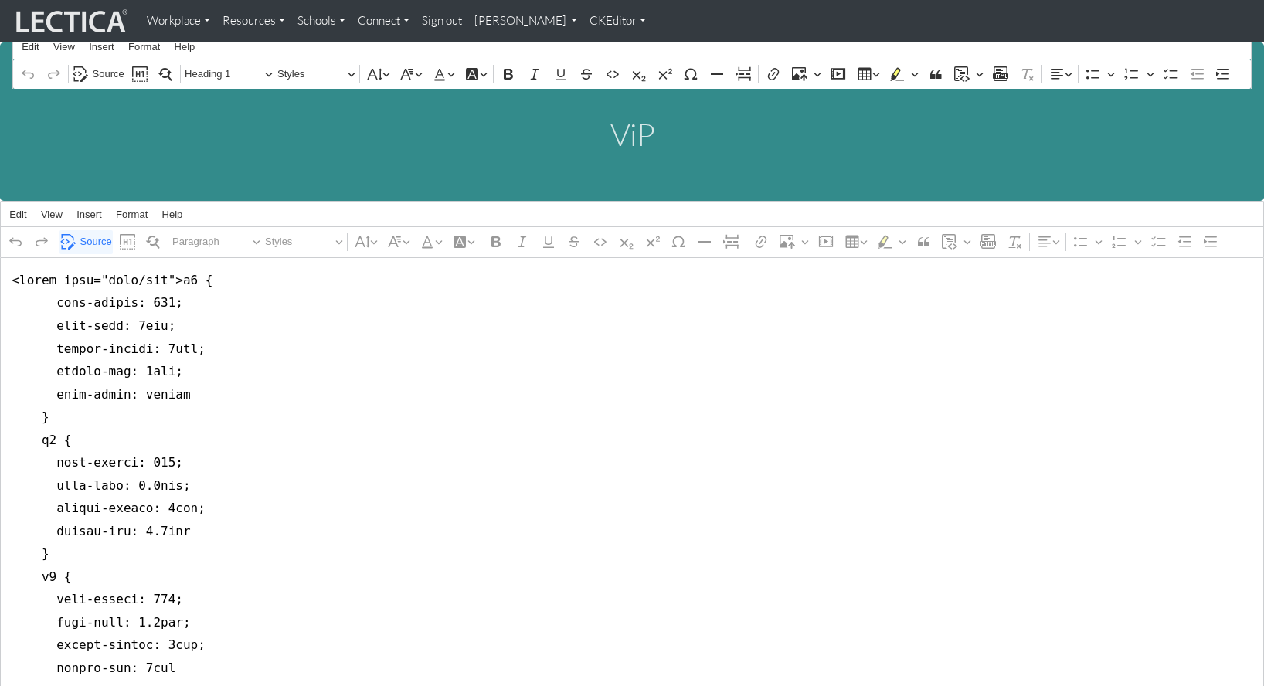
scroll to position [468, 0]
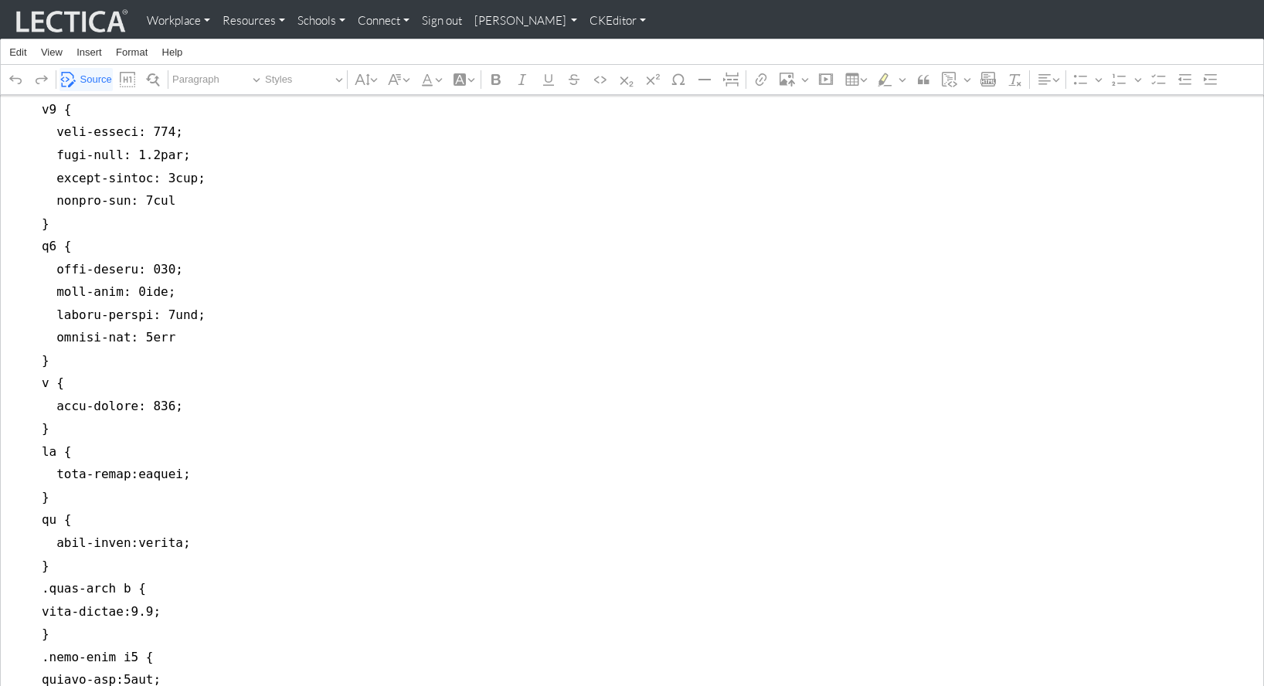
type textarea "<style type="text/css">h2 { font-weight: 400; font-size: 2rem; margin-bottom: 1…"
click at [584, 19] on link "CKEditor" at bounding box center [618, 21] width 69 height 30
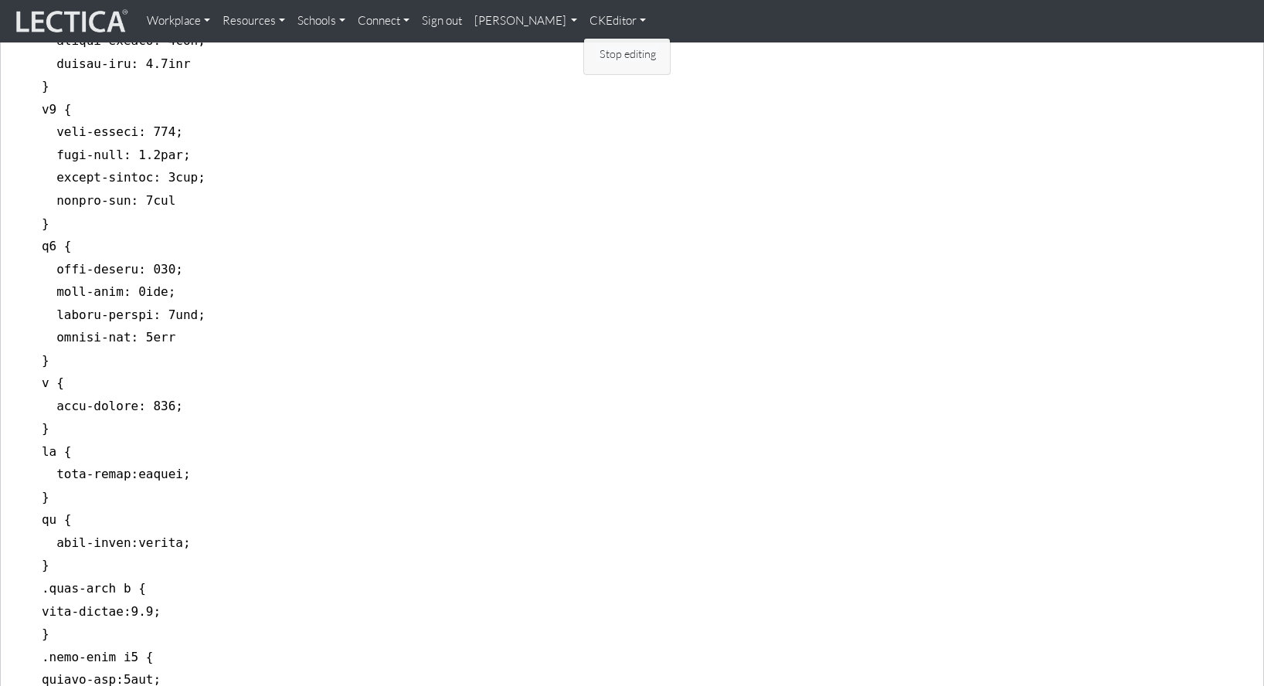
click at [596, 48] on link "Stop editing" at bounding box center [628, 54] width 64 height 18
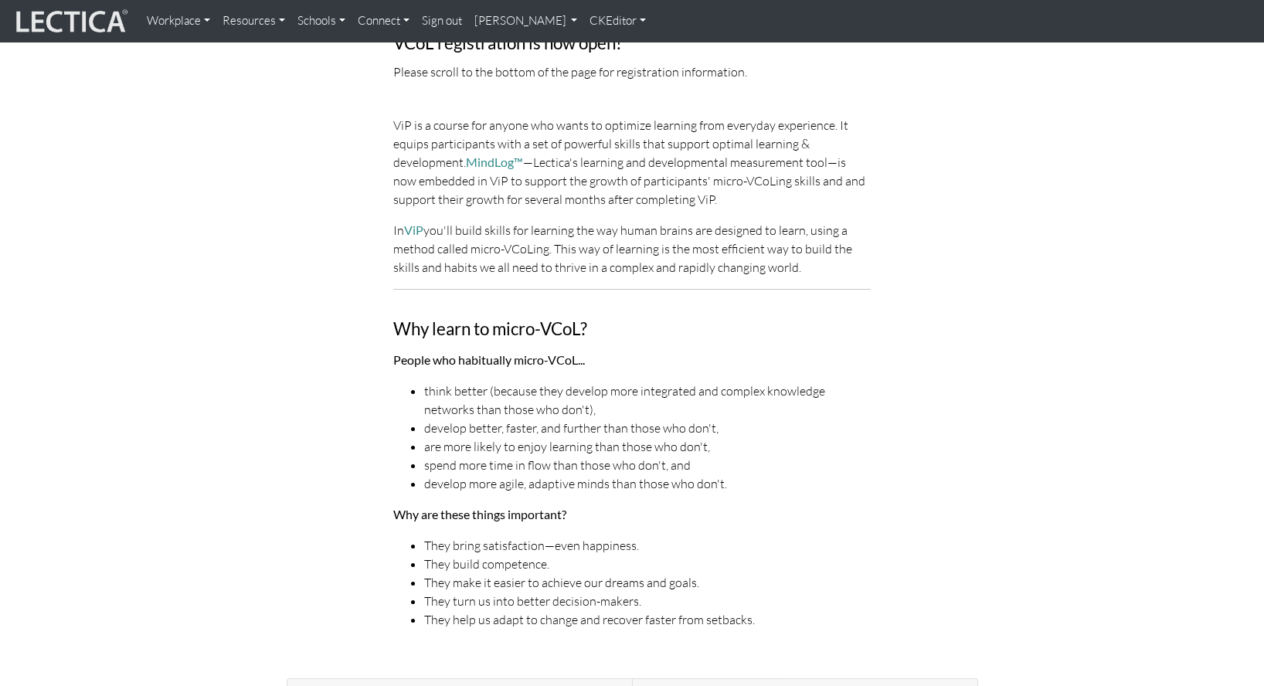
scroll to position [0, 0]
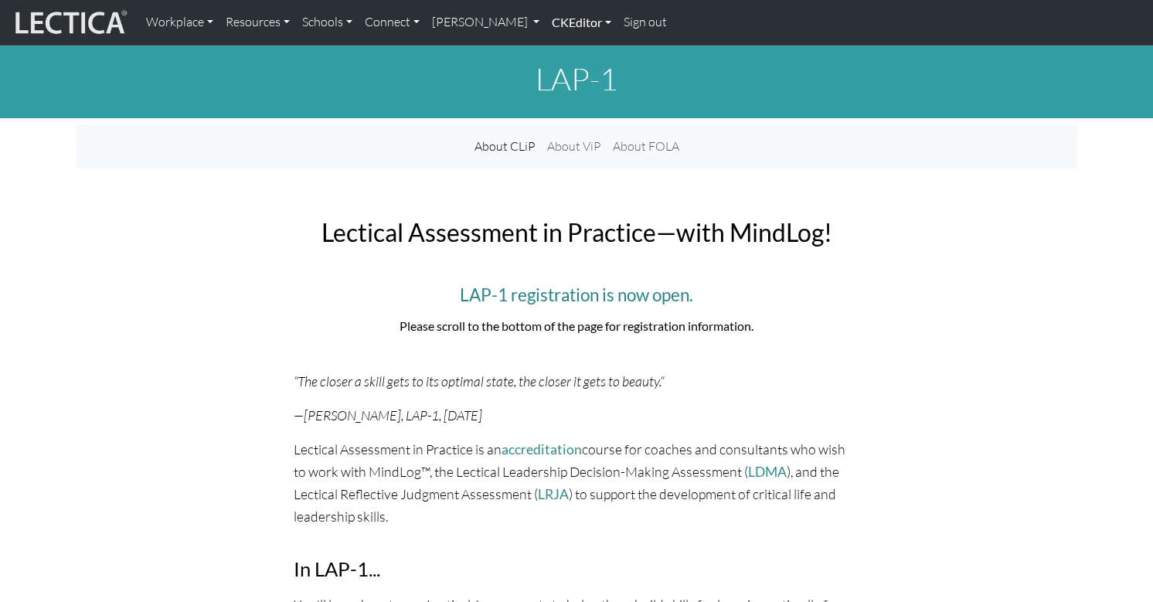
click at [546, 21] on link "CKEditor" at bounding box center [582, 22] width 72 height 32
click at [558, 50] on link "Edit" at bounding box center [573, 57] width 31 height 21
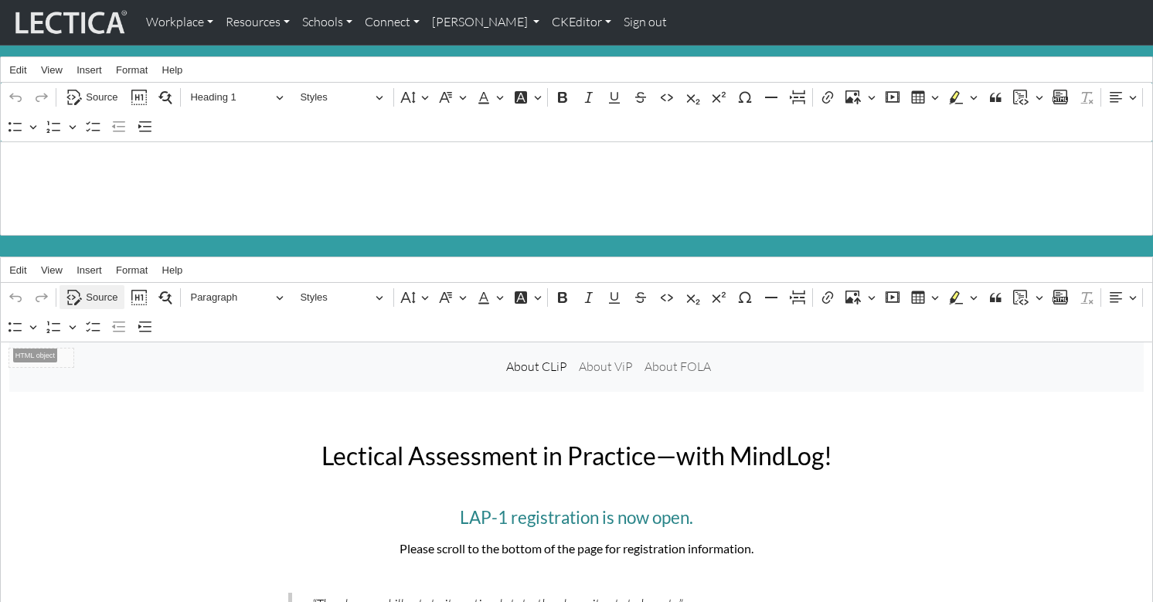
scroll to position [19, 0]
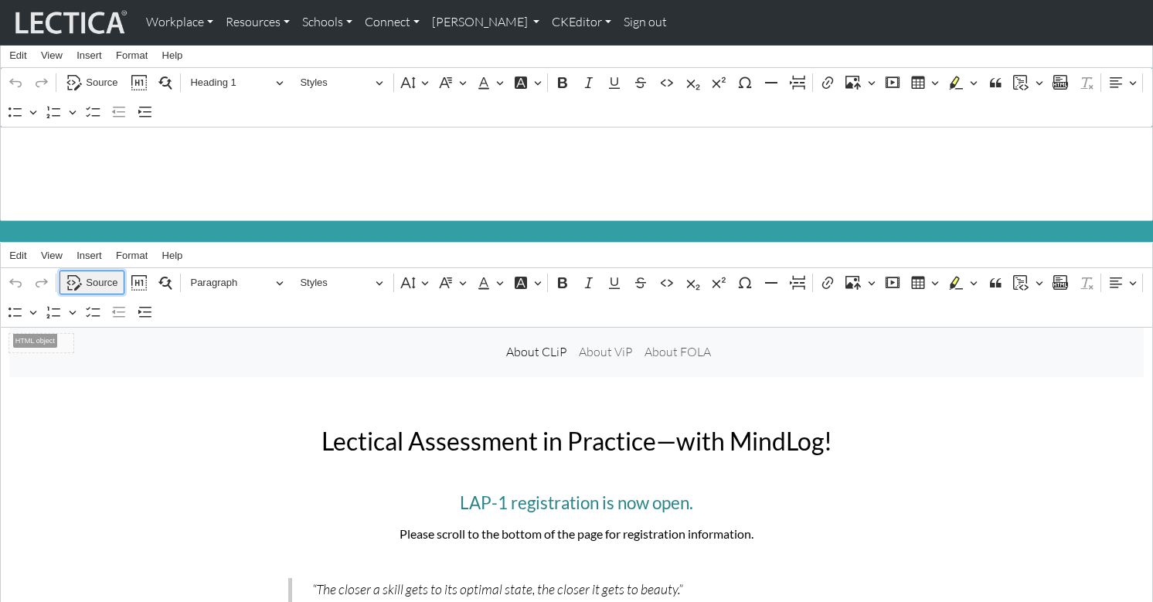
click at [100, 274] on span "Source" at bounding box center [102, 283] width 32 height 19
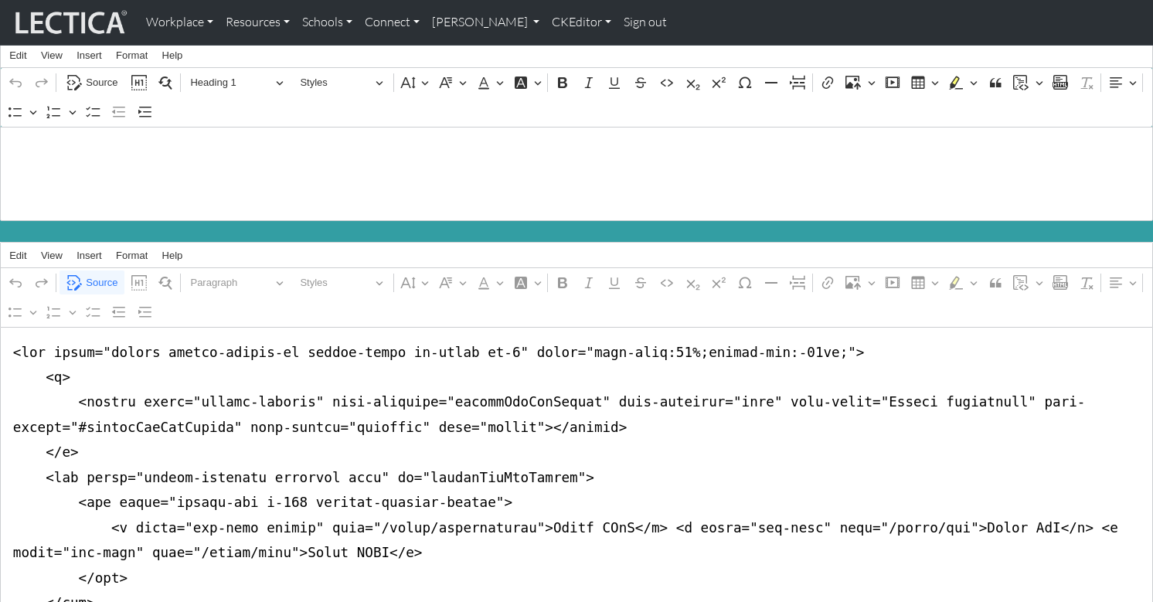
scroll to position [0, 0]
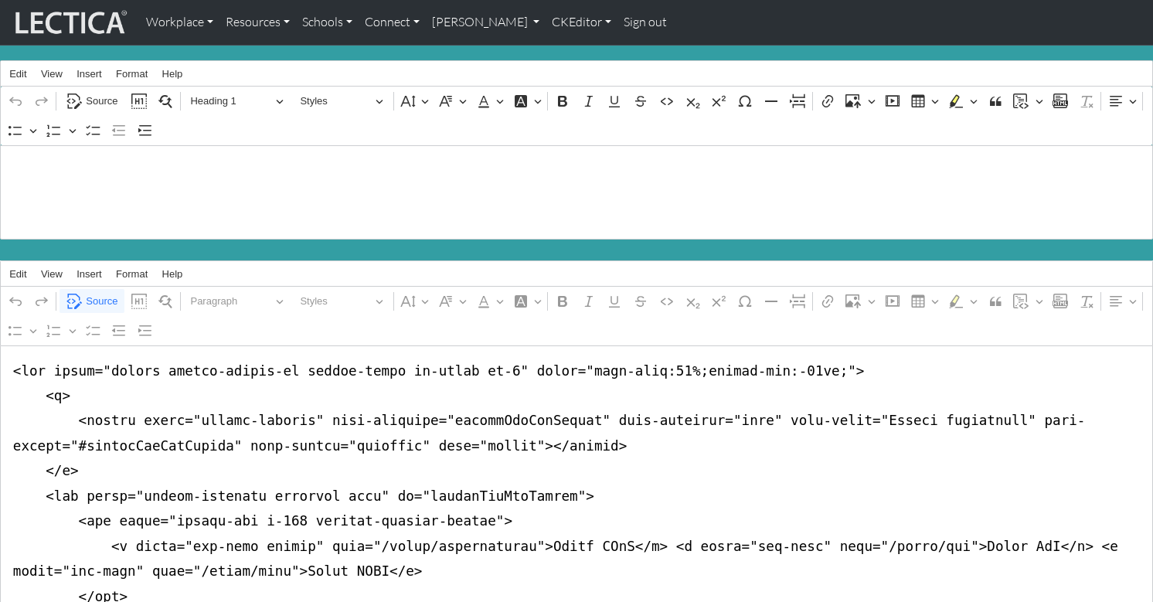
click at [618, 21] on link "Sign out" at bounding box center [646, 22] width 56 height 32
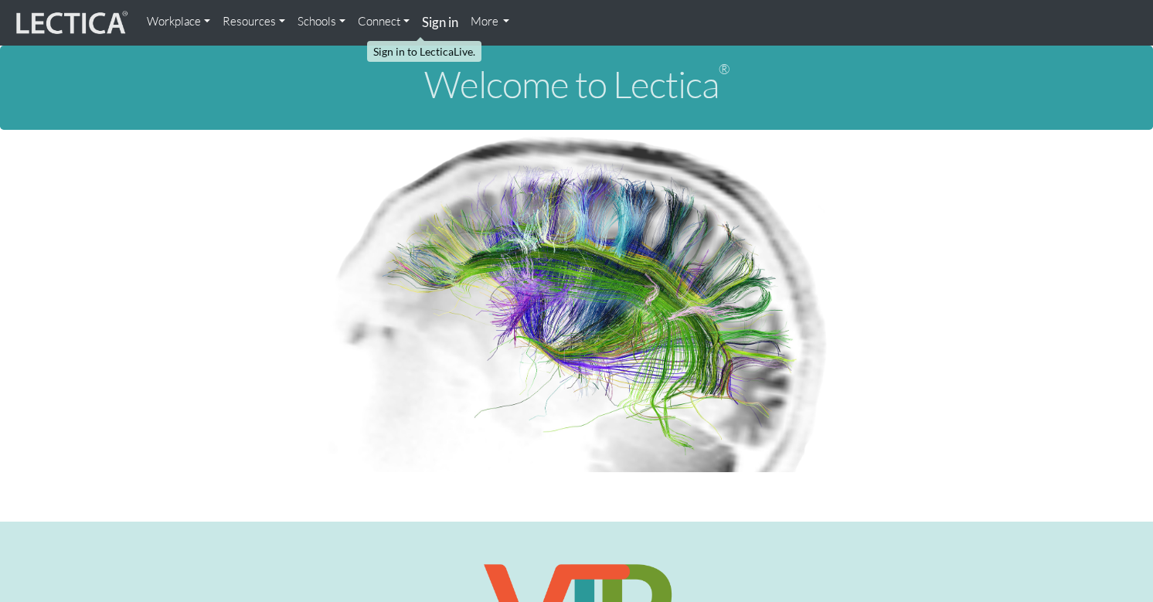
click at [422, 22] on strong "Sign in" at bounding box center [440, 22] width 36 height 16
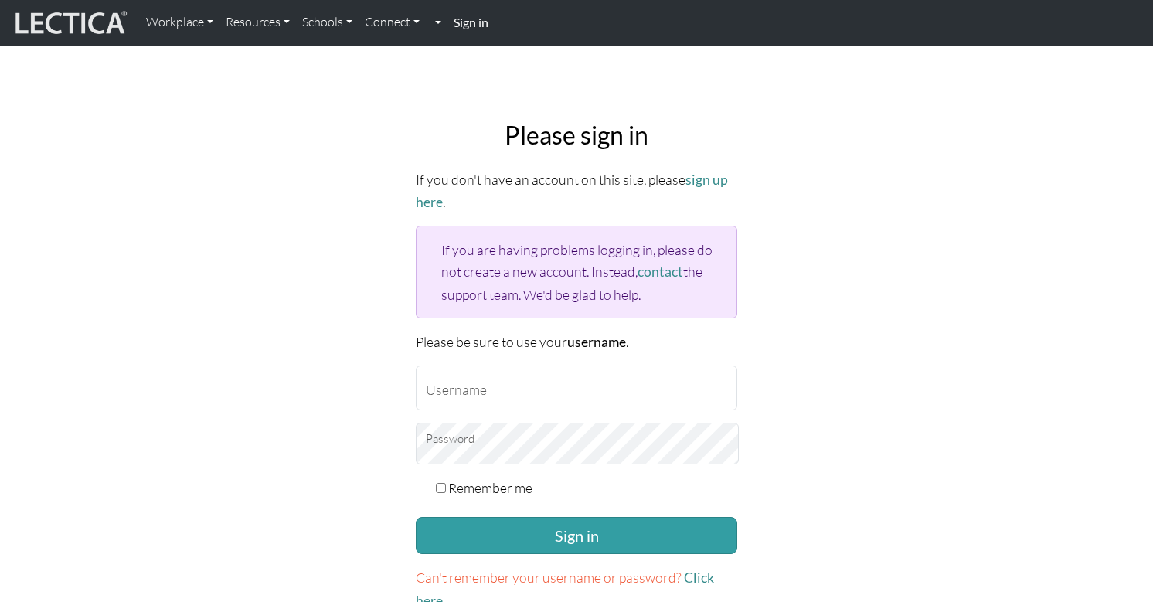
click at [426, 21] on link at bounding box center [437, 22] width 22 height 32
click at [455, 22] on strong "Sign in" at bounding box center [471, 22] width 35 height 15
click at [492, 366] on input "Username" at bounding box center [577, 388] width 322 height 45
type input "theodawson"
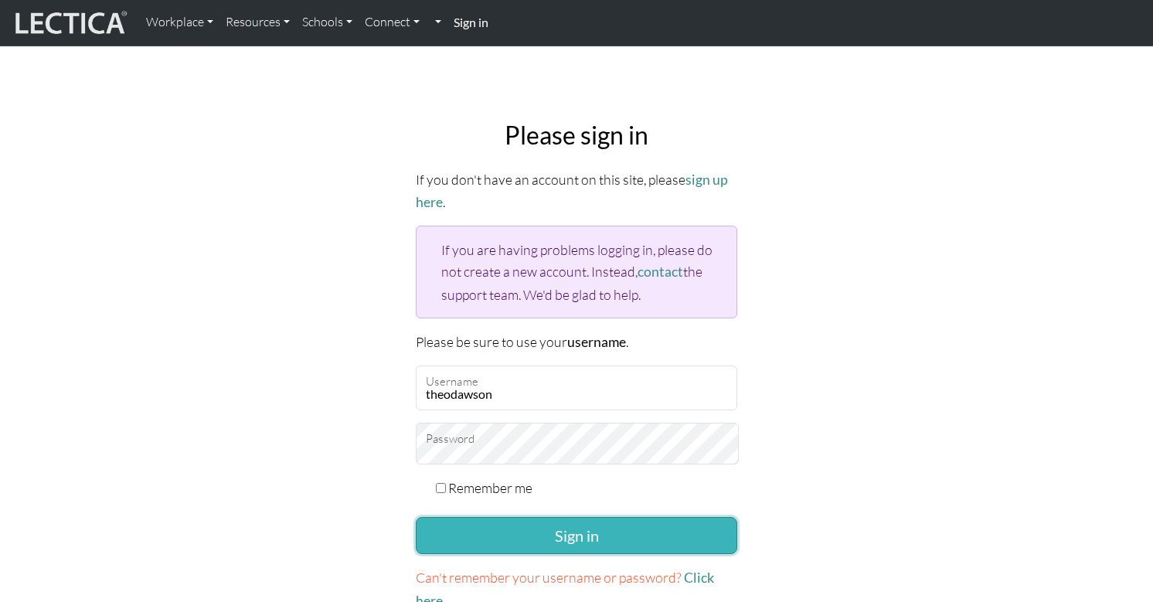
click at [530, 517] on button "Sign in" at bounding box center [577, 535] width 322 height 37
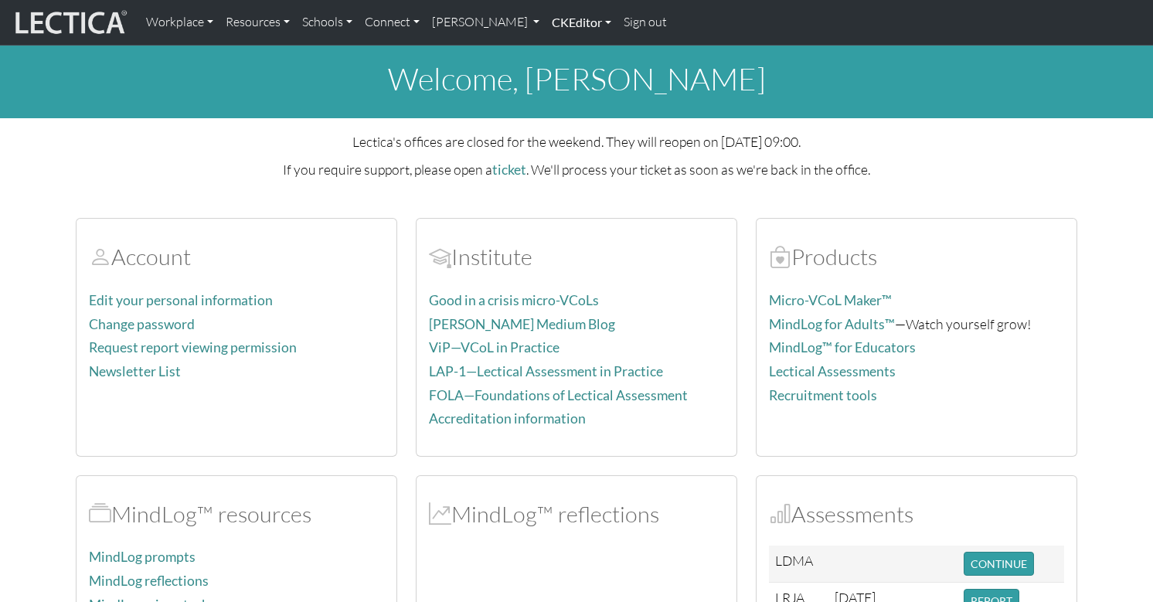
click at [546, 22] on link "CKEditor" at bounding box center [582, 22] width 72 height 32
click at [707, 22] on div "Workplace Assessments Why LectaTests? About LectaTests Leadership Leader develo…" at bounding box center [646, 22] width 1013 height 32
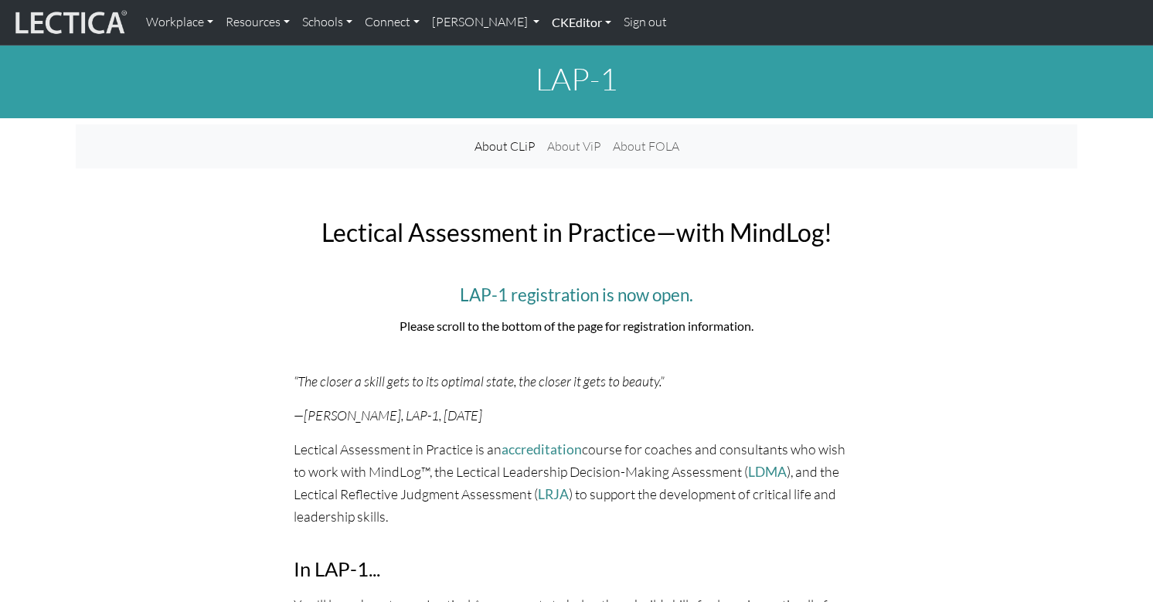
click at [546, 22] on link "CKEditor" at bounding box center [582, 22] width 72 height 32
click at [558, 50] on link "Edit" at bounding box center [573, 57] width 31 height 21
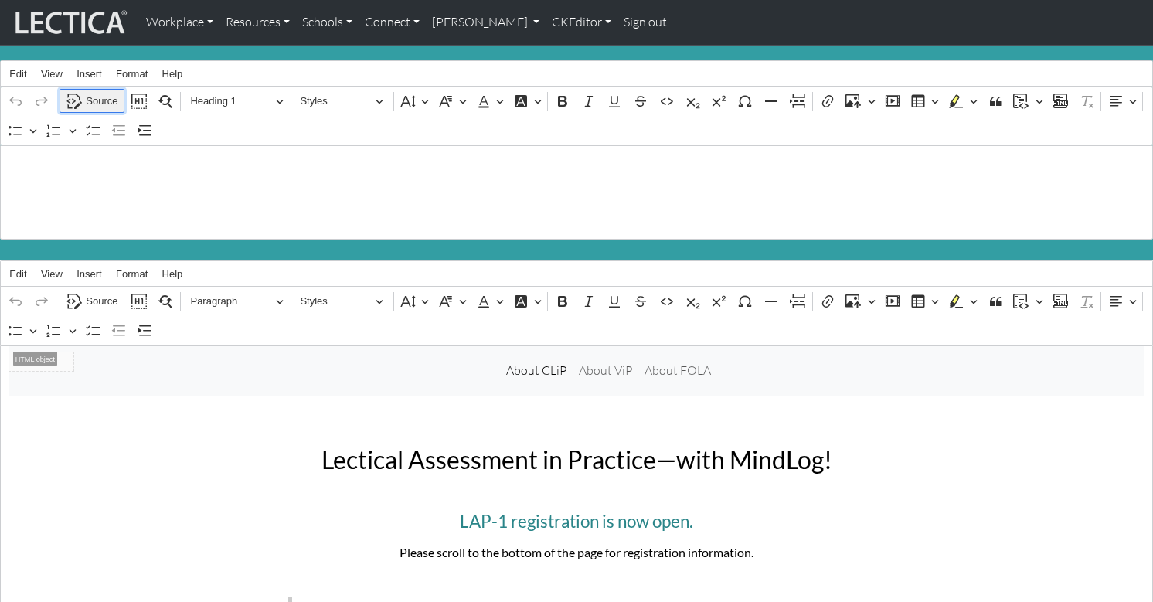
click at [103, 97] on span "Source" at bounding box center [102, 101] width 32 height 19
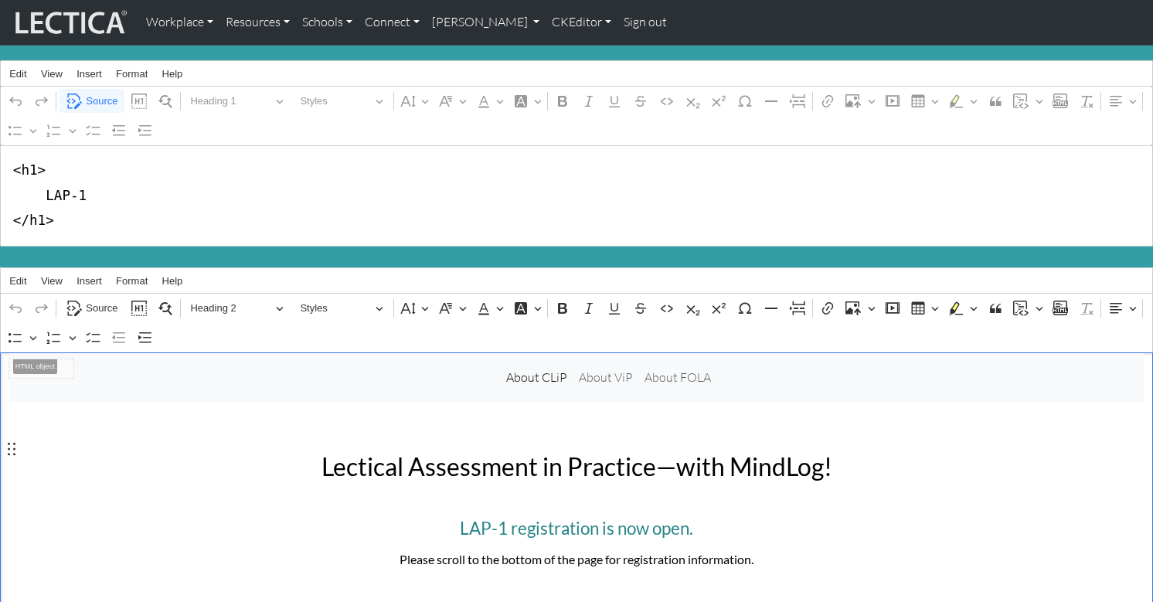
click at [204, 299] on span "Heading 2" at bounding box center [230, 308] width 80 height 19
click at [103, 299] on span "Source" at bounding box center [102, 308] width 32 height 19
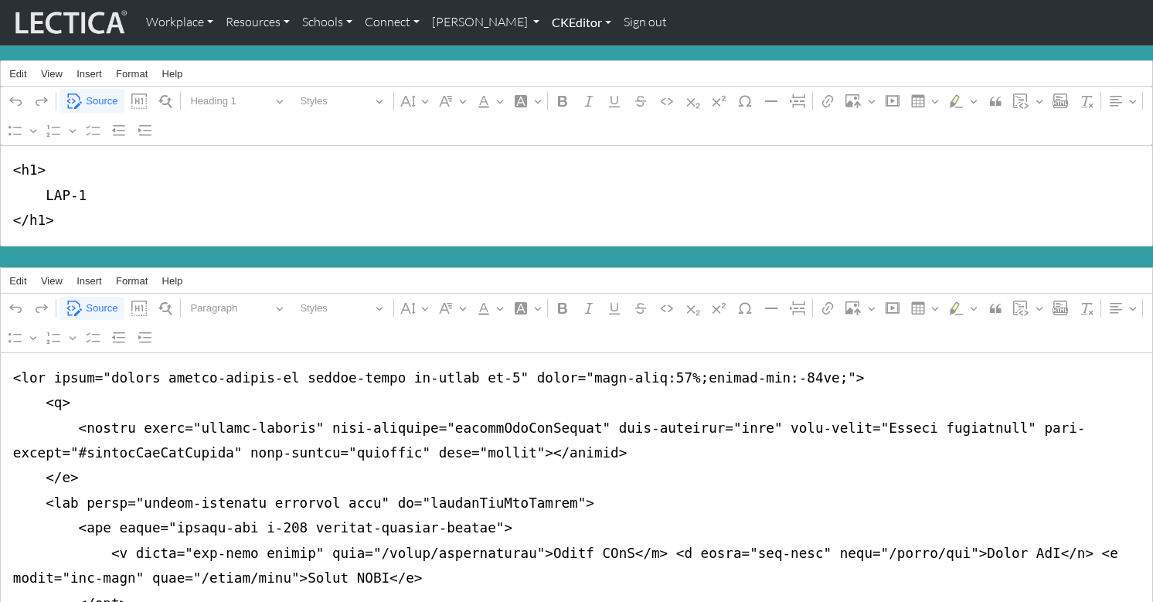
click at [553, 21] on link "CKEditor" at bounding box center [582, 22] width 72 height 32
click at [558, 53] on link "Edit" at bounding box center [573, 57] width 31 height 21
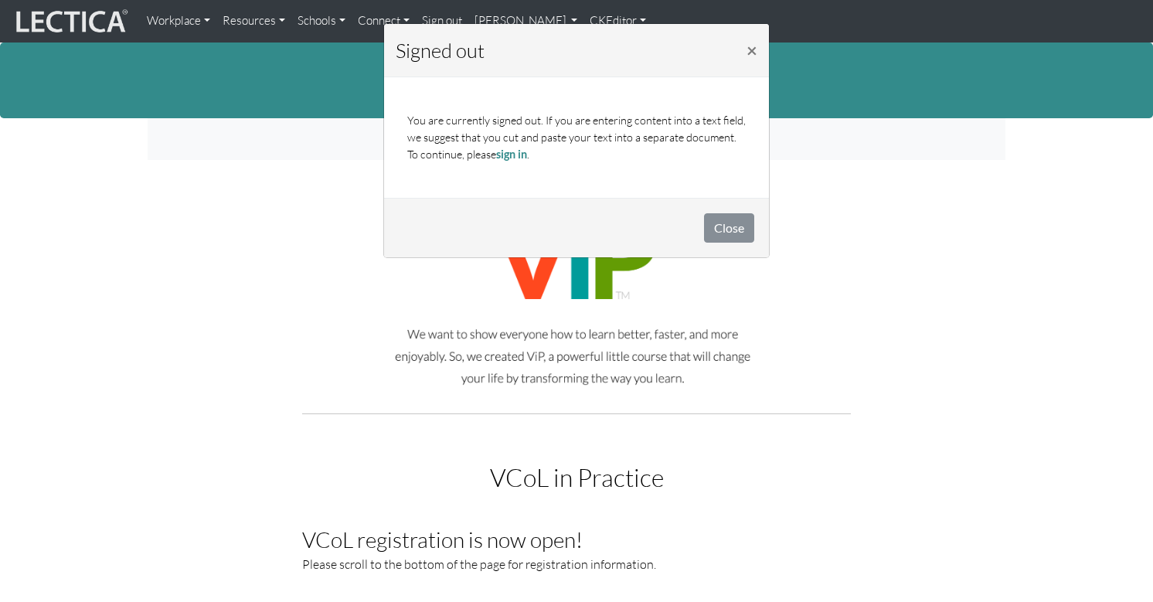
click at [142, 313] on div "Signed out × You are currently signed out. If you are entering content into a t…" at bounding box center [576, 301] width 1153 height 602
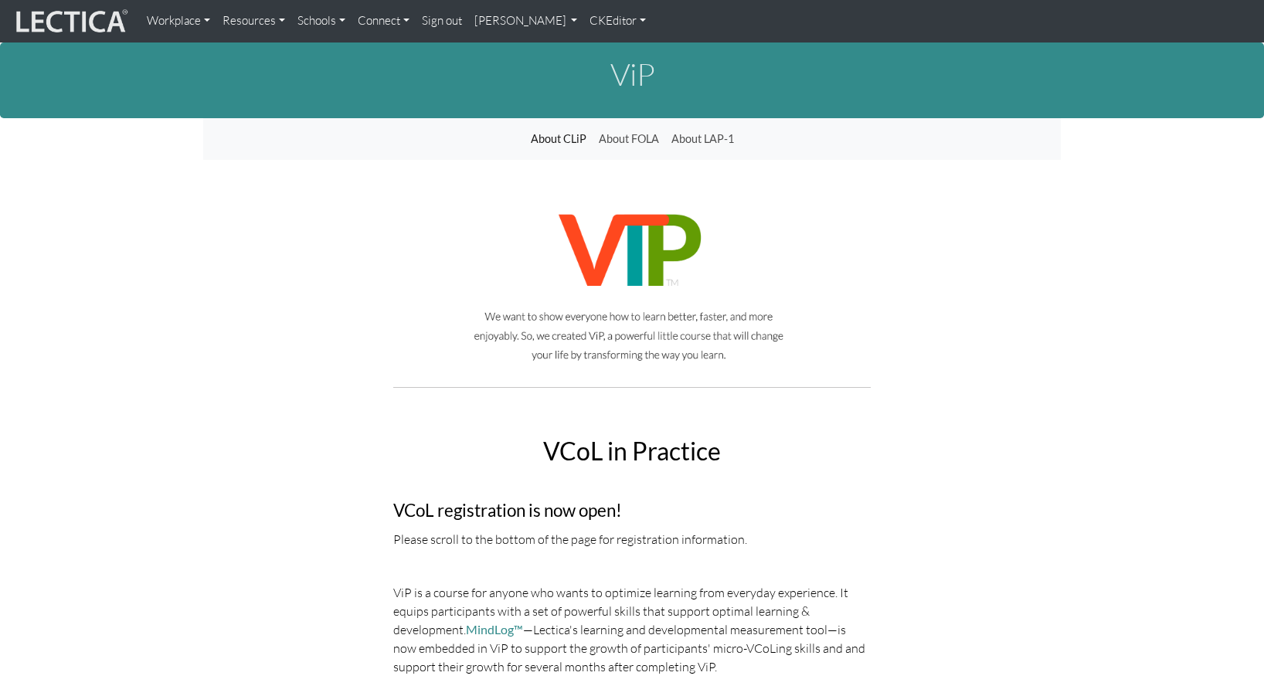
click at [584, 20] on link "CKEditor" at bounding box center [618, 21] width 69 height 30
click at [596, 51] on link "Edit" at bounding box center [611, 54] width 31 height 18
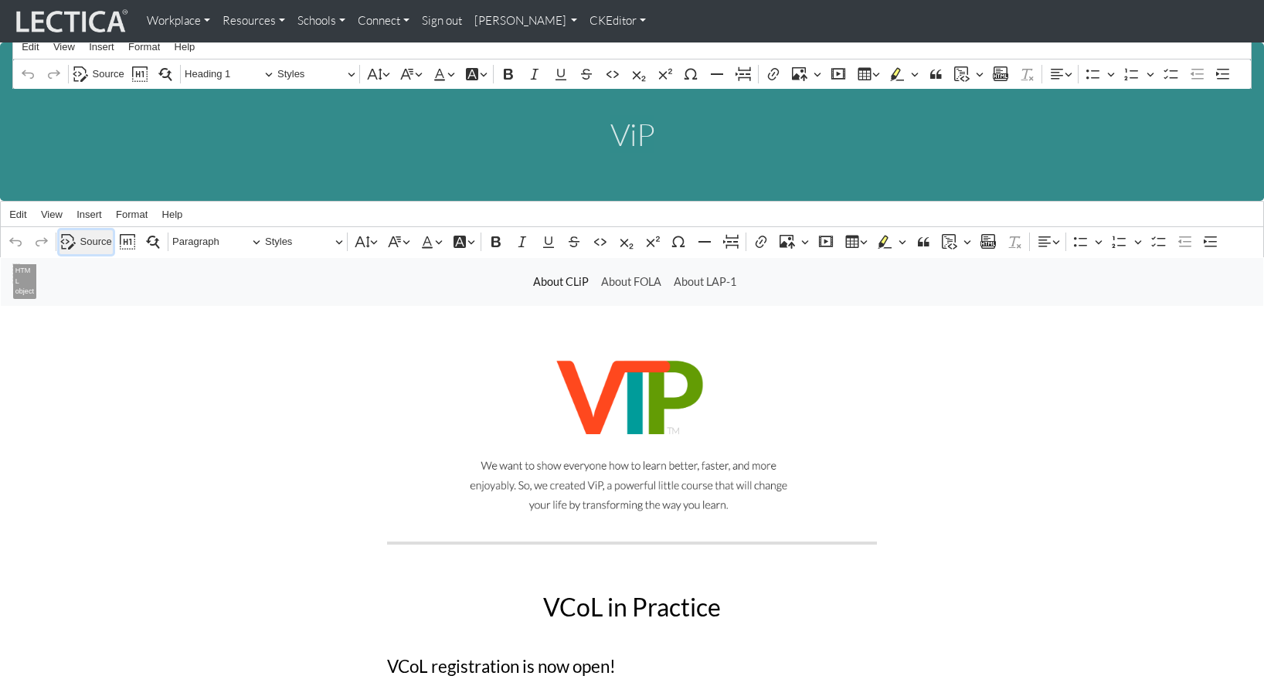
click at [89, 233] on span "Source" at bounding box center [96, 242] width 32 height 19
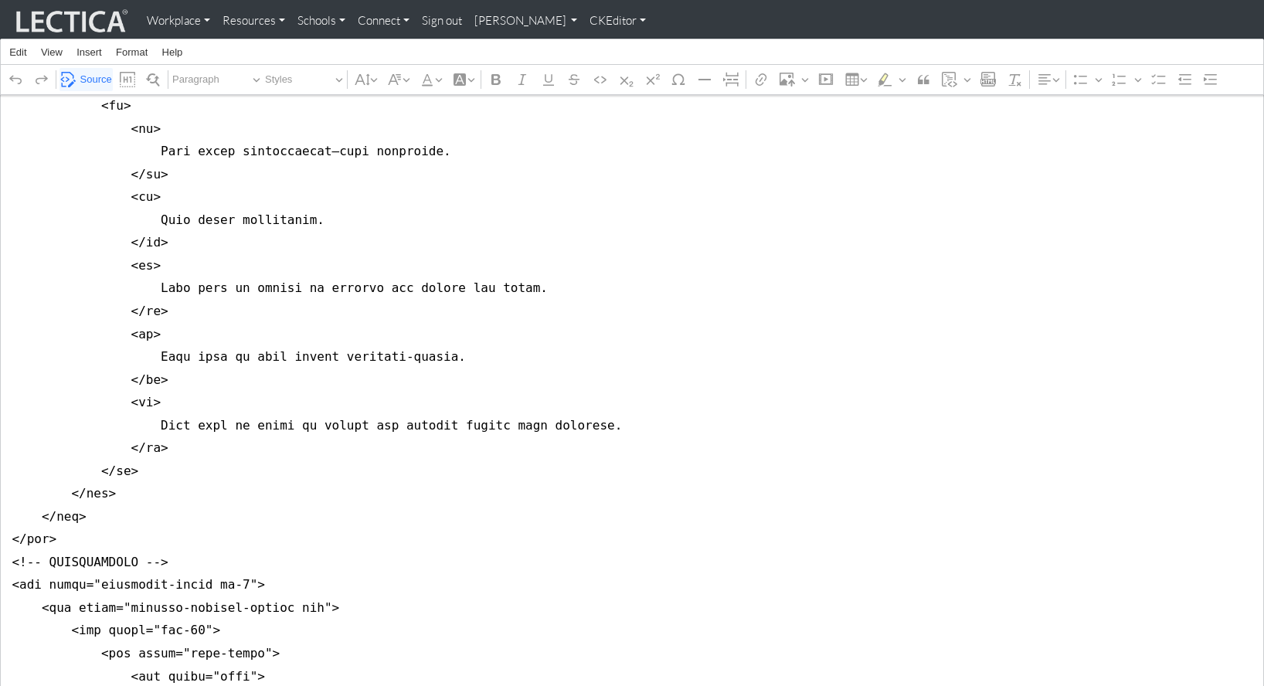
scroll to position [2891, 0]
drag, startPoint x: 180, startPoint y: 374, endPoint x: 190, endPoint y: 376, distance: 10.2
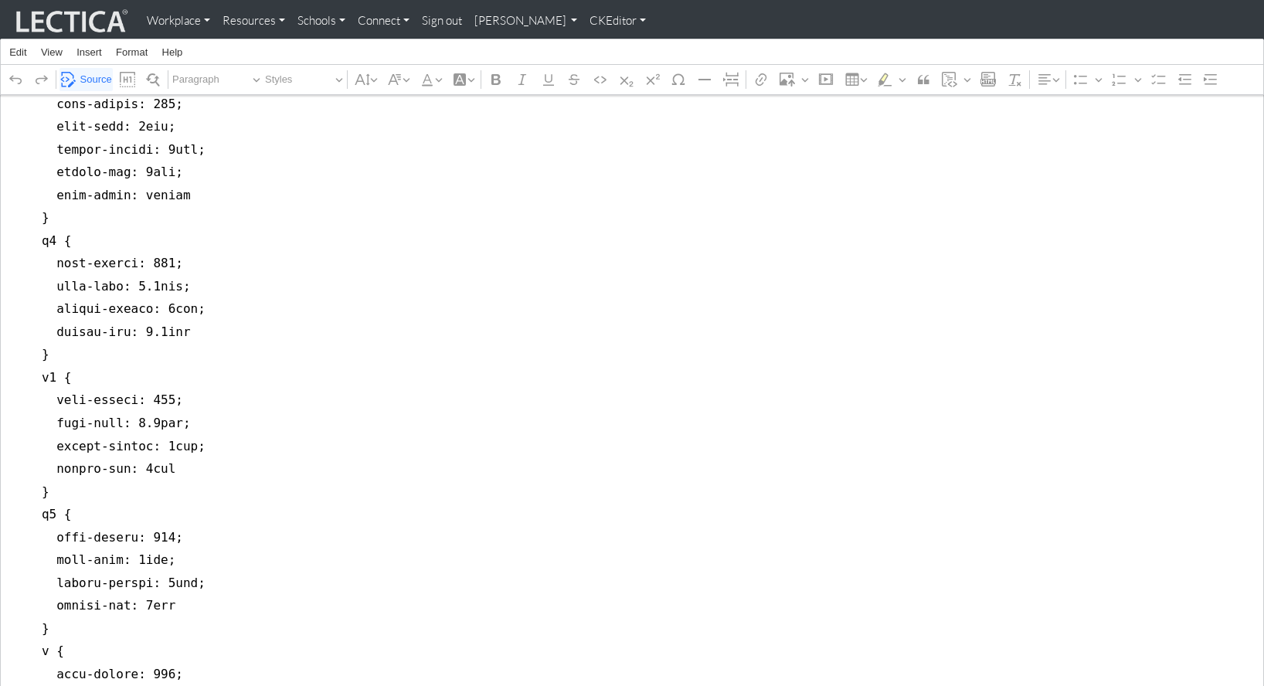
scroll to position [0, 0]
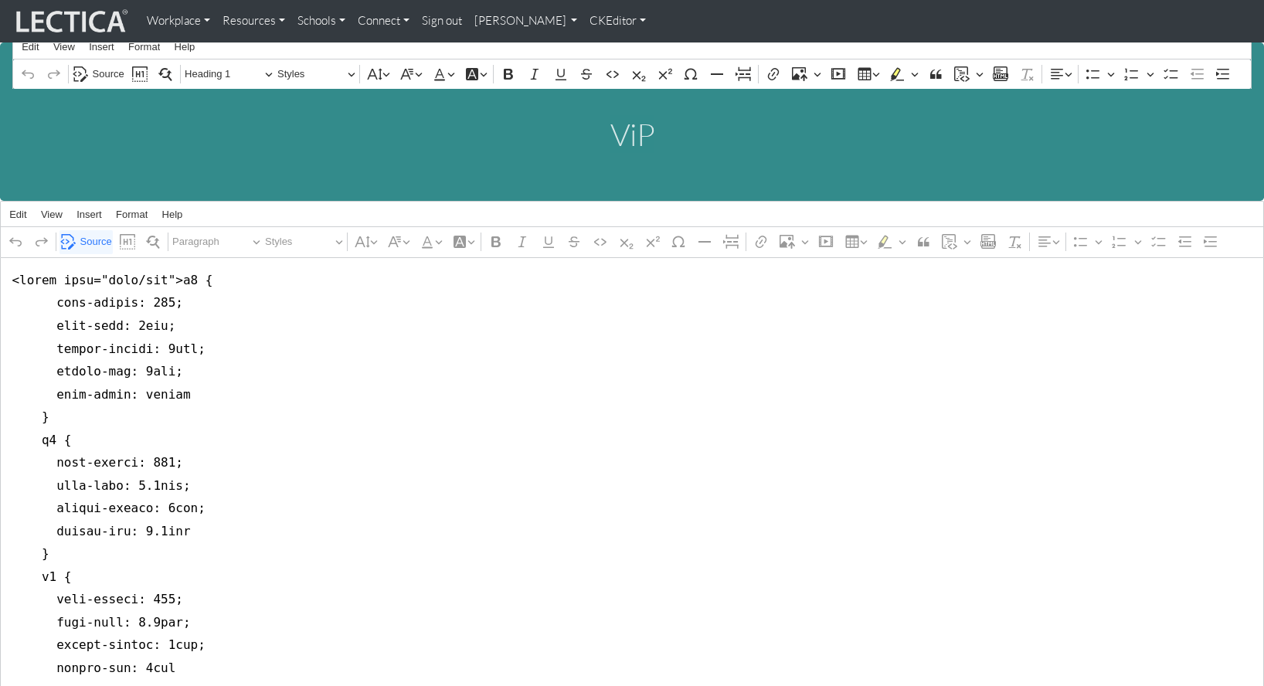
type textarea "<style type="text/css">h2 { font-weight: 400; font-size: 2rem; margin-bottom: 1…"
click at [584, 19] on link "CKEditor" at bounding box center [618, 21] width 69 height 30
click at [596, 46] on link "Stop editing" at bounding box center [628, 54] width 64 height 18
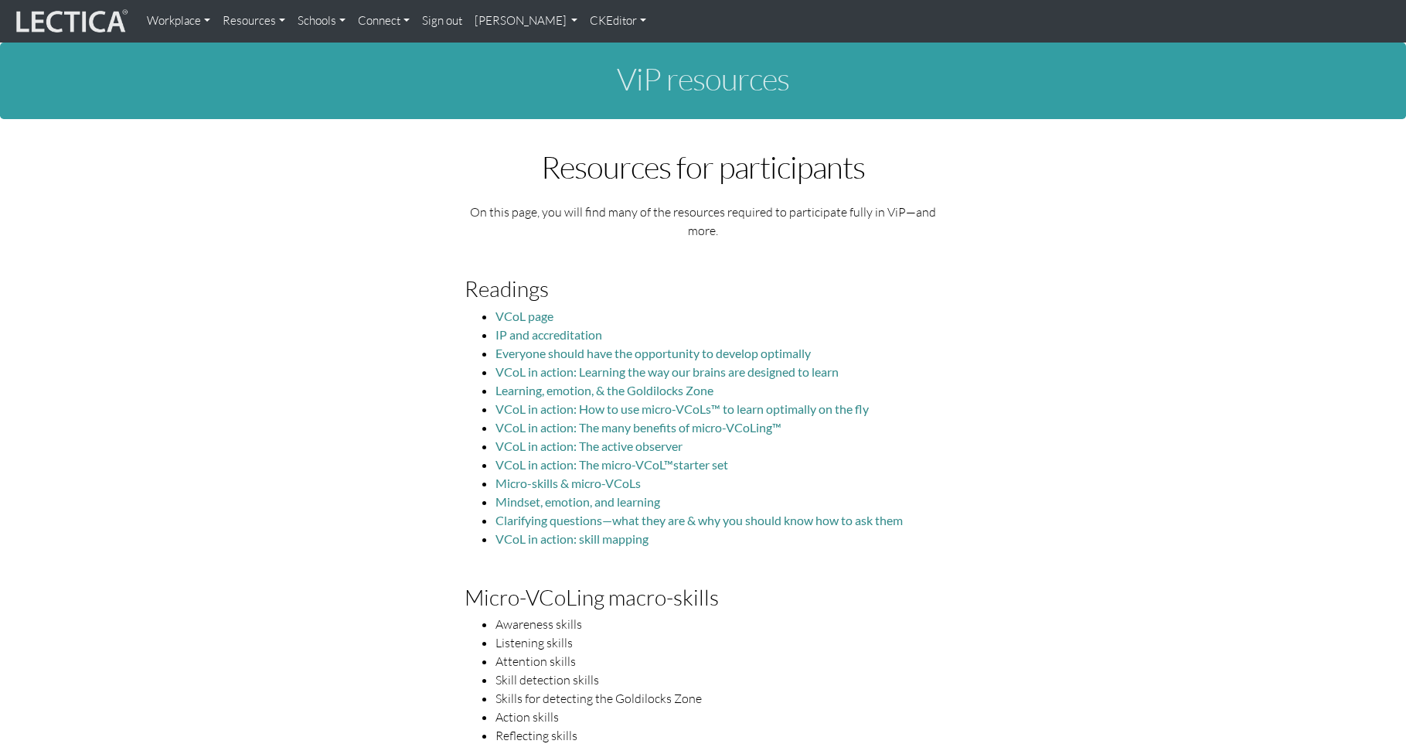
click at [584, 21] on link "CKEditor" at bounding box center [618, 21] width 69 height 30
click at [907, 363] on li "VCoL in action: Learning the way our brains are designed to learn" at bounding box center [718, 372] width 446 height 19
click at [584, 26] on link "CKEditor" at bounding box center [618, 21] width 69 height 30
click at [596, 53] on link "Edit" at bounding box center [611, 54] width 31 height 18
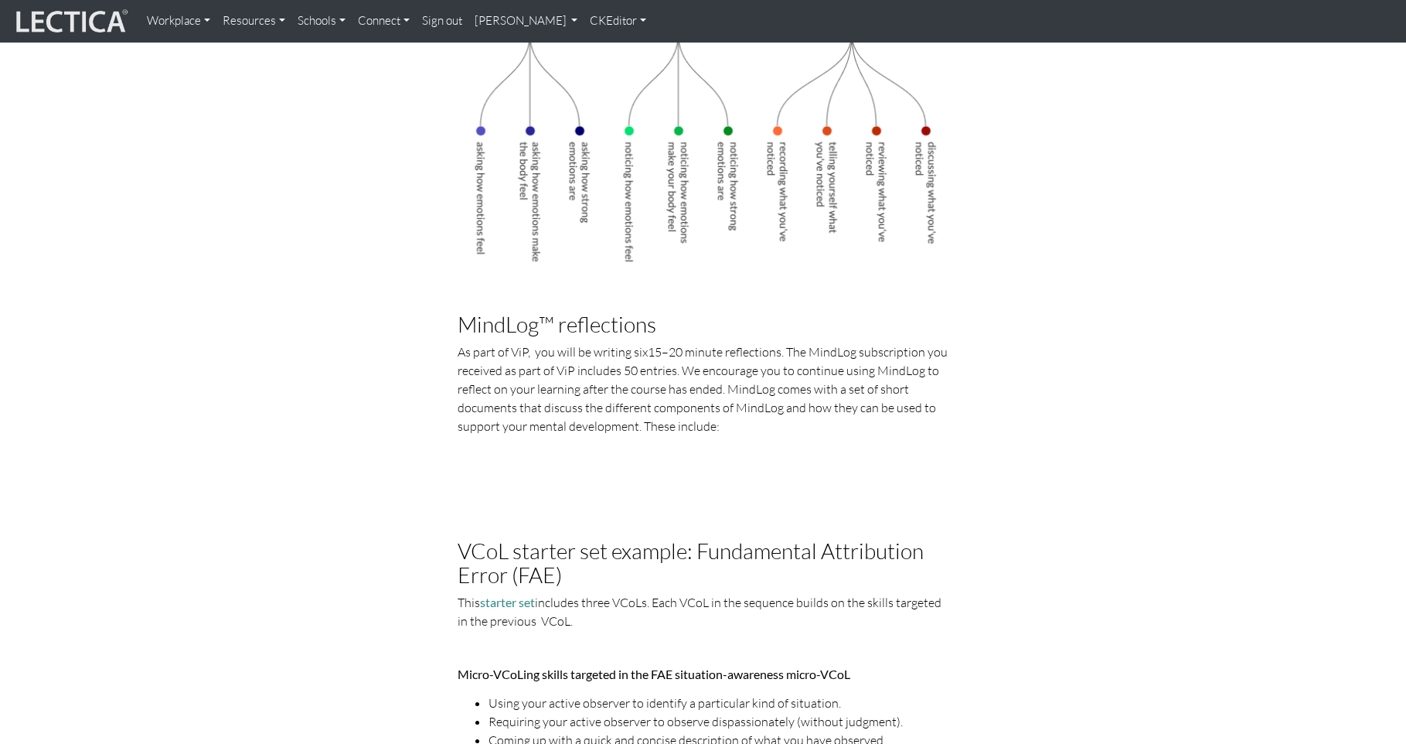
scroll to position [1605, 0]
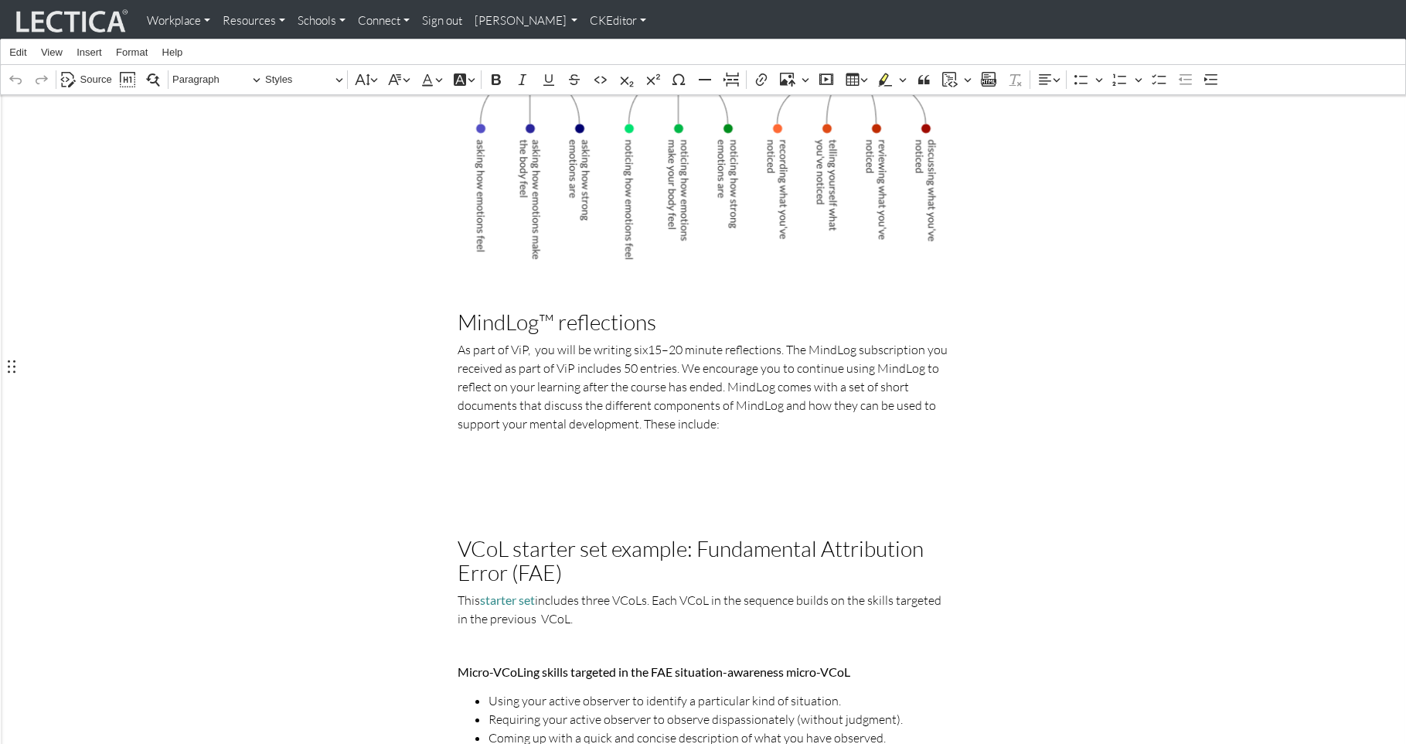
click at [470, 445] on p "Rich Text Editor. Editing area: main. Press ⌥0 for help." at bounding box center [703, 454] width 491 height 19
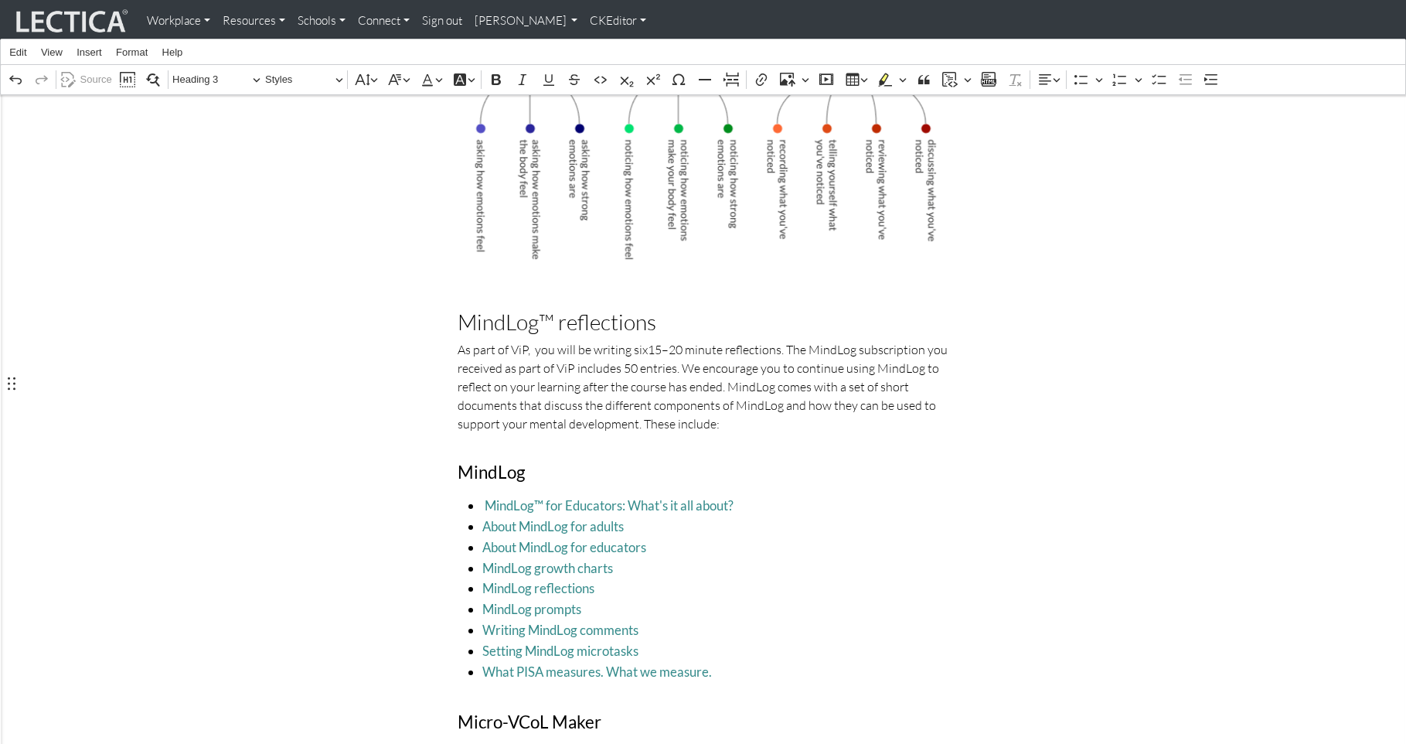
click at [460, 462] on h3 "MindLog" at bounding box center [703, 472] width 491 height 21
drag, startPoint x: 721, startPoint y: 484, endPoint x: 798, endPoint y: 468, distance: 78.1
click at [721, 578] on span "MindLog reflections" at bounding box center [715, 588] width 466 height 21
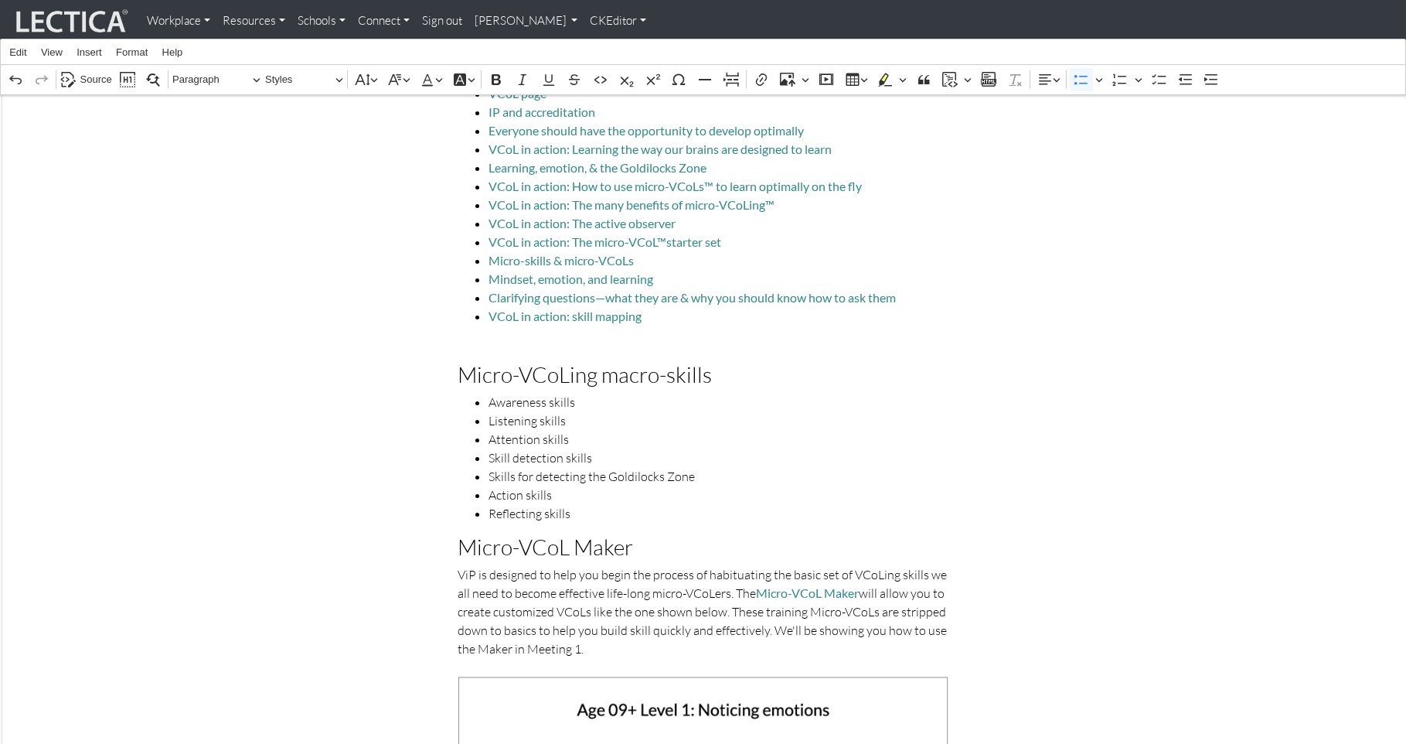
scroll to position [0, 0]
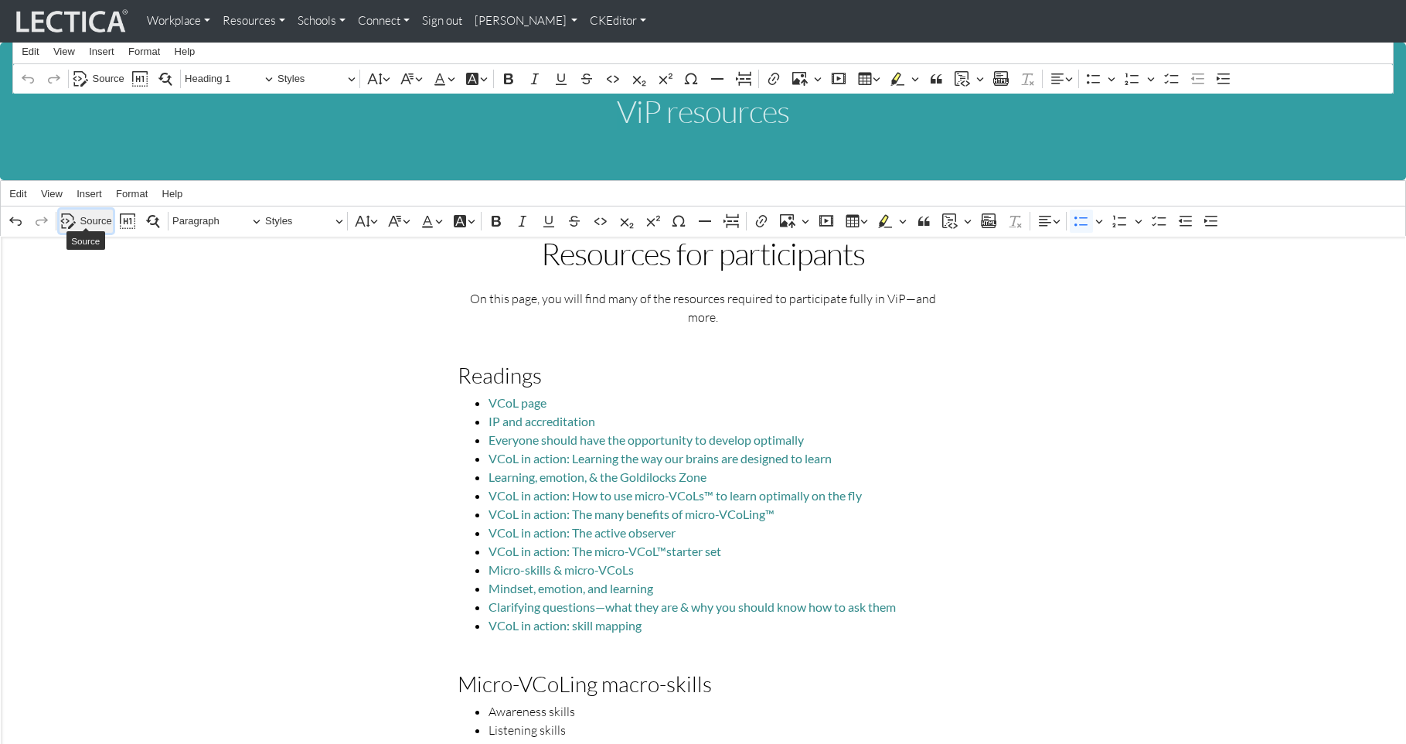
click at [96, 212] on span "Source" at bounding box center [96, 221] width 32 height 19
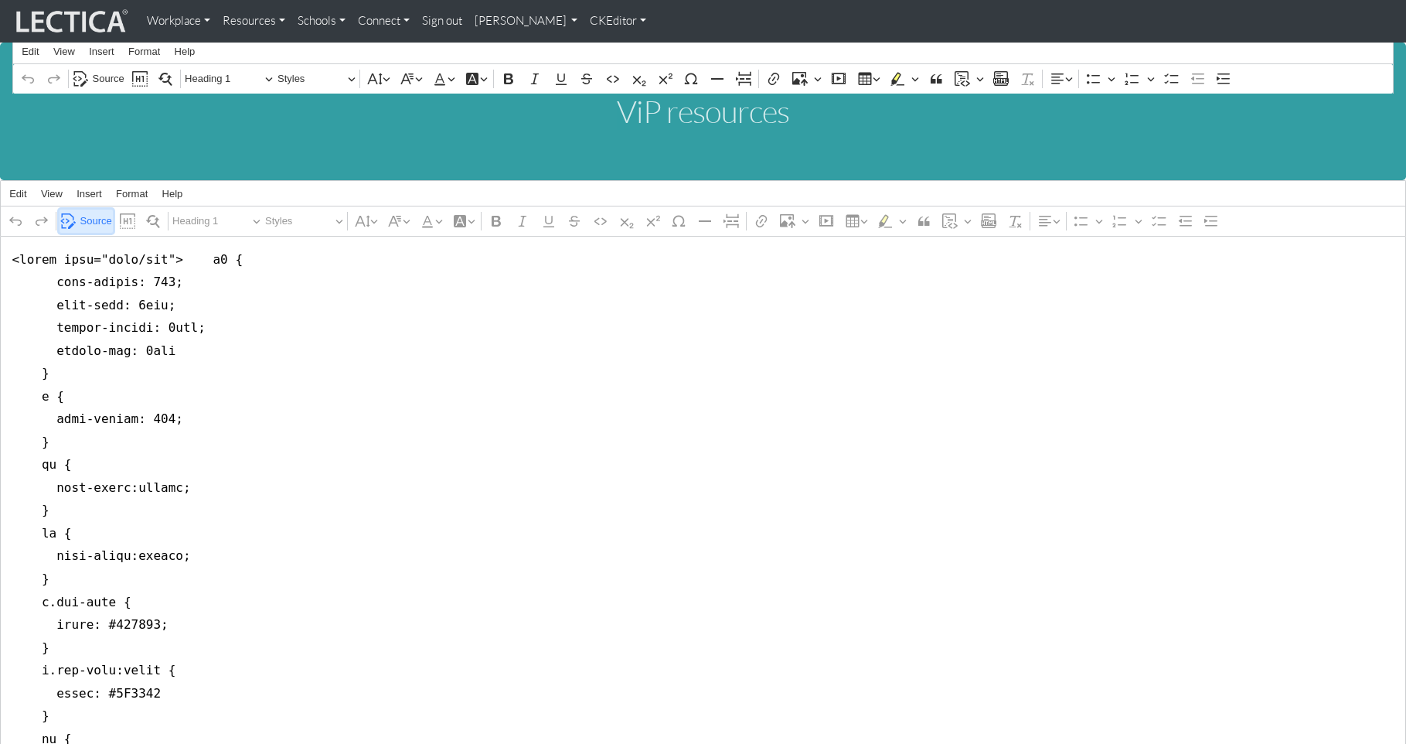
click at [91, 212] on span "Source" at bounding box center [96, 221] width 32 height 19
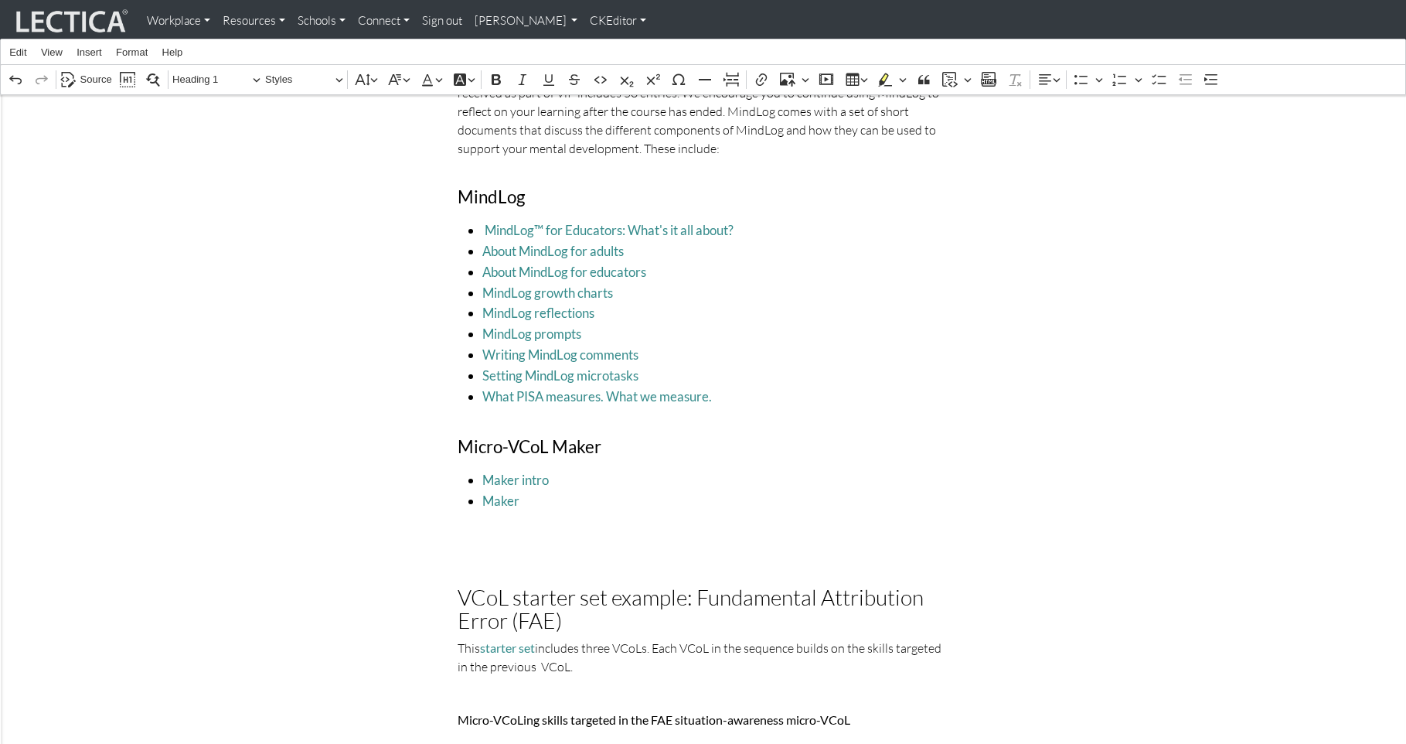
scroll to position [1884, 0]
click at [476, 552] on h3 "Rich Text Editor. Editing area: main. Press ⌥0 for help." at bounding box center [703, 564] width 491 height 24
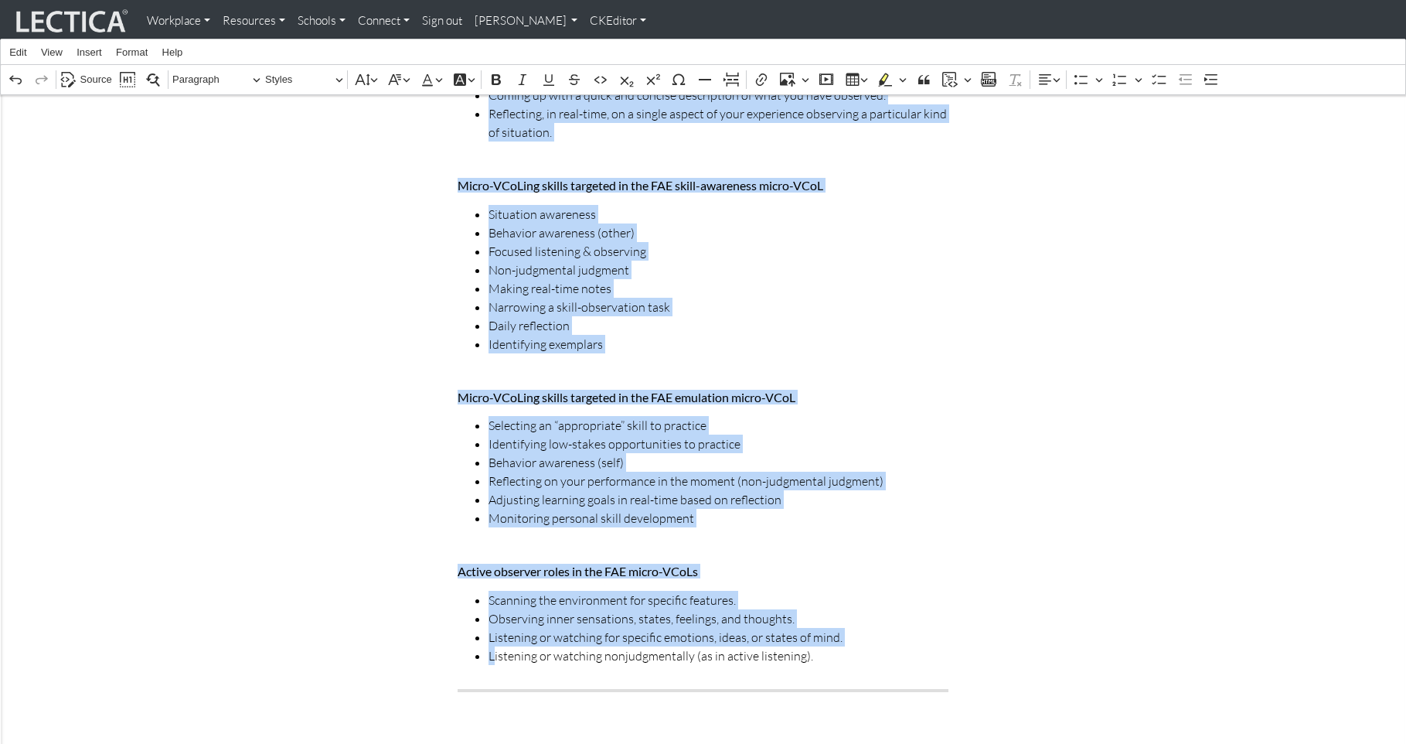
scroll to position [2543, 0]
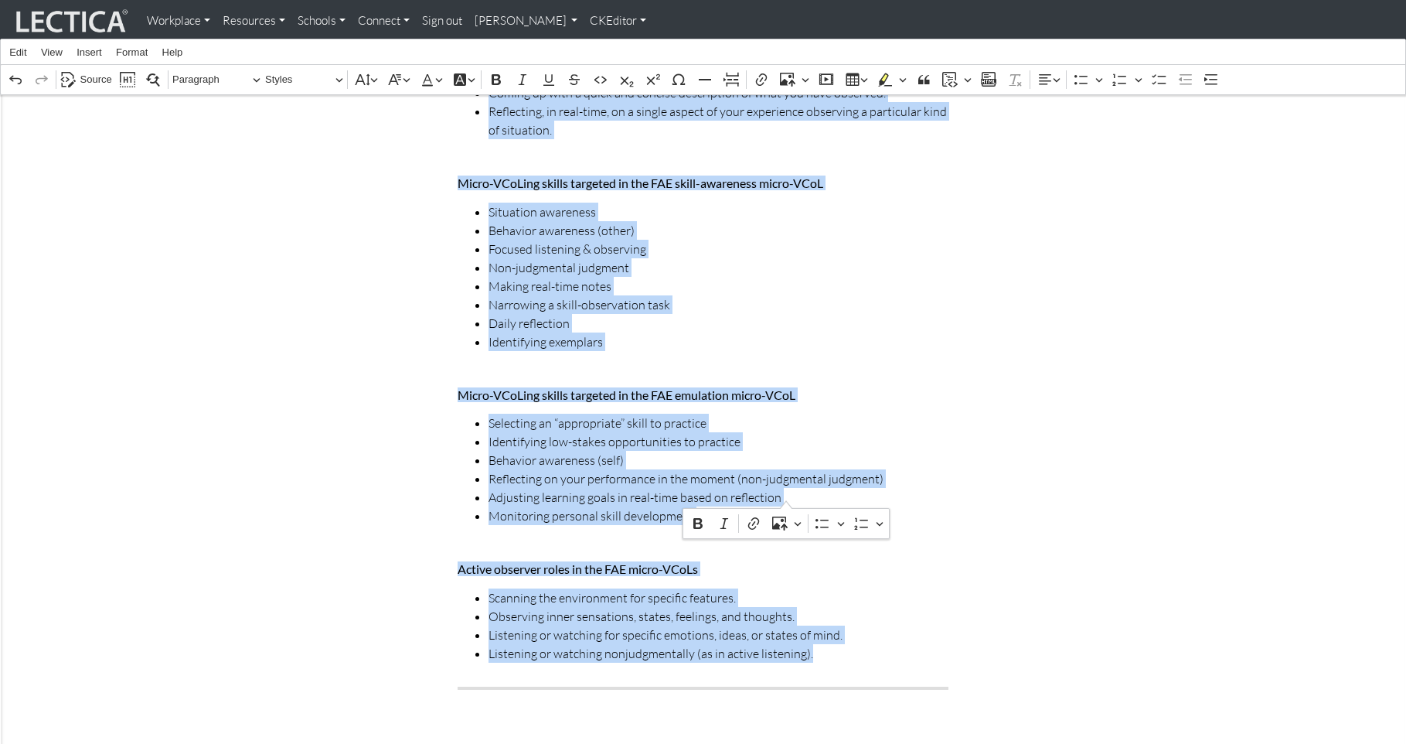
drag, startPoint x: 456, startPoint y: 424, endPoint x: 812, endPoint y: 489, distance: 362.2
click at [812, 489] on div "Resources for participants On this page, you will find many of the resources re…" at bounding box center [703, 169] width 514 height 4968
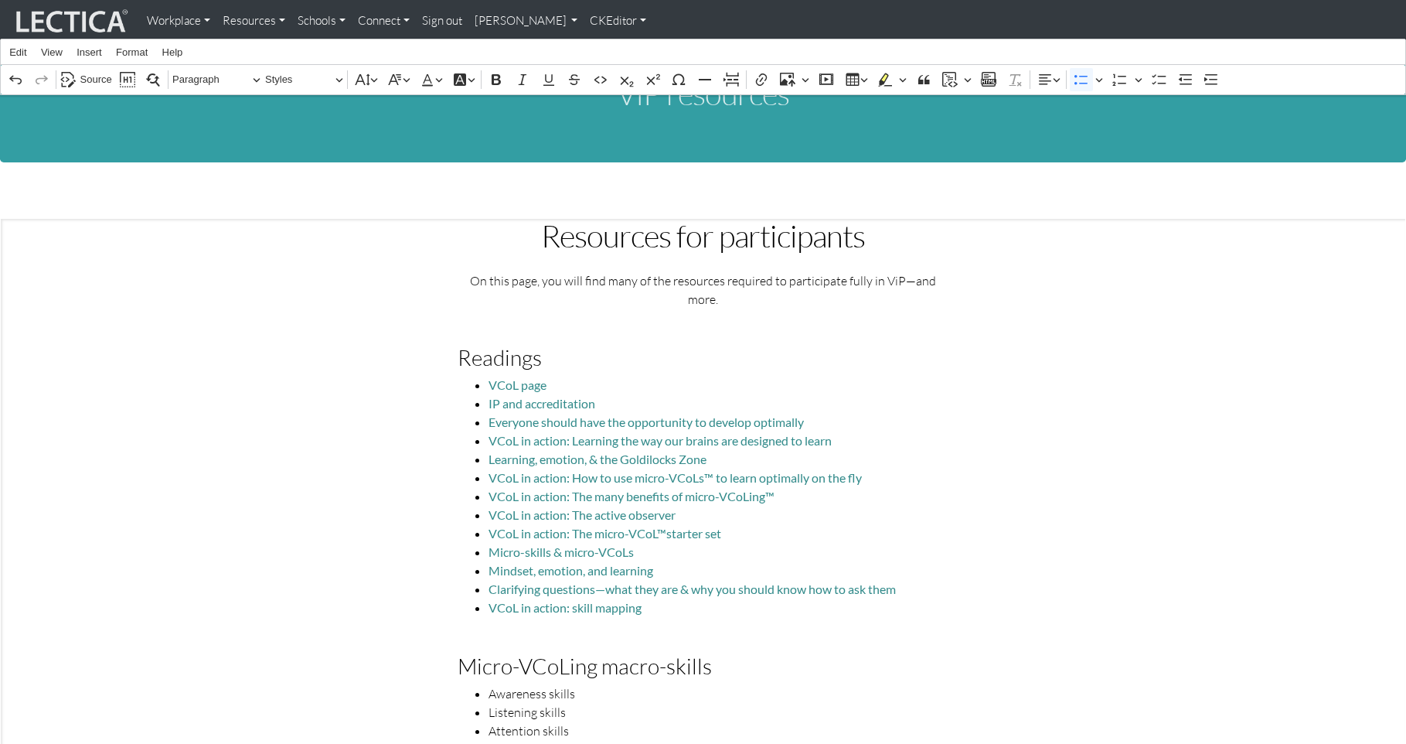
scroll to position [0, 0]
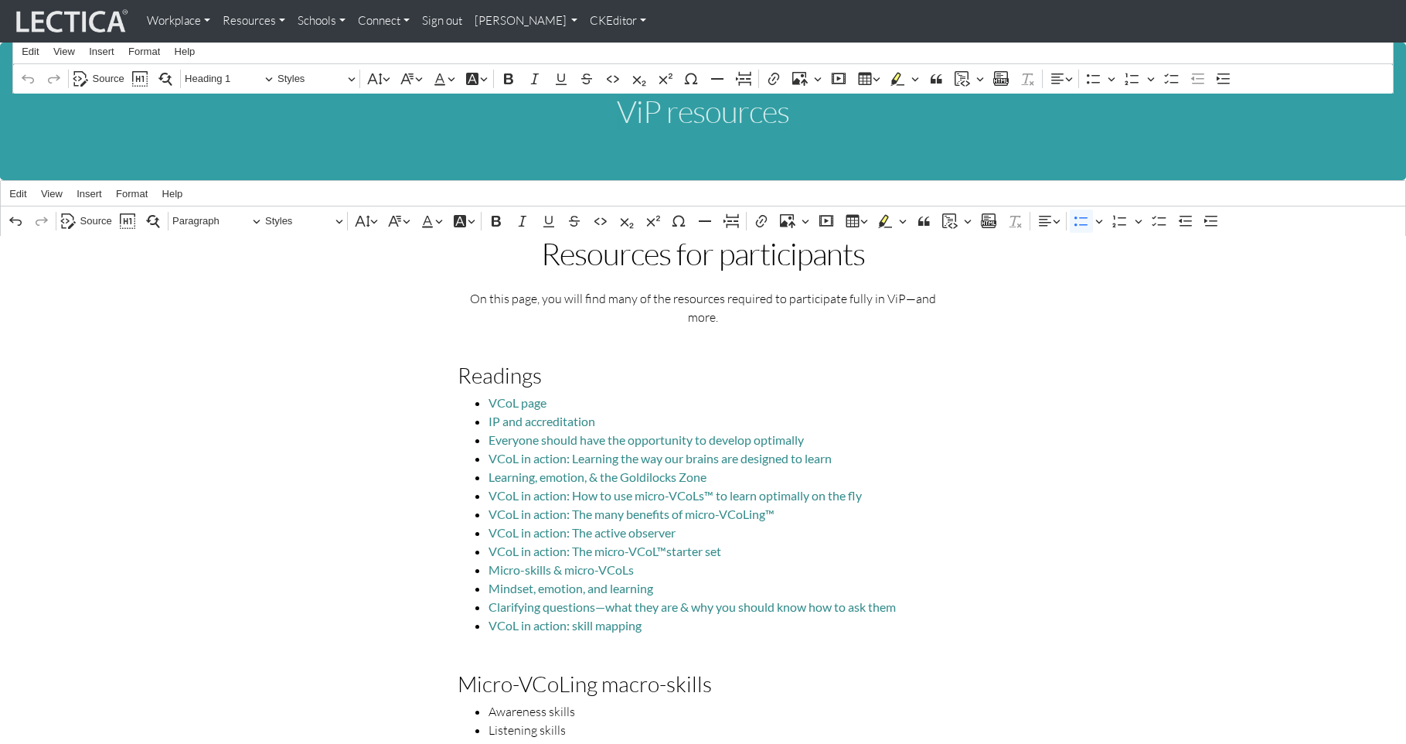
click at [584, 23] on link "CKEditor" at bounding box center [618, 21] width 69 height 30
click at [596, 46] on link "Stop editing" at bounding box center [628, 54] width 64 height 18
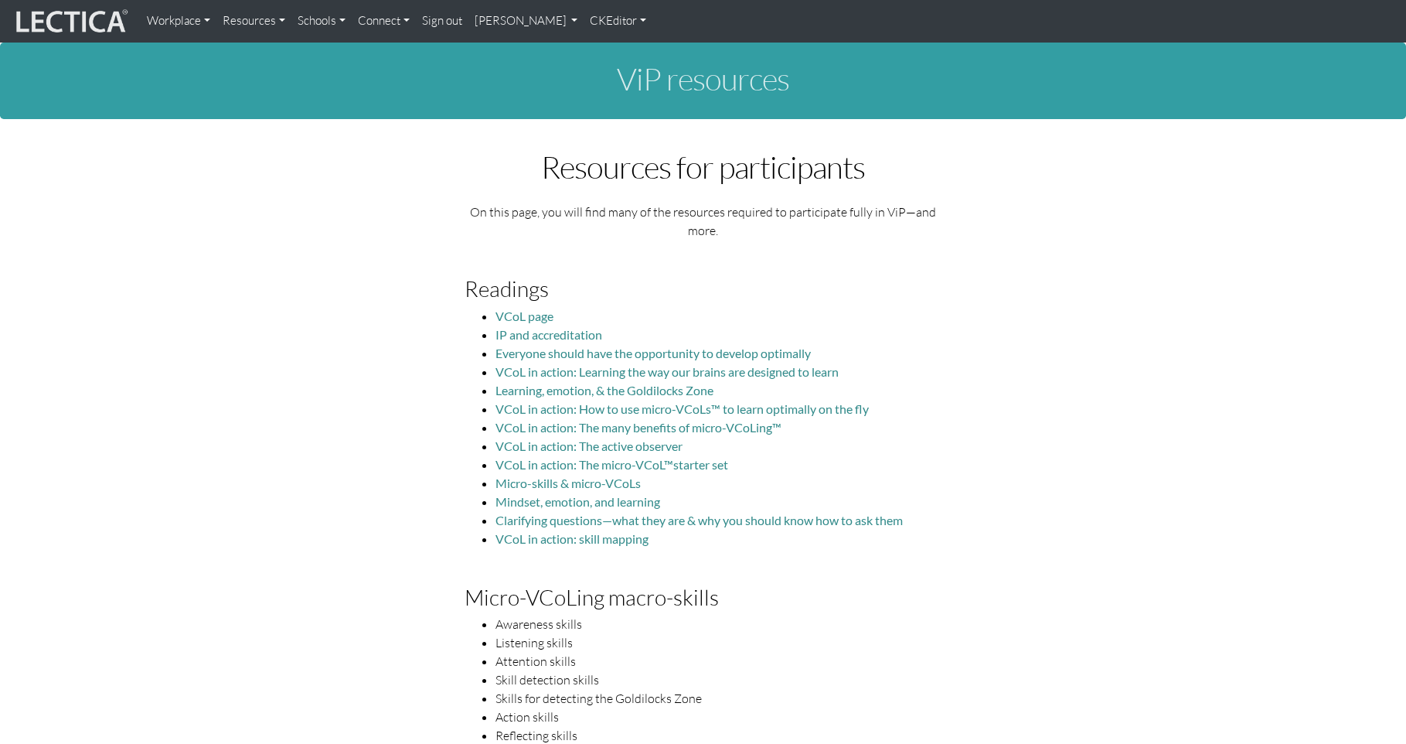
click at [584, 20] on link "CKEditor" at bounding box center [618, 21] width 69 height 30
click at [596, 53] on link "Edit" at bounding box center [611, 54] width 31 height 18
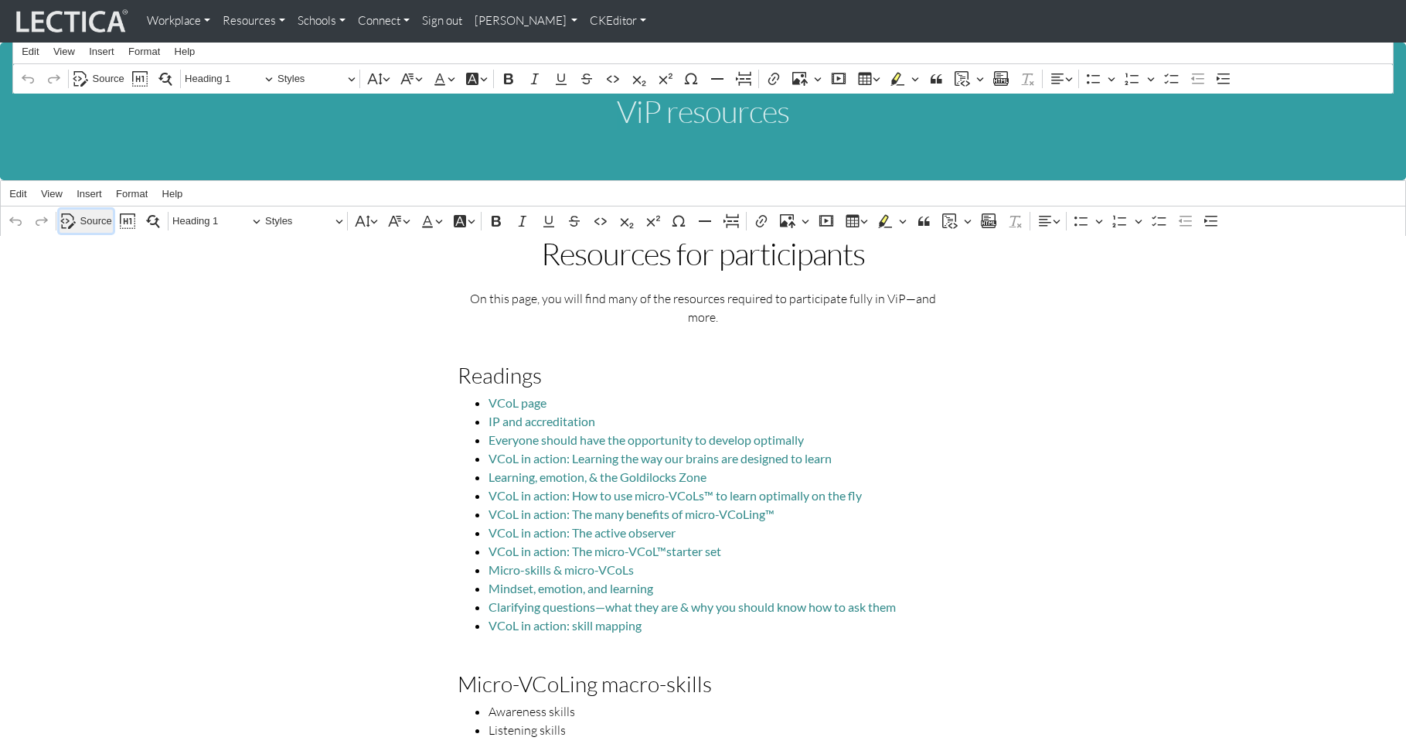
click at [89, 216] on span "Source" at bounding box center [96, 221] width 32 height 19
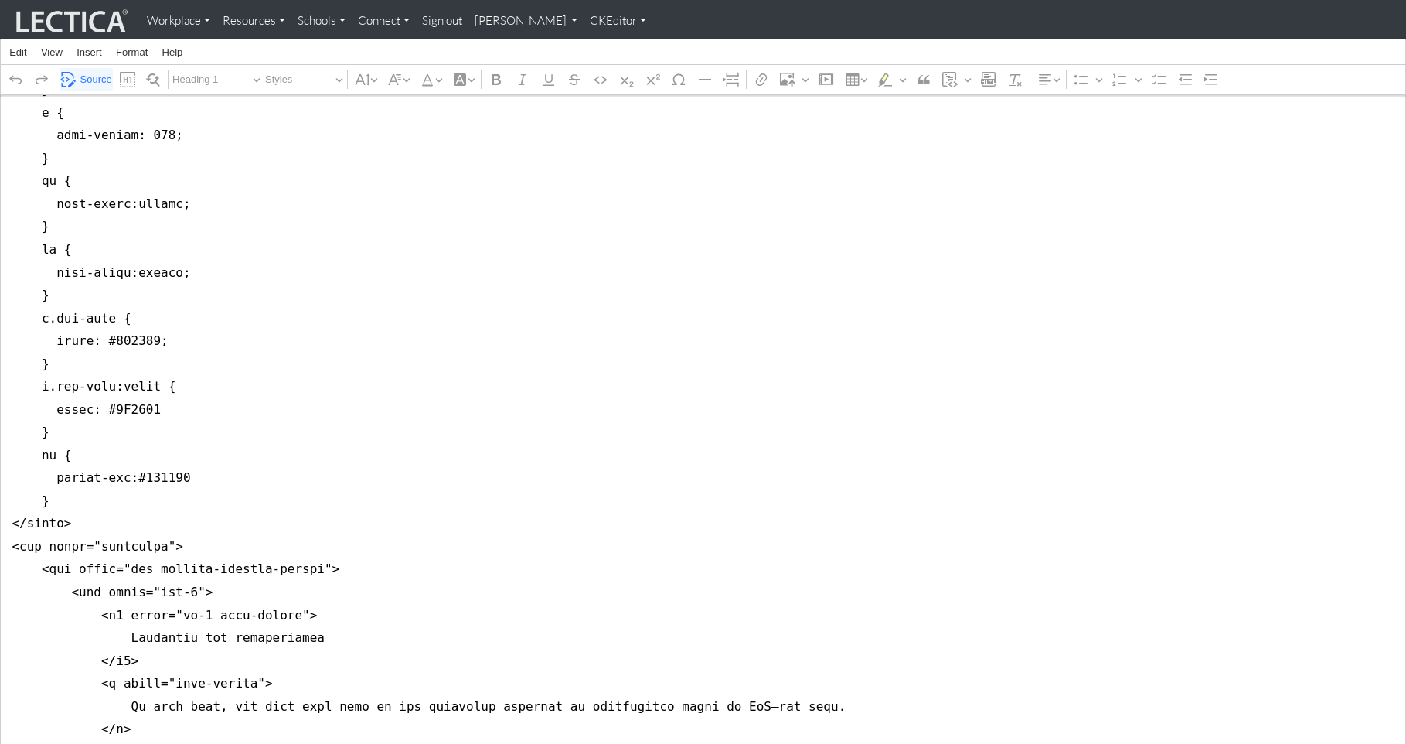
scroll to position [288, 0]
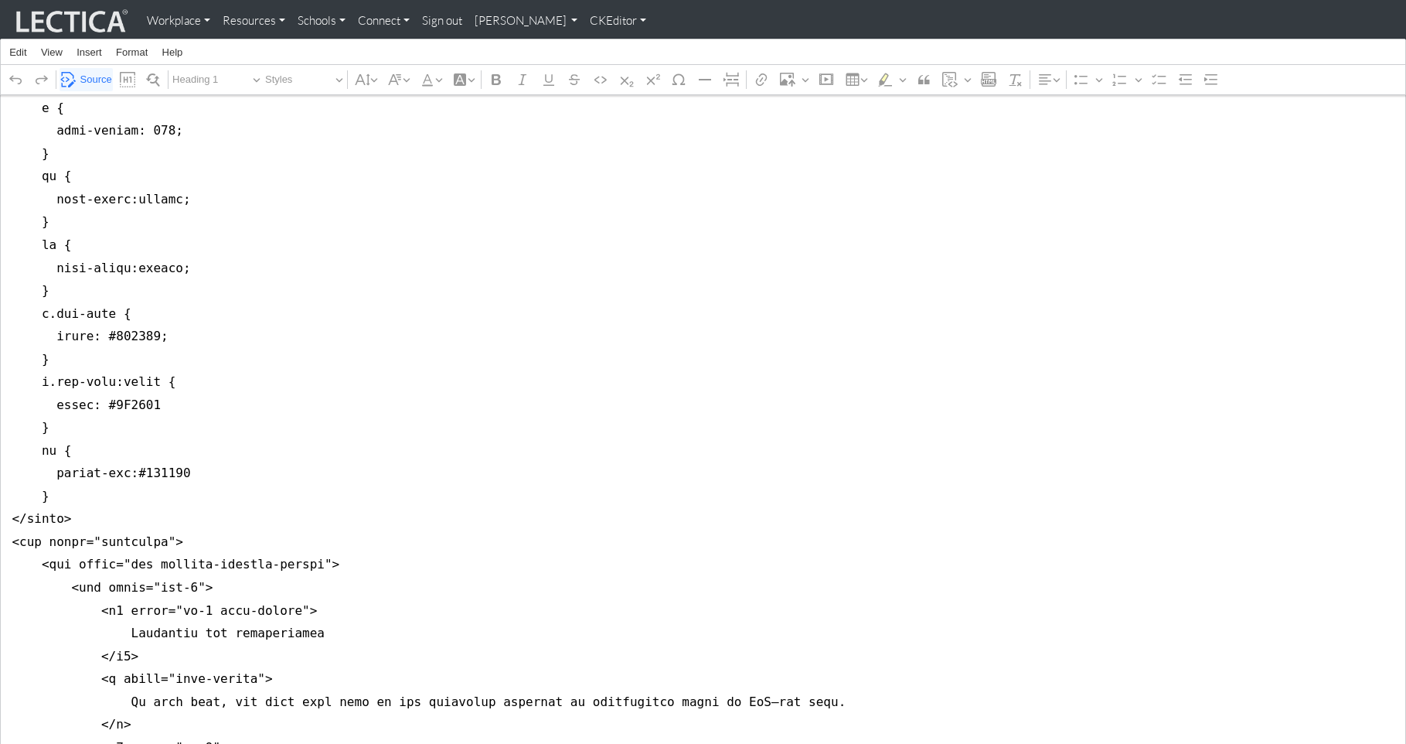
drag, startPoint x: 9, startPoint y: 250, endPoint x: -1, endPoint y: 492, distance: 242.9
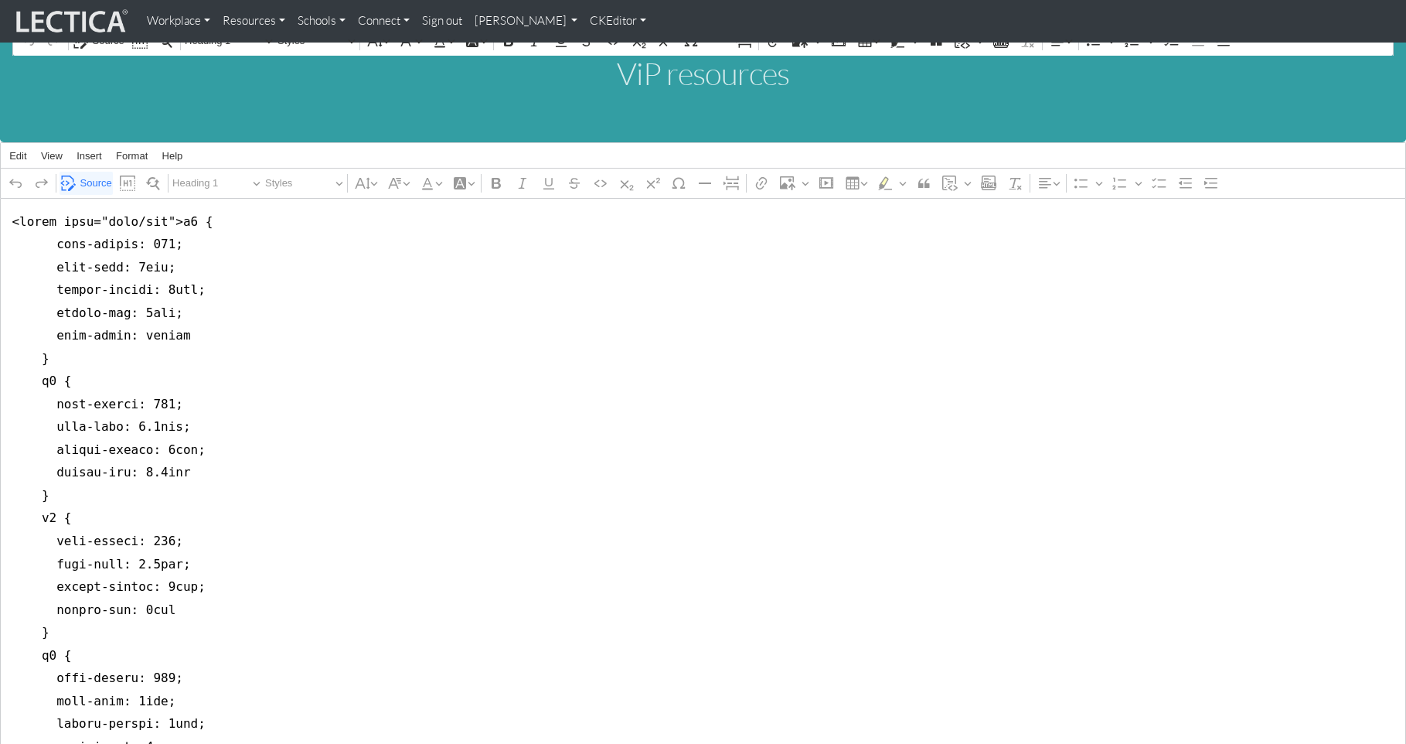
scroll to position [0, 0]
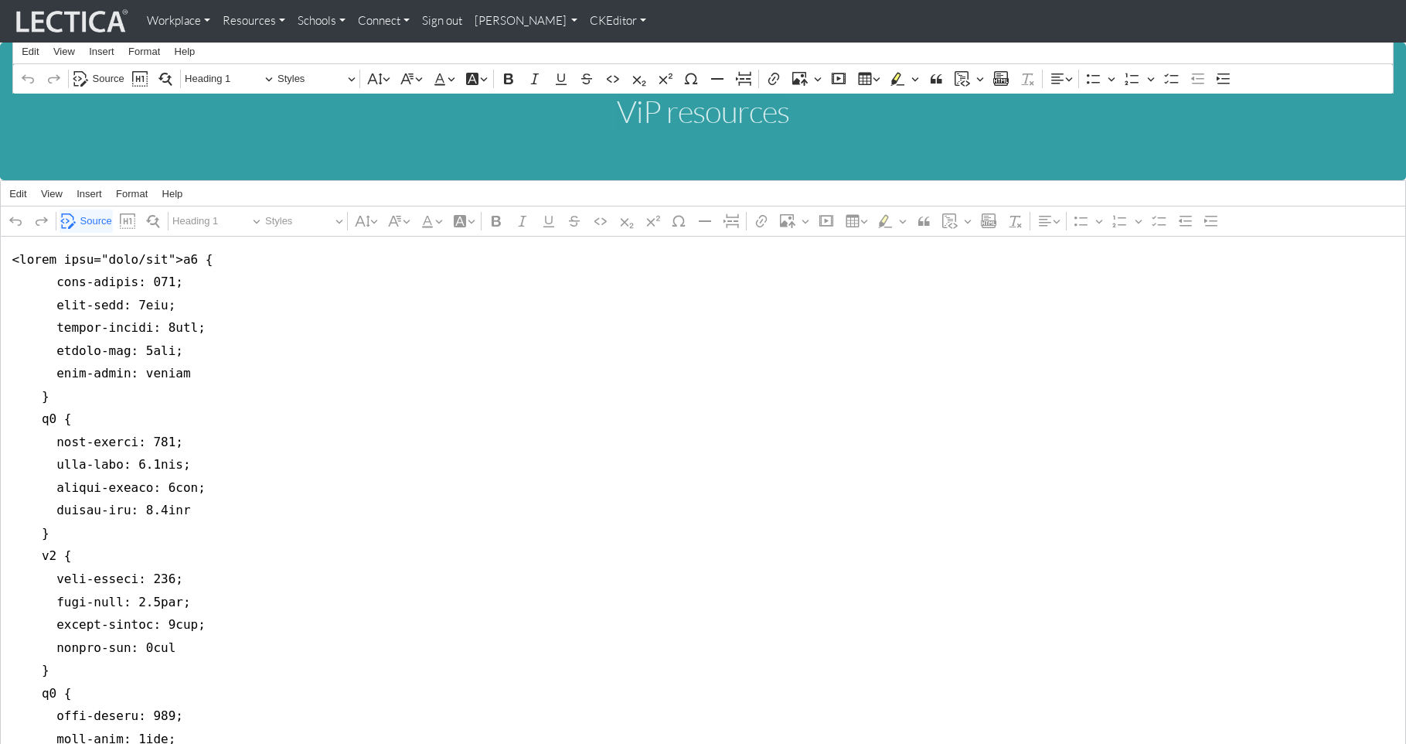
type textarea "<style type="text/css">h2 { font-weight: 400; font-size: 2rem; margin-bottom: 1…"
click at [584, 16] on link "CKEditor" at bounding box center [618, 21] width 69 height 30
click at [596, 51] on link "Stop editing" at bounding box center [628, 54] width 64 height 18
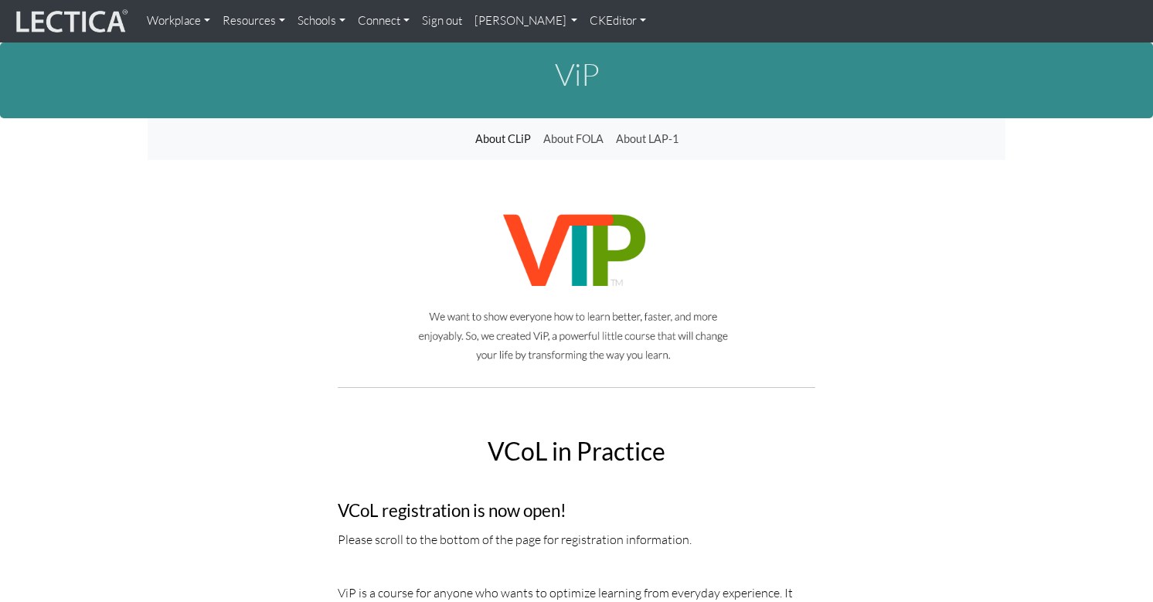
click at [584, 21] on link "CKEditor" at bounding box center [618, 21] width 69 height 30
click at [596, 49] on link "Edit" at bounding box center [611, 54] width 31 height 18
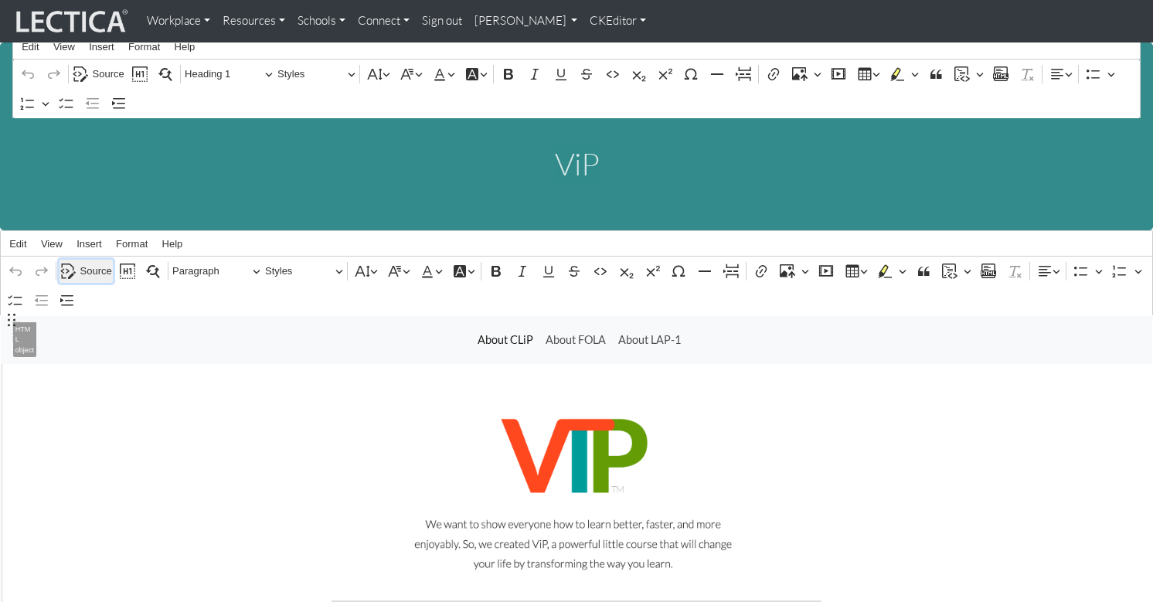
click at [90, 262] on span "Source" at bounding box center [96, 271] width 32 height 19
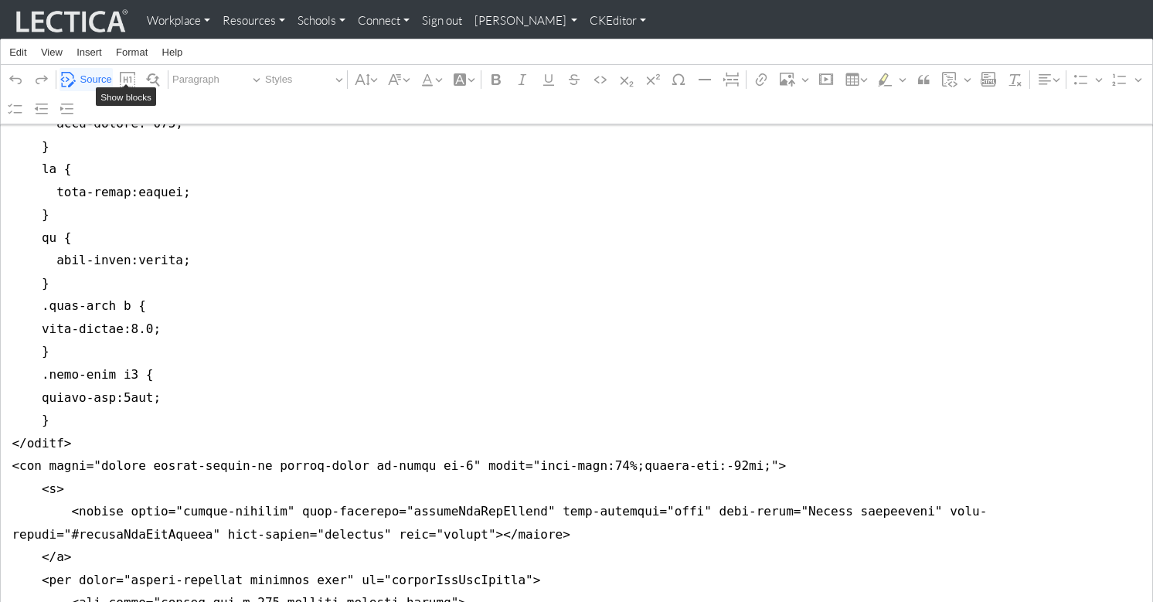
scroll to position [833, 0]
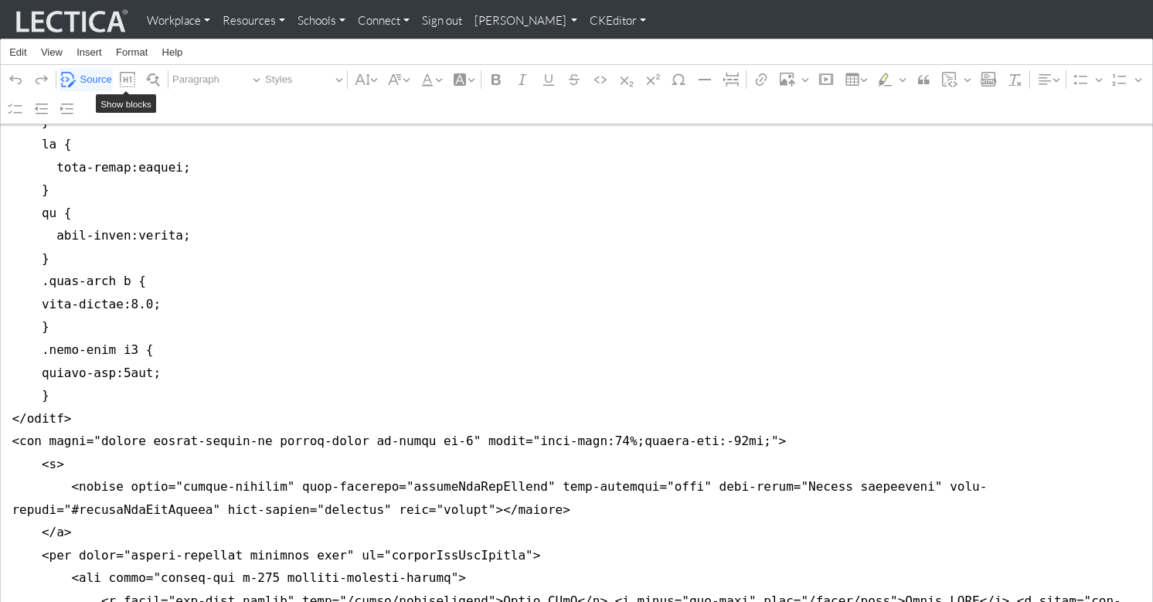
drag, startPoint x: 9, startPoint y: 214, endPoint x: 75, endPoint y: 347, distance: 148.6
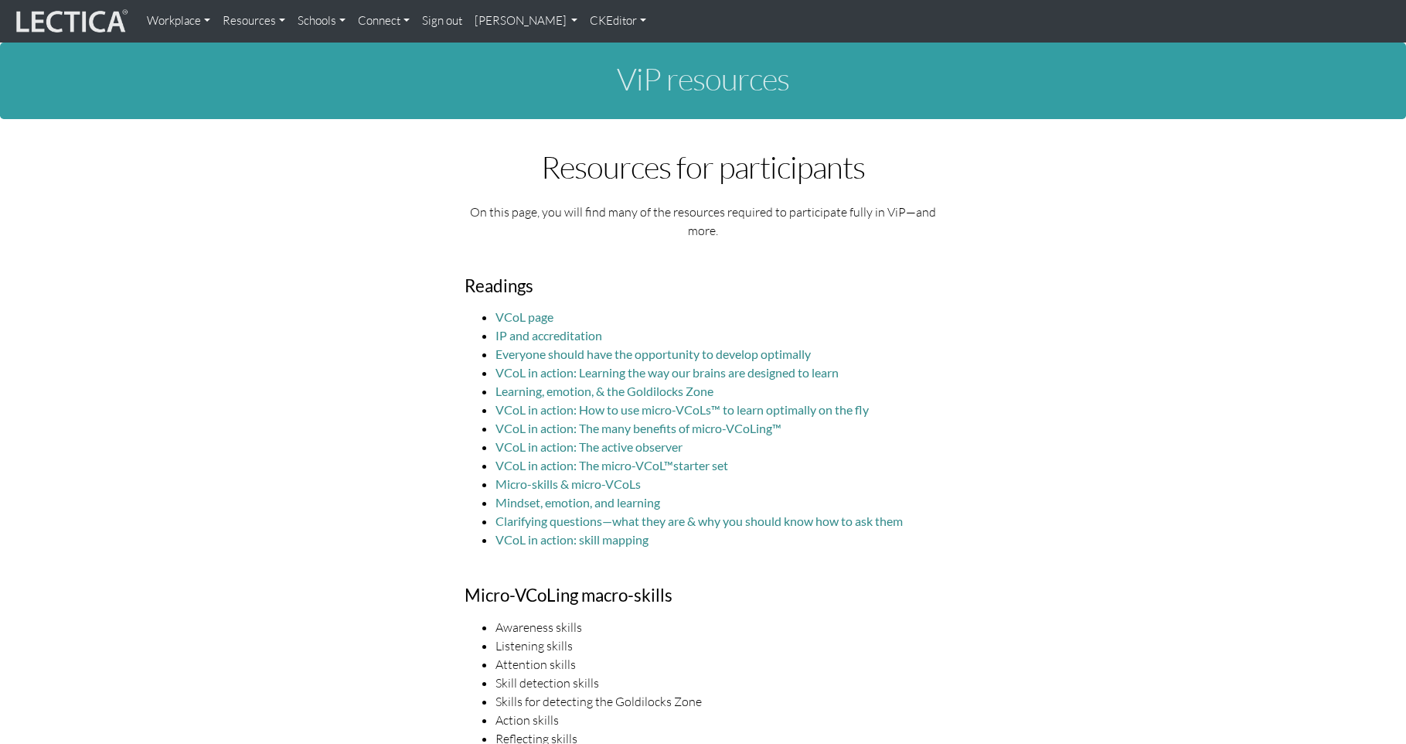
click at [584, 22] on link "CKEditor" at bounding box center [618, 21] width 69 height 30
click at [596, 52] on link "Edit" at bounding box center [611, 54] width 31 height 18
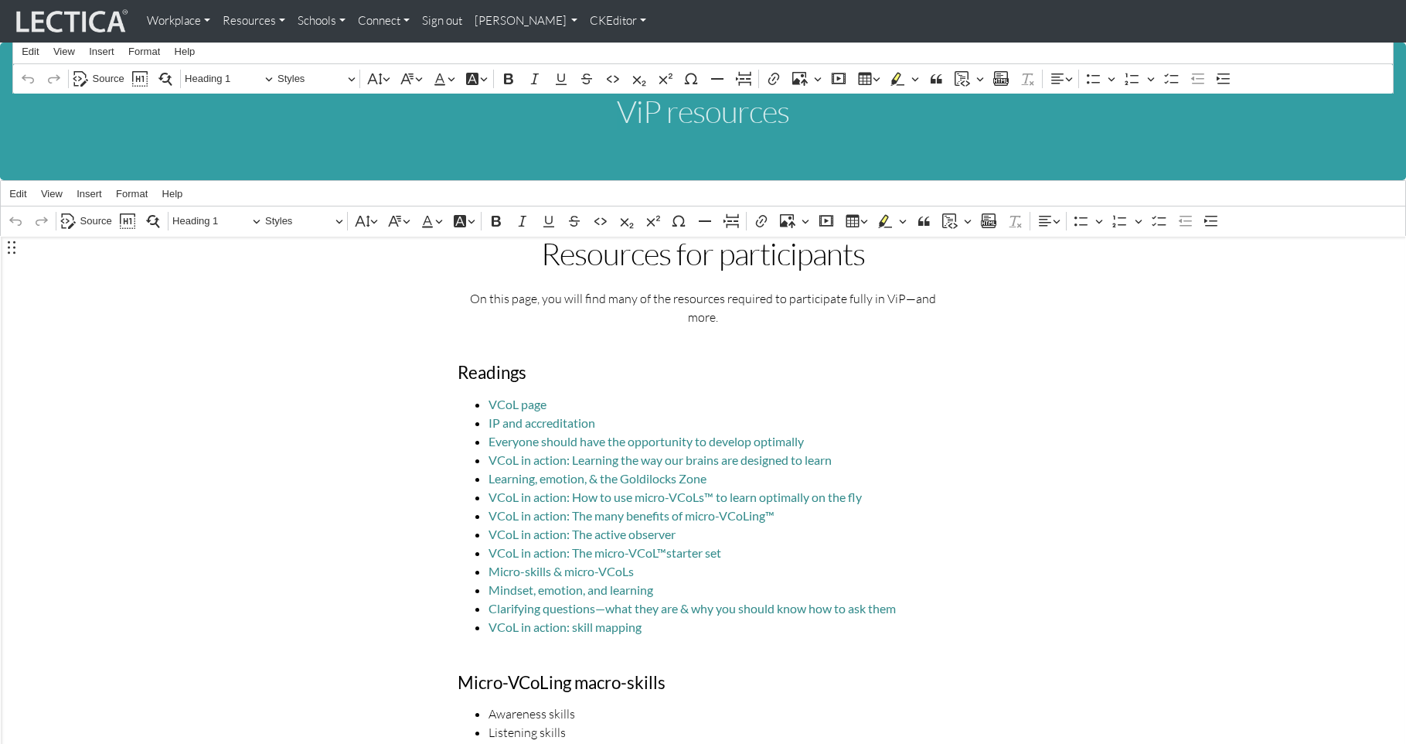
click at [553, 254] on h1 "Resources for participants" at bounding box center [703, 254] width 491 height 34
click at [88, 213] on span "Source" at bounding box center [96, 221] width 32 height 19
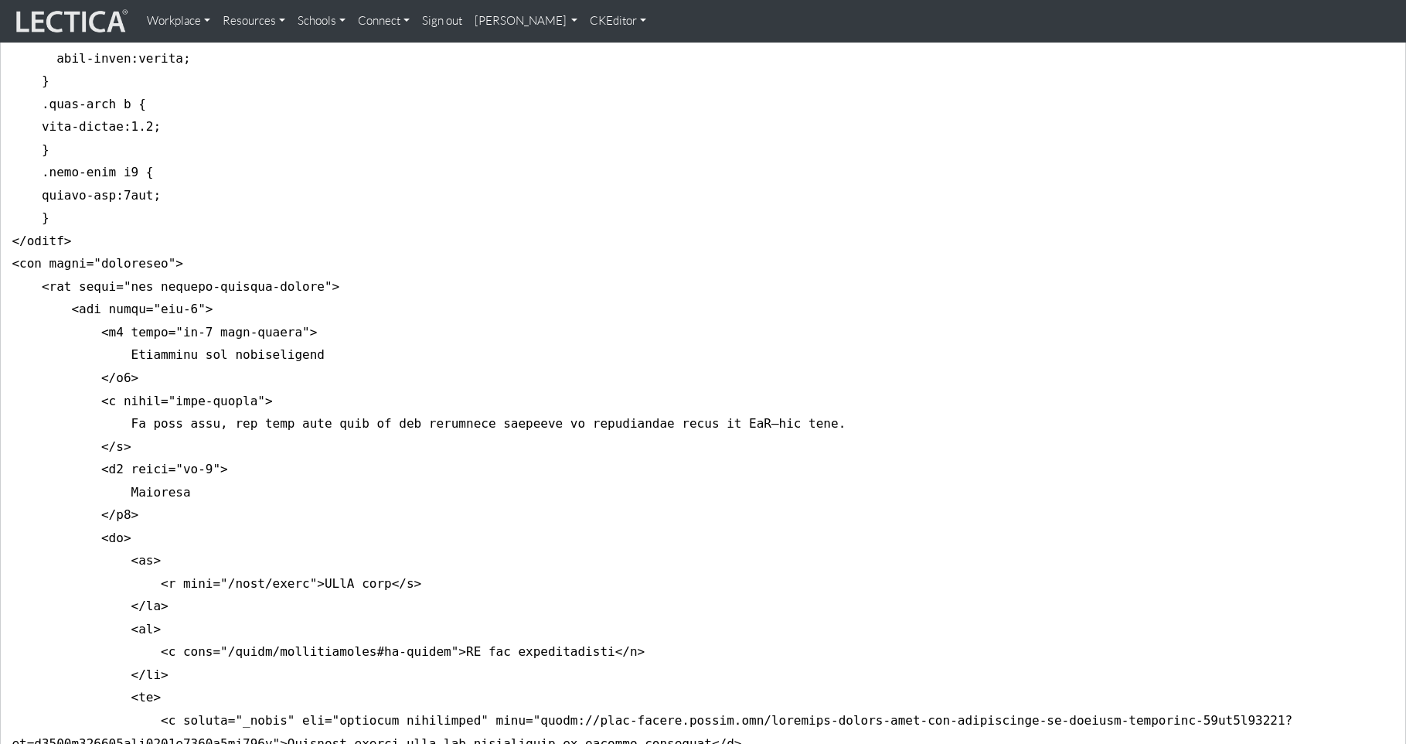
scroll to position [930, 0]
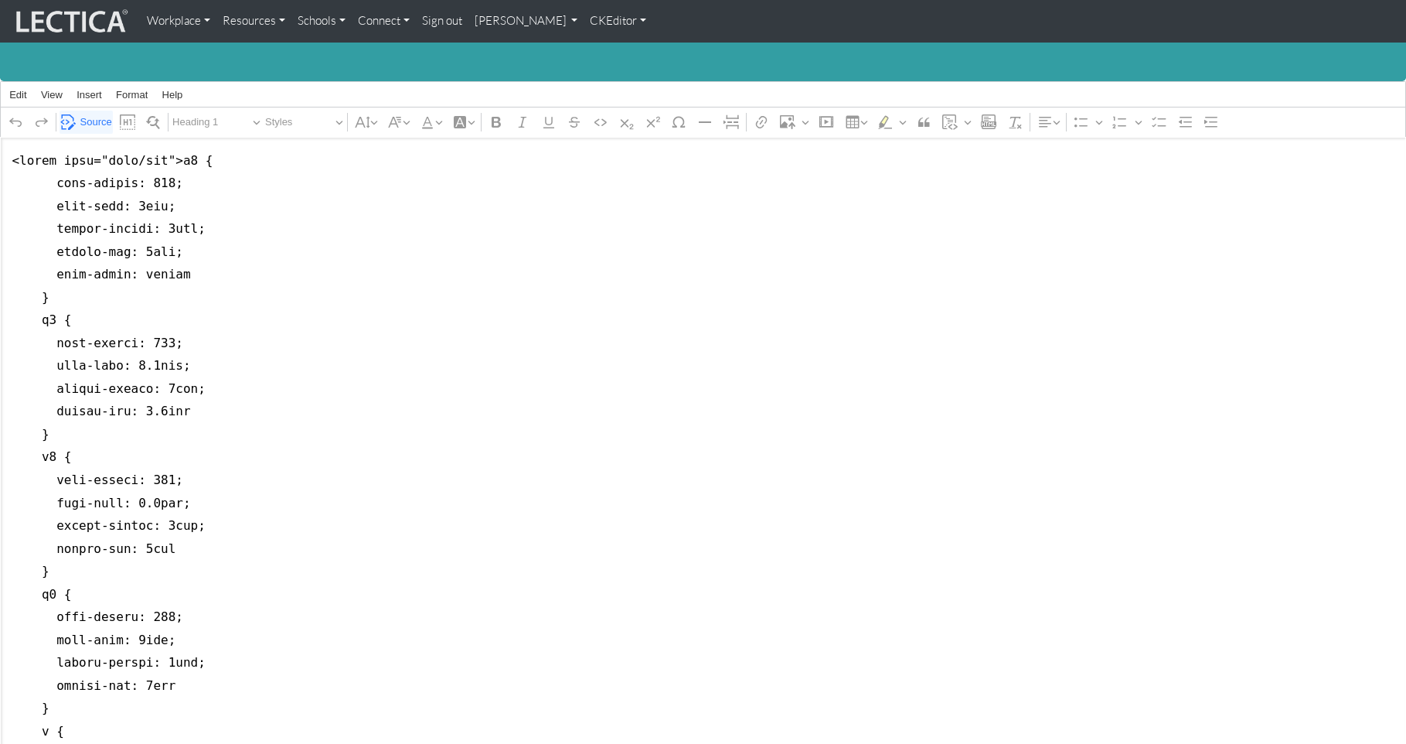
scroll to position [97, 0]
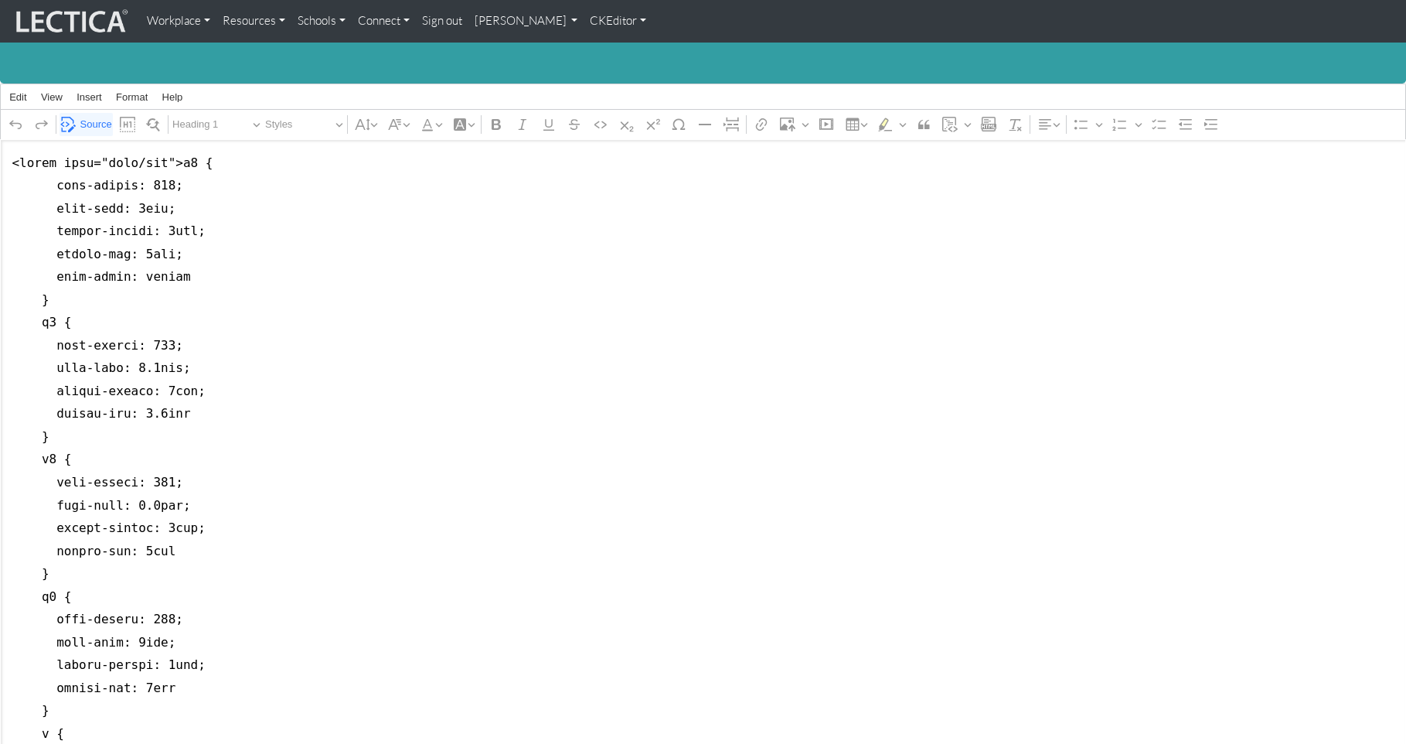
type textarea "<style type="text/css">h2 { font-weight: 400; font-size: 2rem; margin-bottom: 1…"
click at [584, 20] on link "CKEditor" at bounding box center [618, 21] width 69 height 30
click at [596, 49] on link "Stop editing" at bounding box center [628, 54] width 64 height 18
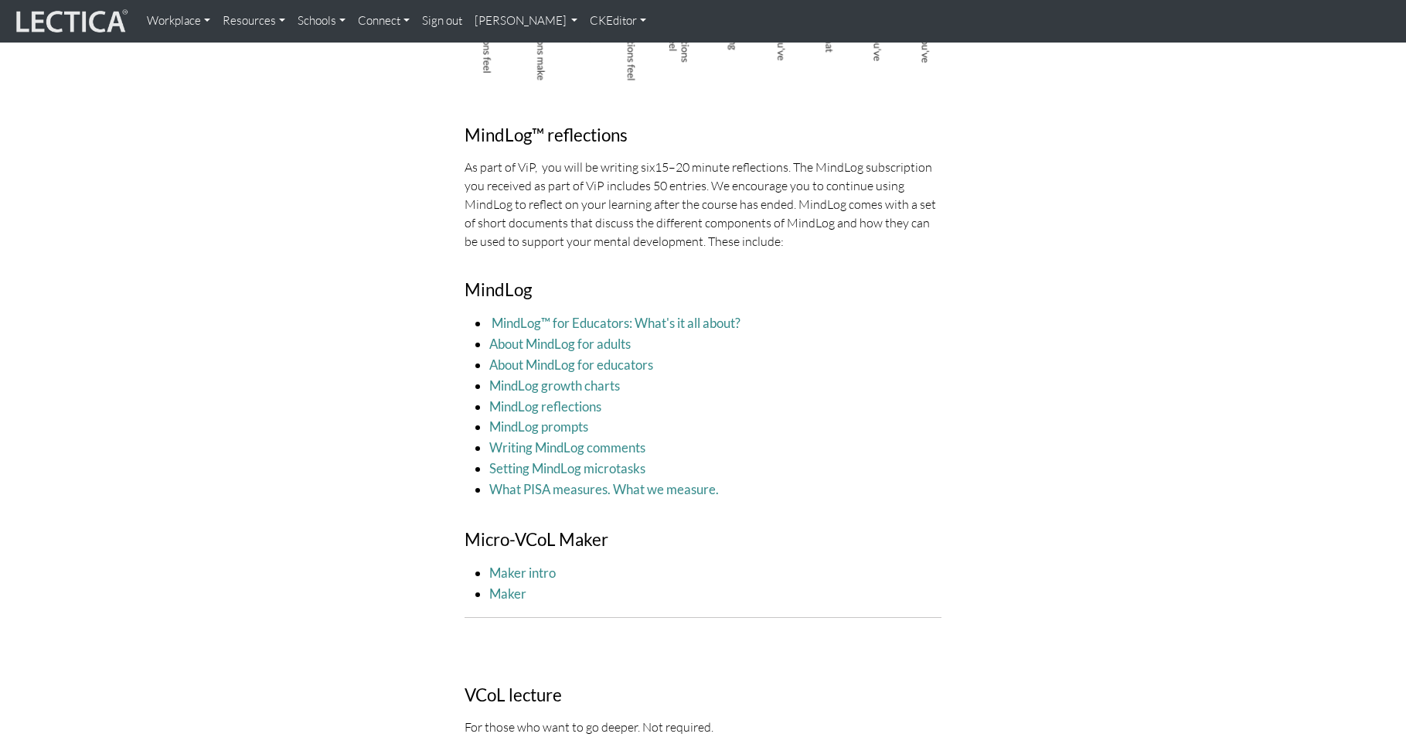
scroll to position [1699, 0]
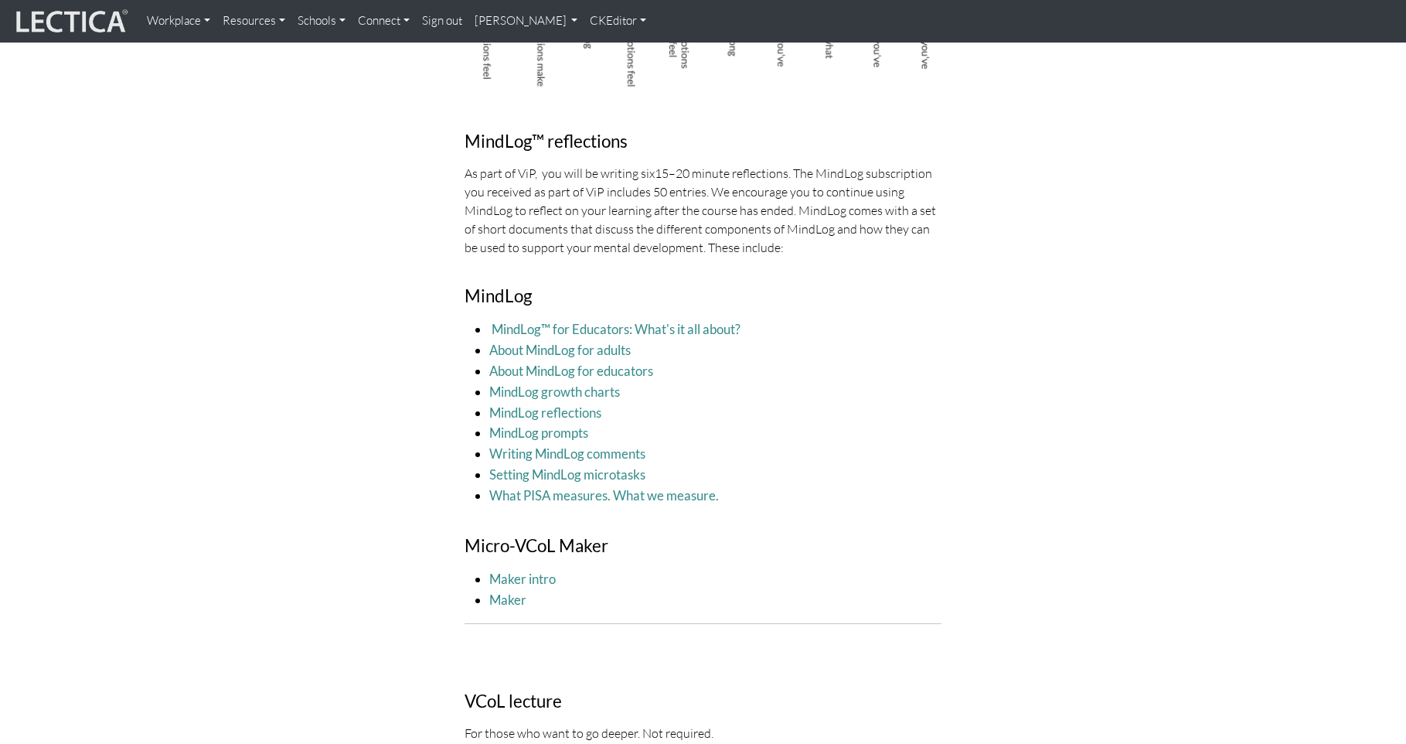
click at [584, 24] on link "CKEditor" at bounding box center [618, 21] width 69 height 30
click at [596, 51] on link "Edit" at bounding box center [611, 54] width 31 height 18
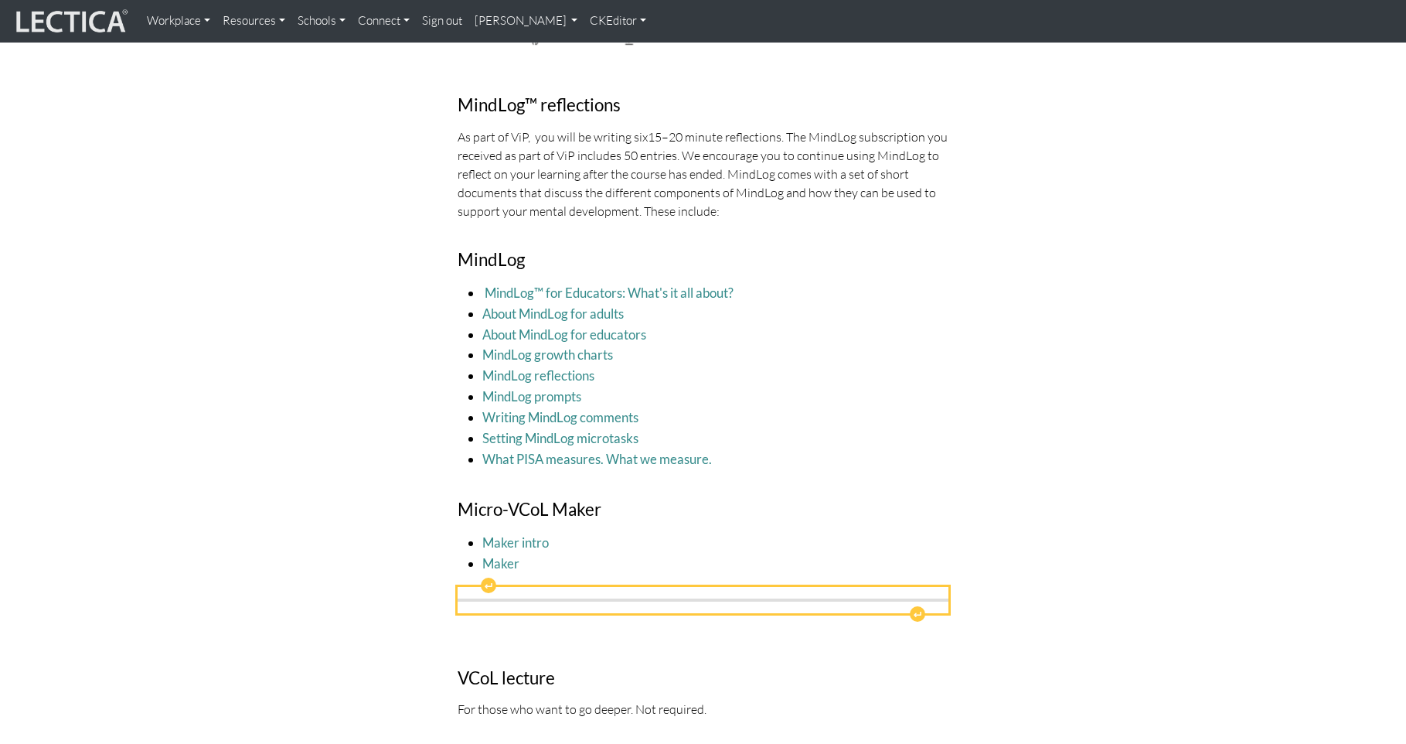
scroll to position [1850, 0]
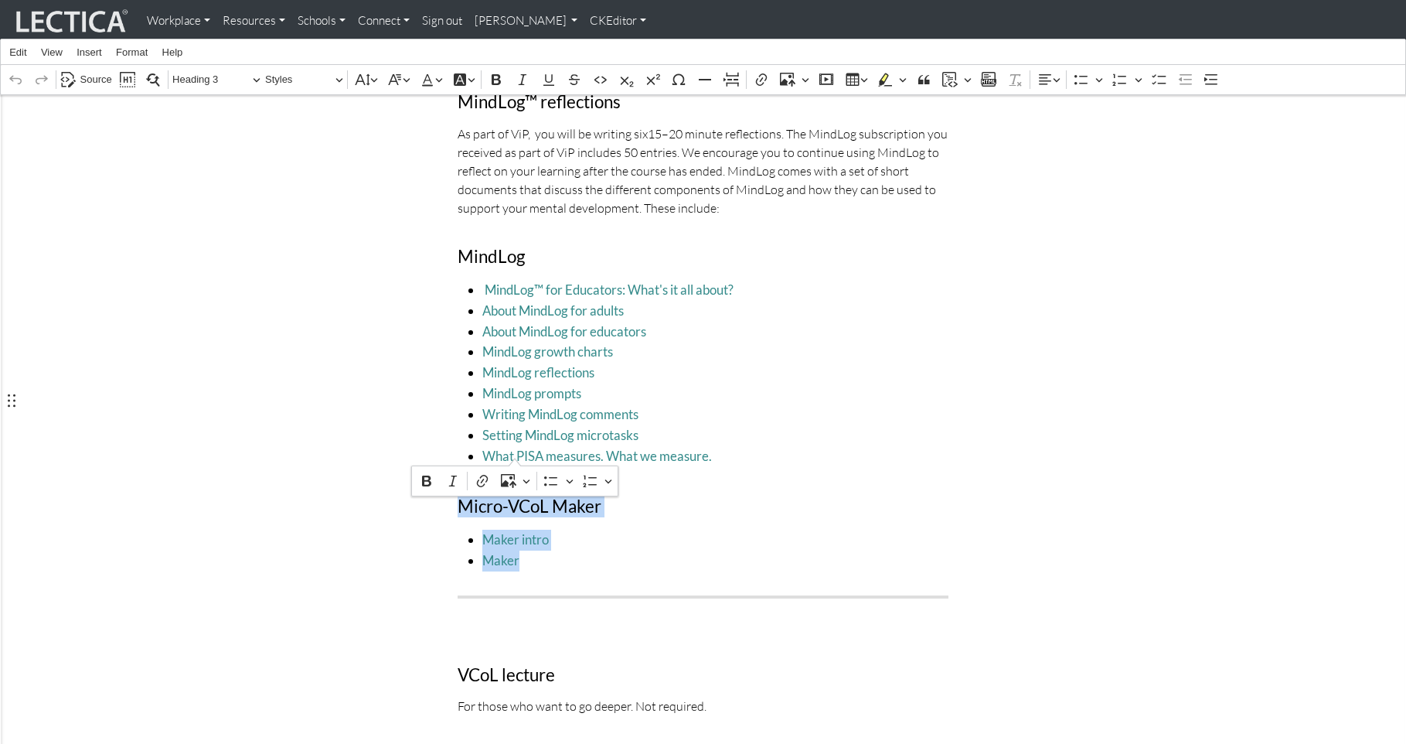
drag, startPoint x: 457, startPoint y: 400, endPoint x: 543, endPoint y: 455, distance: 102.5
click at [543, 455] on div "Resources for participants On this page, you will find many of the resources re…" at bounding box center [703, 467] width 514 height 4178
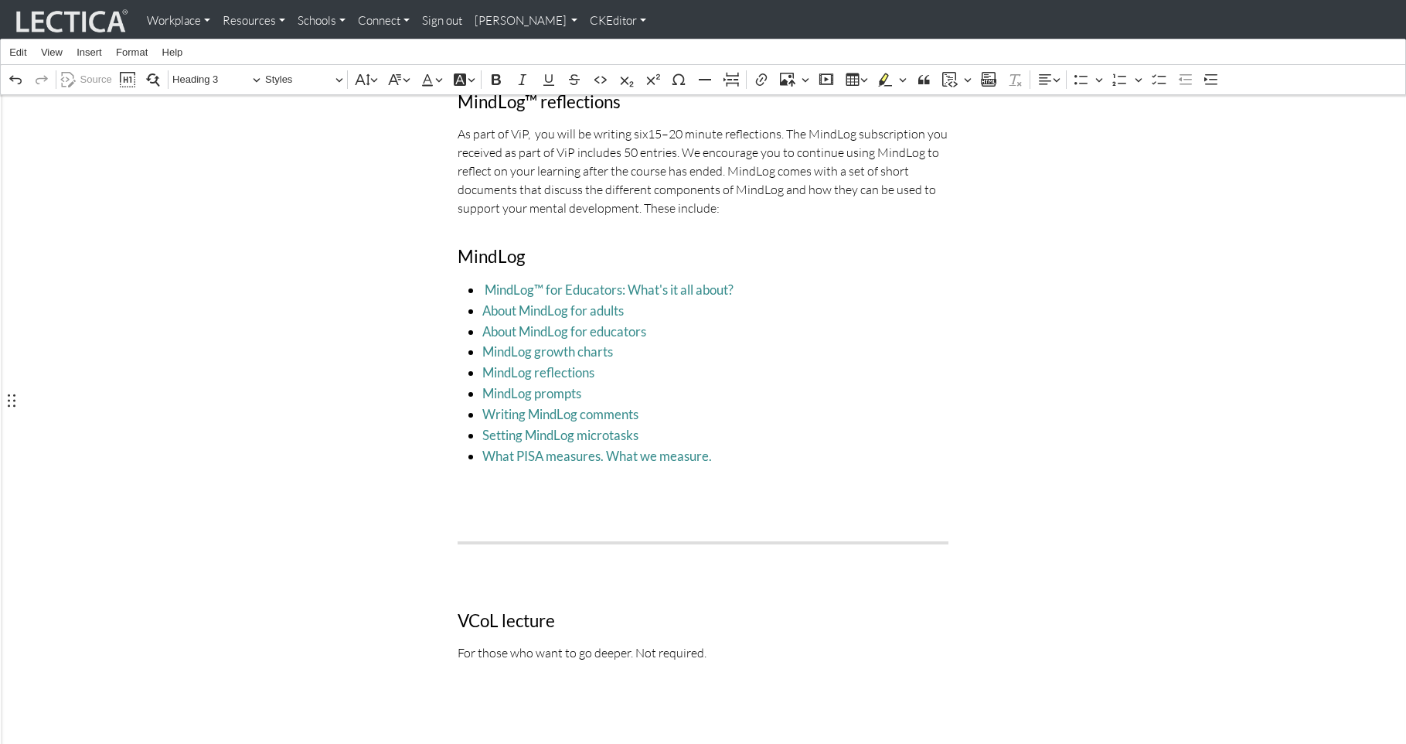
click at [471, 385] on div "Resources for participants On this page, you will find many of the resources re…" at bounding box center [703, 440] width 514 height 4124
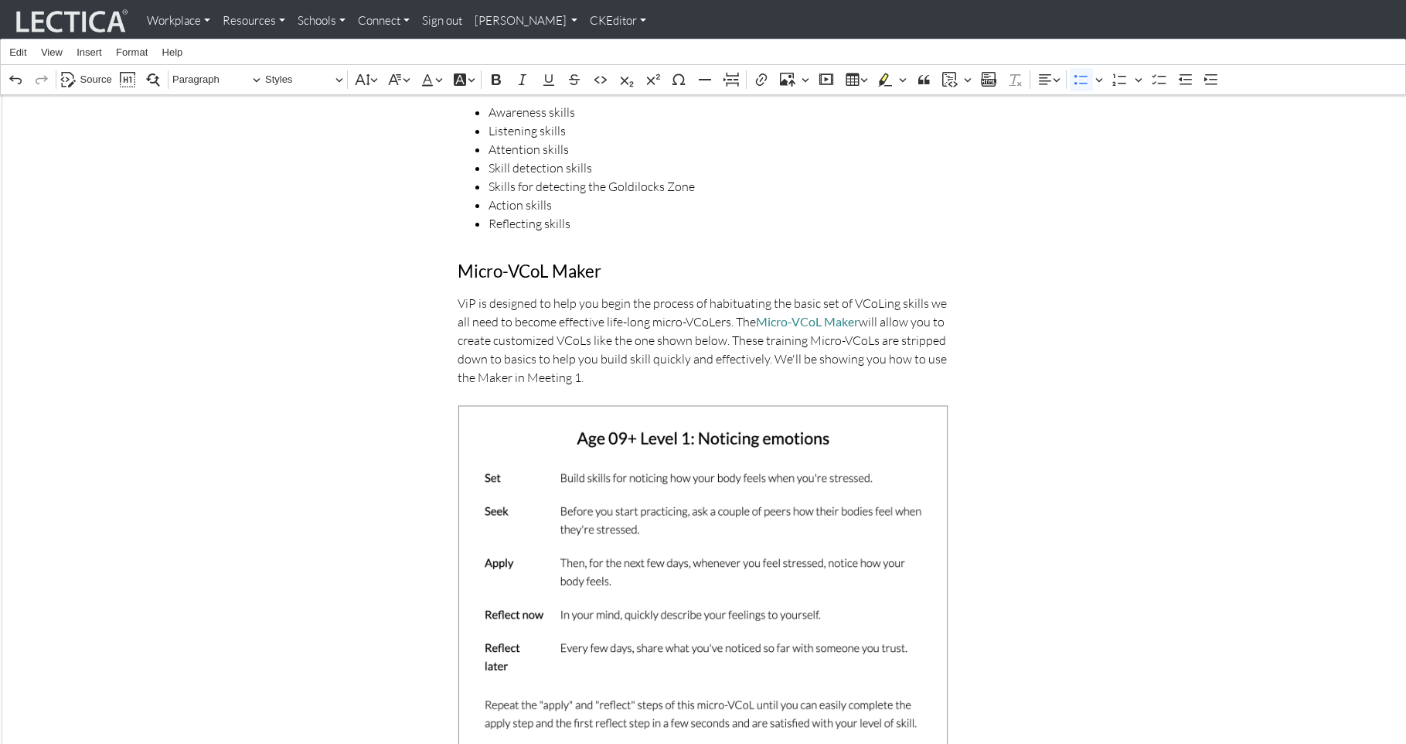
scroll to position [603, 0]
click at [533, 301] on p "ViP is designed to help you begin the process of habituating the basic set of V…" at bounding box center [703, 336] width 491 height 93
click at [459, 290] on p "ViP is designed to help you begin the process of habituating the basic set of V…" at bounding box center [703, 336] width 491 height 93
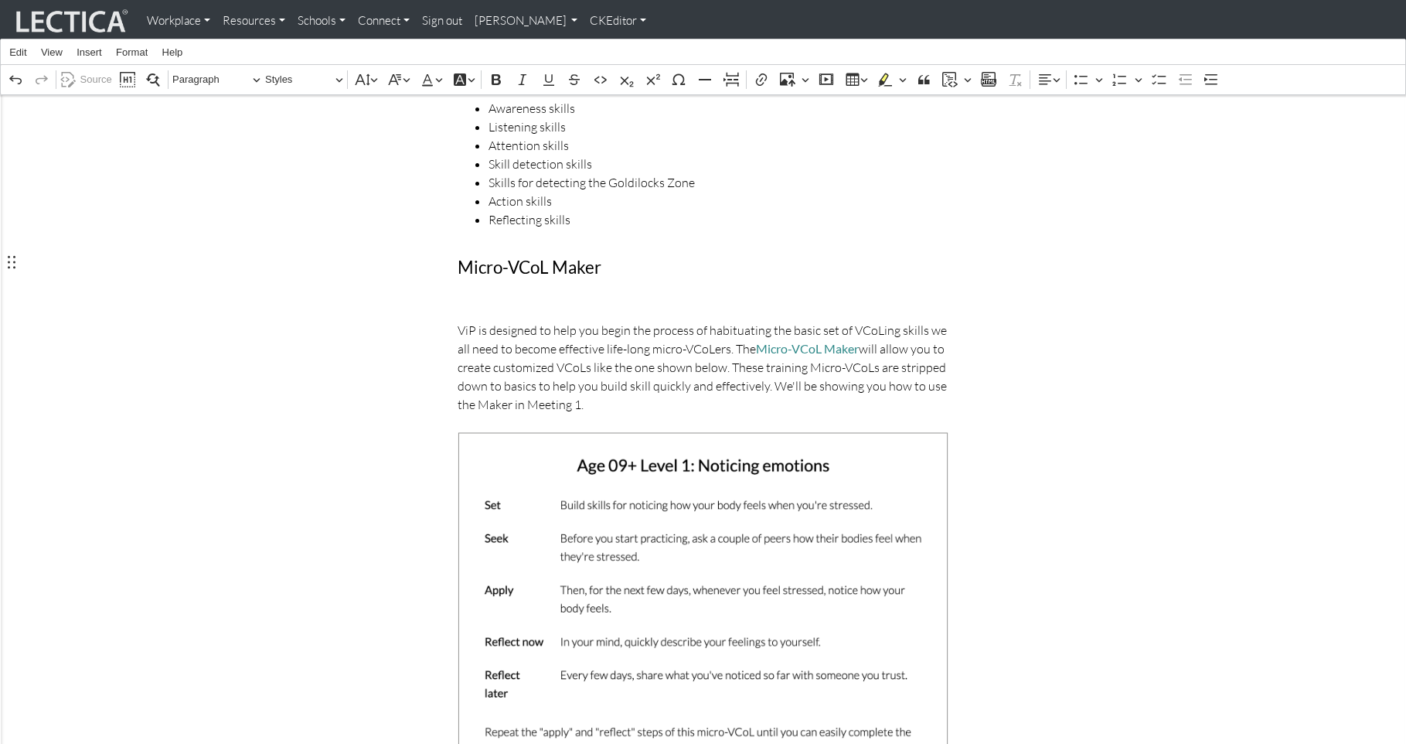
click at [480, 290] on p "Rich Text Editor. Editing area: main. Press ⌥0 for help." at bounding box center [703, 299] width 491 height 19
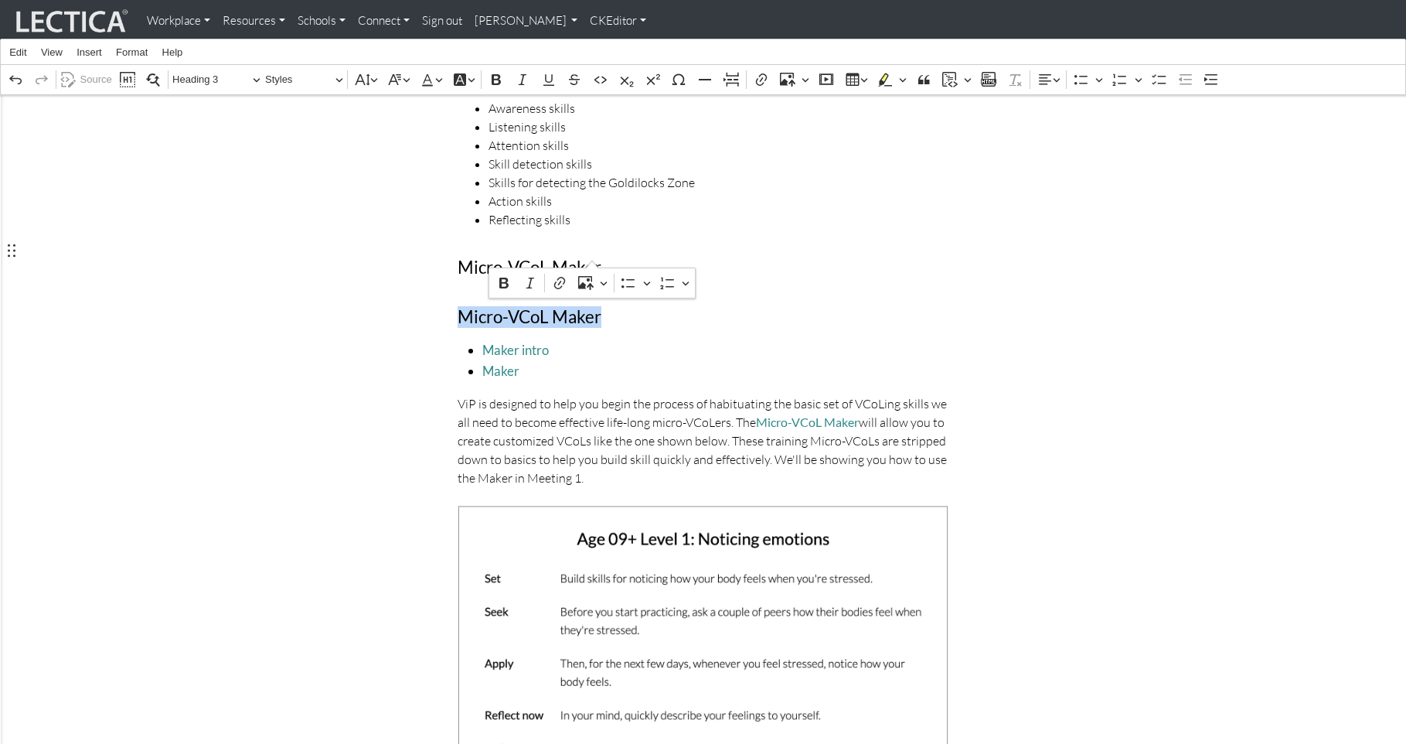
drag, startPoint x: 458, startPoint y: 250, endPoint x: 606, endPoint y: 252, distance: 148.4
click at [606, 307] on h3 "Micro-VCoL Maker" at bounding box center [703, 317] width 491 height 21
click at [459, 307] on h3 "Micro-VCoL Maker" at bounding box center [703, 317] width 491 height 21
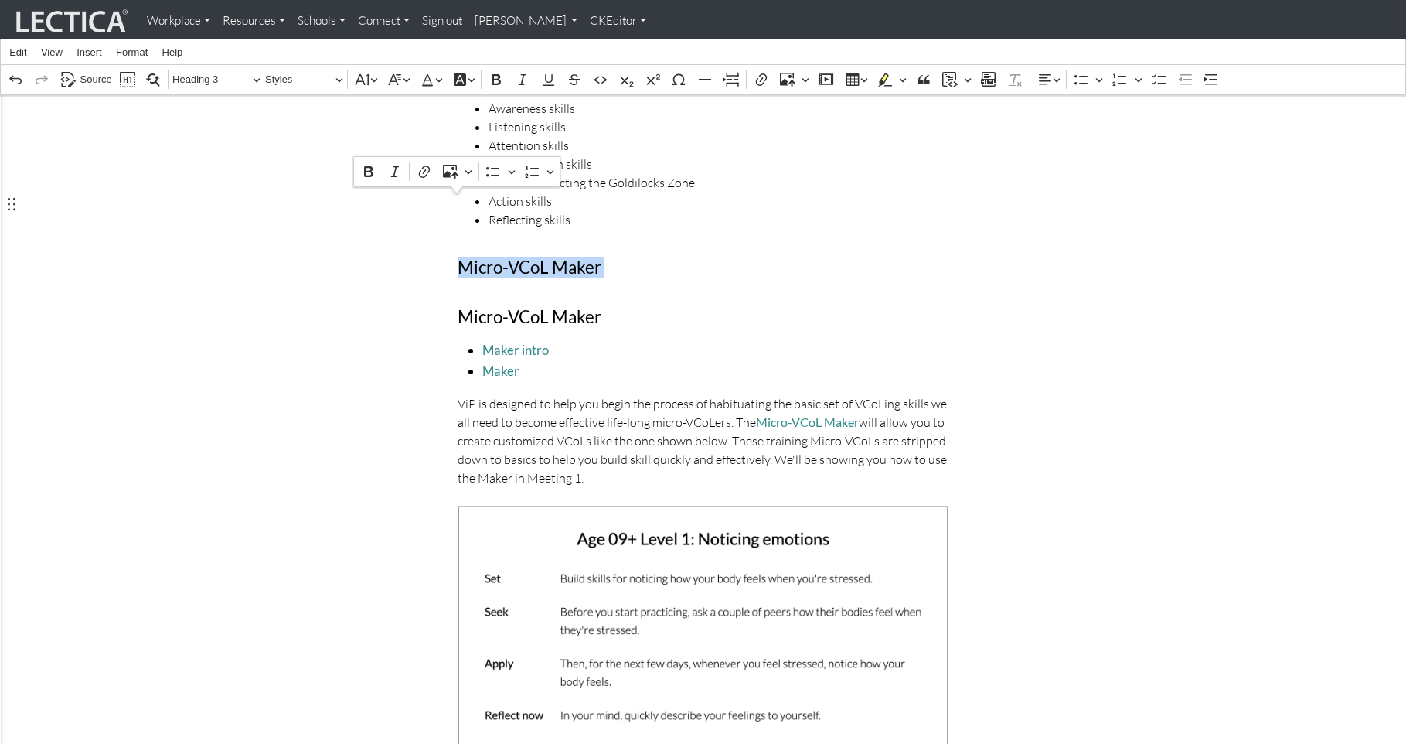
drag, startPoint x: 458, startPoint y: 250, endPoint x: 454, endPoint y: 210, distance: 40.4
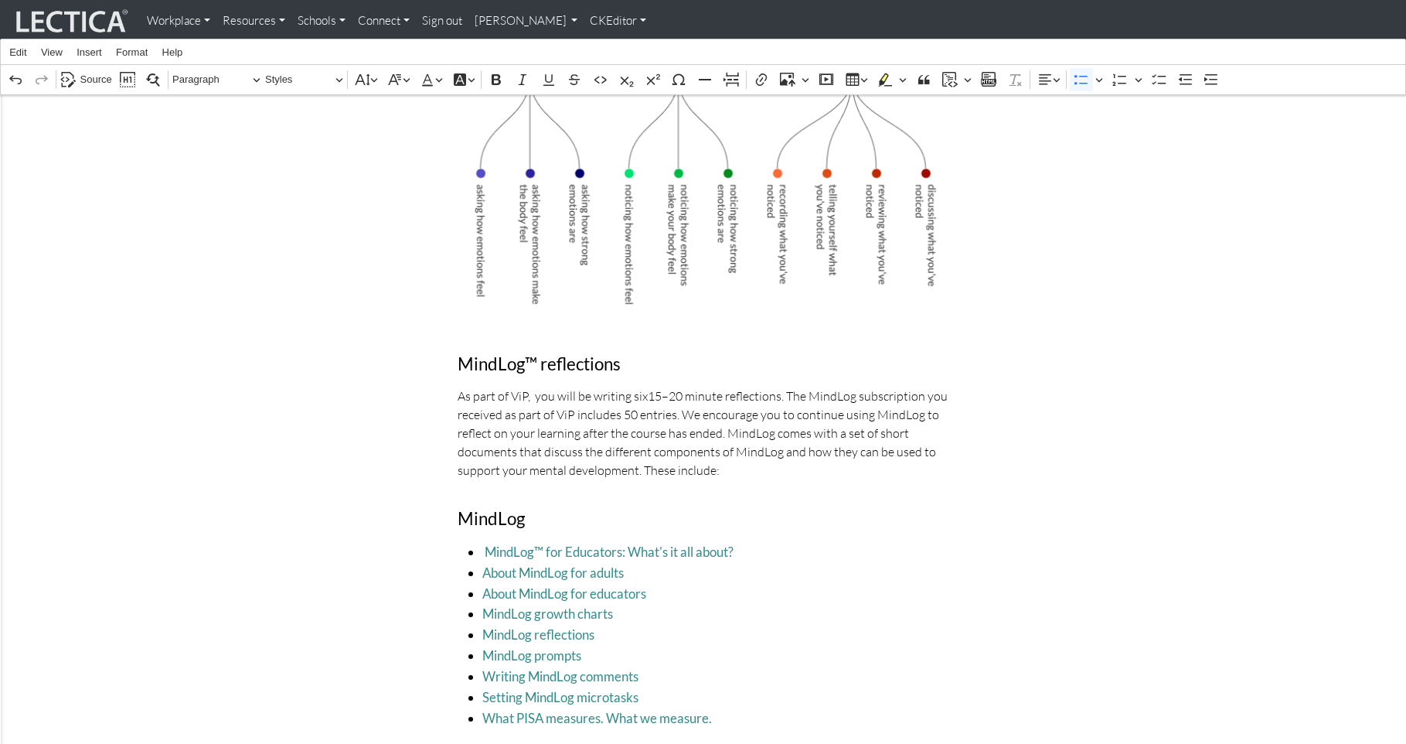
scroll to position [1682, 0]
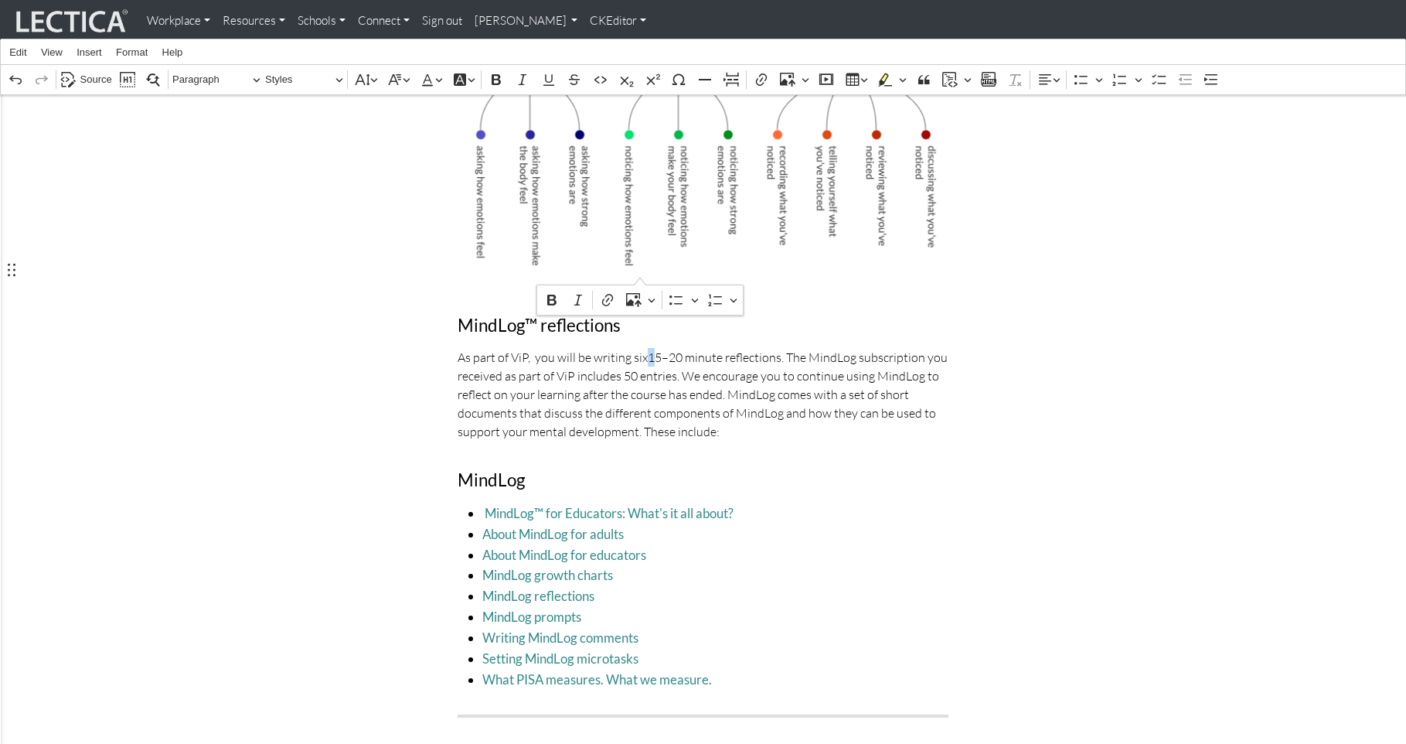
click at [638, 348] on p "As part of ViP, you will be writing six15–20 minute reflections. The MindLog su…" at bounding box center [703, 394] width 491 height 93
drag, startPoint x: 635, startPoint y: 274, endPoint x: 656, endPoint y: 277, distance: 21.2
click at [635, 348] on p "As part of ViP, you will be writing six15–20 minute reflections. The MindLog su…" at bounding box center [703, 394] width 491 height 93
click at [619, 348] on p "As part of ViP, you will be writing six15–20 minute reflections. The MindLog su…" at bounding box center [703, 394] width 491 height 93
click at [635, 348] on p "As part of ViP, you will be writing six15–20 minute reflections. The MindLog su…" at bounding box center [703, 394] width 491 height 93
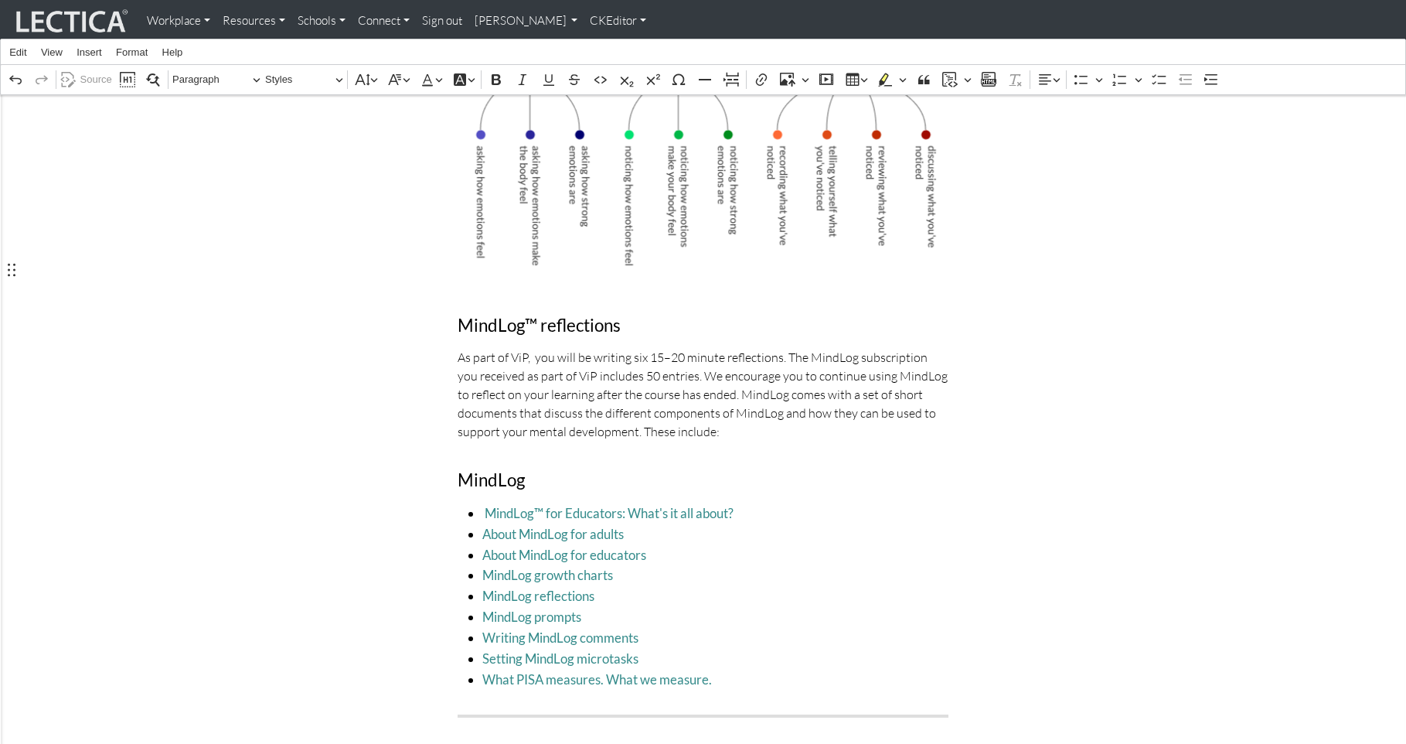
click at [709, 370] on div "Resources for participants On this page, you will find many of the resources re…" at bounding box center [703, 611] width 514 height 4130
click at [759, 348] on p "As part of ViP, you will be writing six 15–20 minute reflections. The MindLog s…" at bounding box center [703, 394] width 491 height 93
drag, startPoint x: 687, startPoint y: 289, endPoint x: 771, endPoint y: 291, distance: 83.5
click at [771, 348] on p "As part of ViP, you will be writing six 15–20 minute reflections. The MindLog s…" at bounding box center [703, 394] width 491 height 93
click at [660, 348] on p "As part of ViP, you will be writing six 15–20 minute reflections. The MindLog s…" at bounding box center [703, 394] width 491 height 93
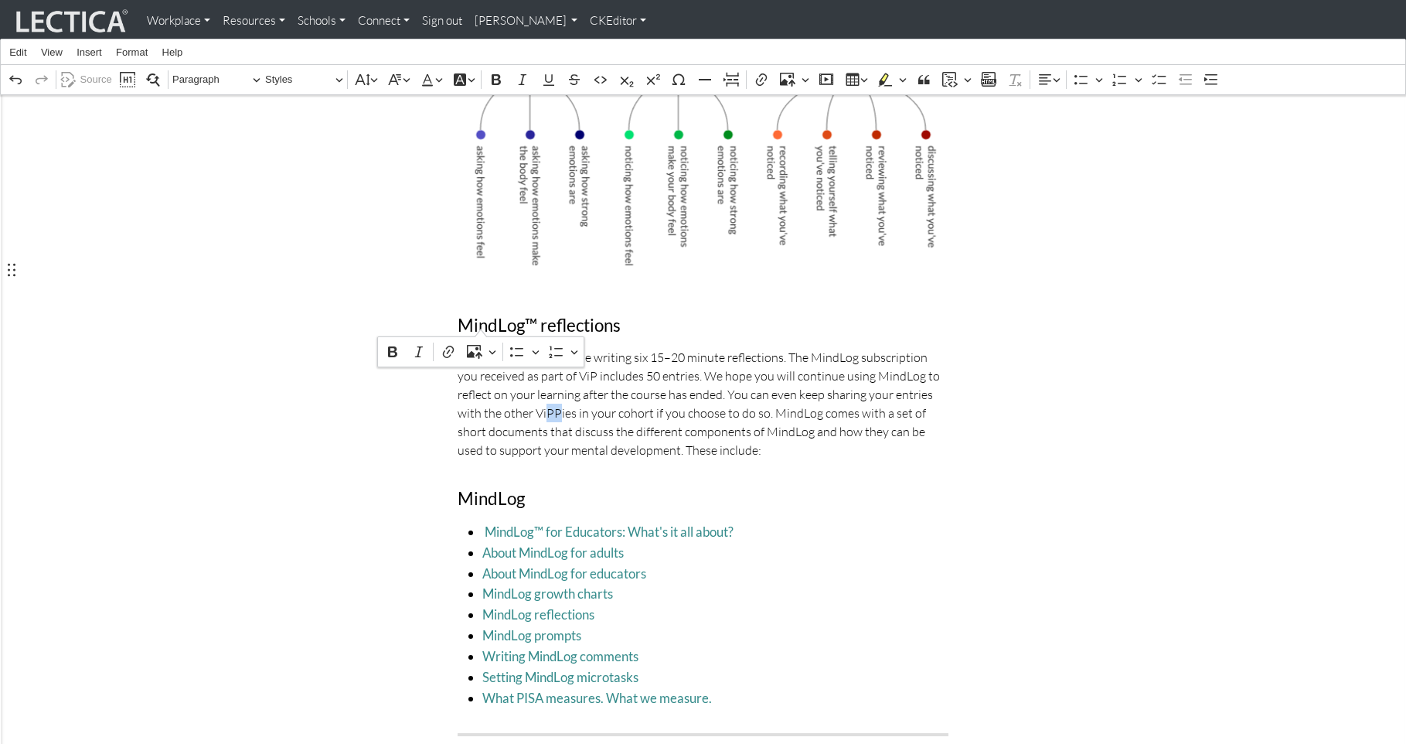
drag, startPoint x: 470, startPoint y: 324, endPoint x: 481, endPoint y: 325, distance: 10.8
click at [481, 348] on p "As part of ViP, you will be writing six 15–20 minute reflections. The MindLog s…" at bounding box center [703, 403] width 491 height 111
click at [291, 283] on div "Resources for participants On this page, you will find many of the resources re…" at bounding box center [703, 620] width 881 height 4148
drag, startPoint x: 533, startPoint y: 407, endPoint x: 455, endPoint y: 403, distance: 78.2
click at [455, 403] on div "Resources for participants On this page, you will find many of the resources re…" at bounding box center [703, 620] width 514 height 4148
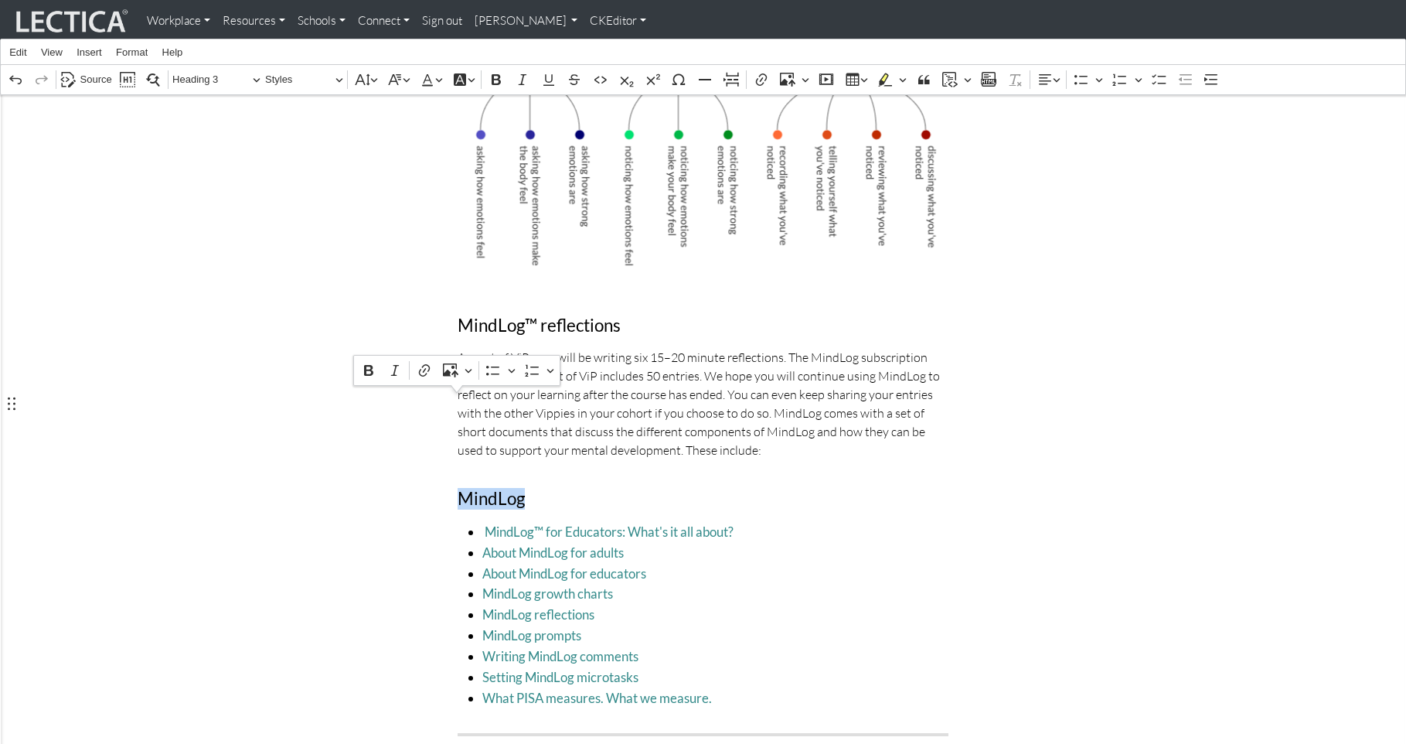
click at [590, 388] on div "Resources for participants On this page, you will find many of the resources re…" at bounding box center [703, 620] width 514 height 4148
drag, startPoint x: 522, startPoint y: 409, endPoint x: 461, endPoint y: 408, distance: 60.3
click at [461, 488] on h3 "MindLog" at bounding box center [703, 498] width 491 height 21
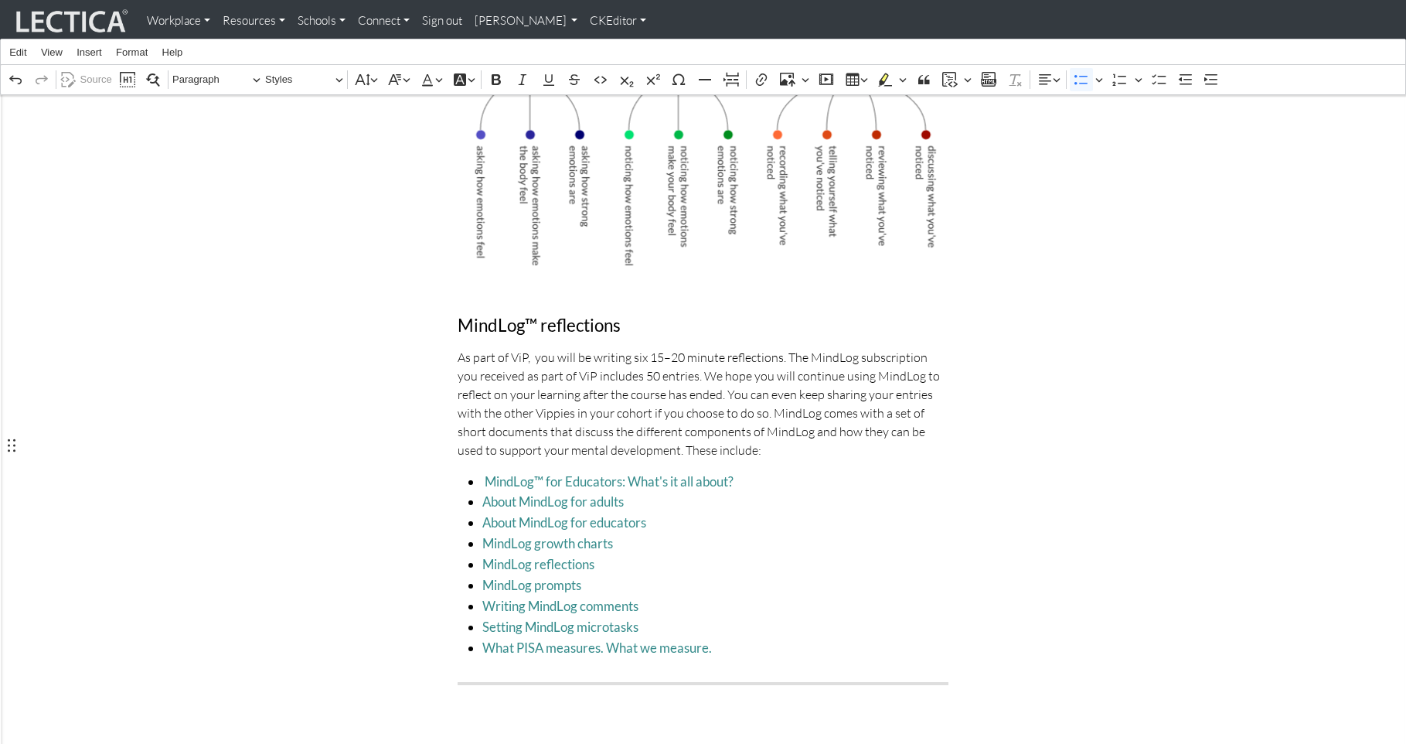
click at [854, 533] on span "MindLog growth charts" at bounding box center [715, 543] width 466 height 21
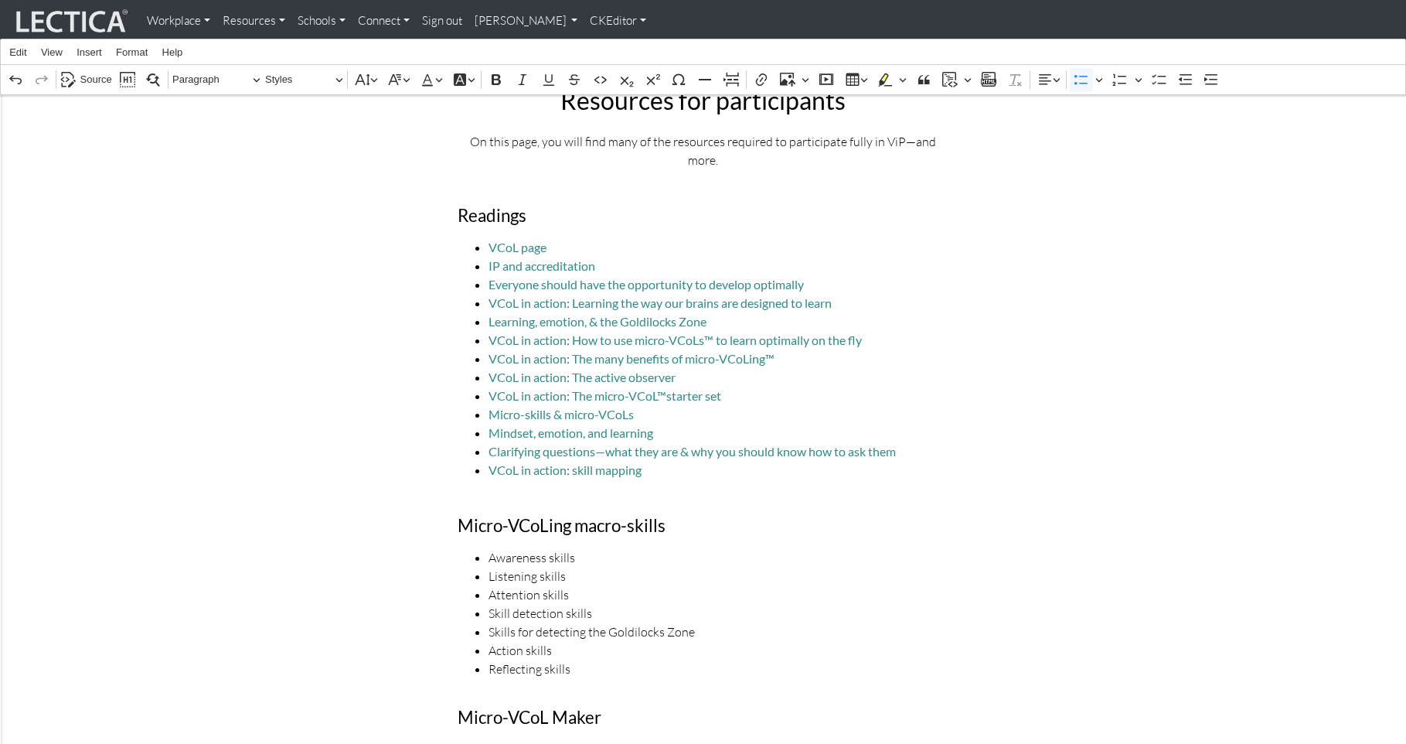
scroll to position [0, 0]
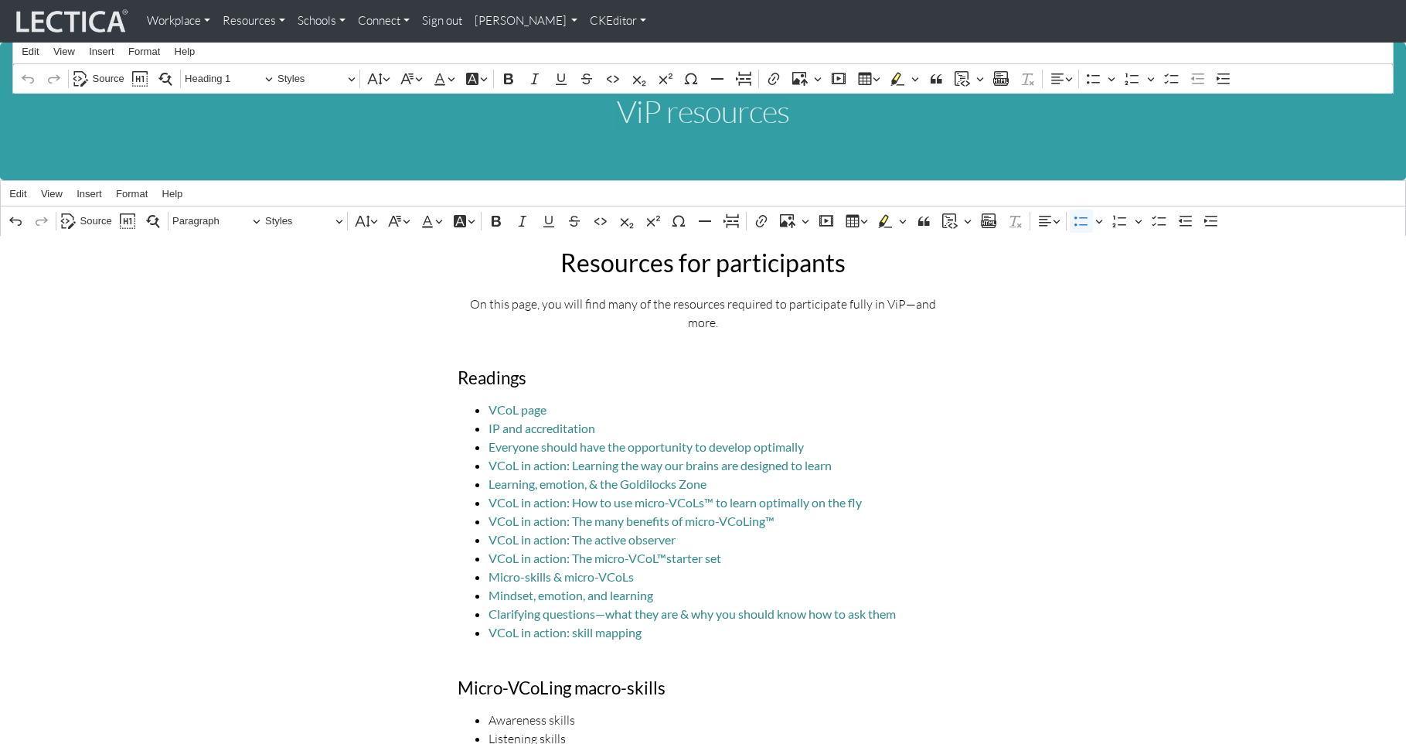
click at [584, 19] on link "CKEditor" at bounding box center [618, 21] width 69 height 30
click at [596, 46] on link "Stop editing" at bounding box center [628, 54] width 64 height 18
